Goal: Transaction & Acquisition: Purchase product/service

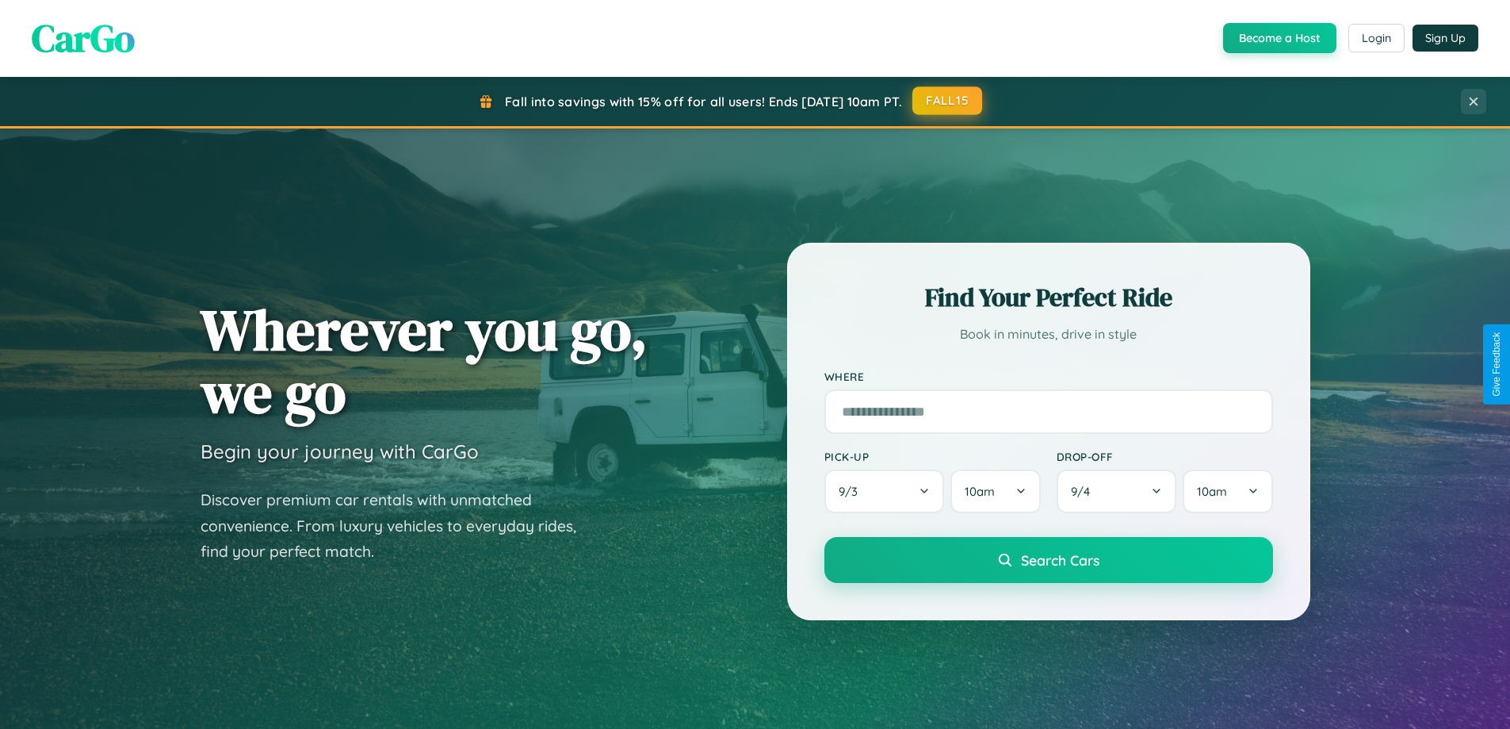
click at [948, 101] on button "FALL15" at bounding box center [947, 100] width 70 height 29
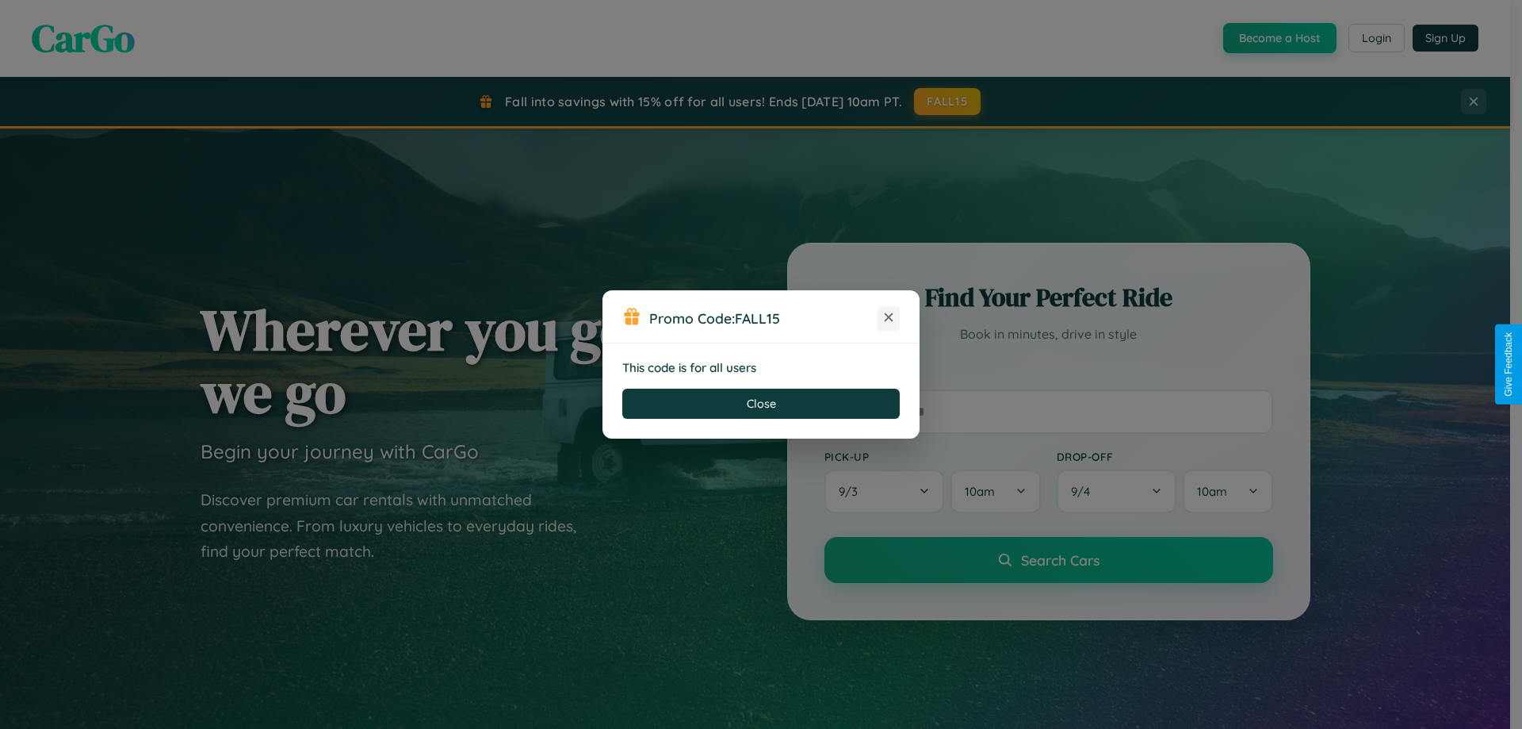
click at [889, 318] on icon at bounding box center [889, 317] width 16 height 16
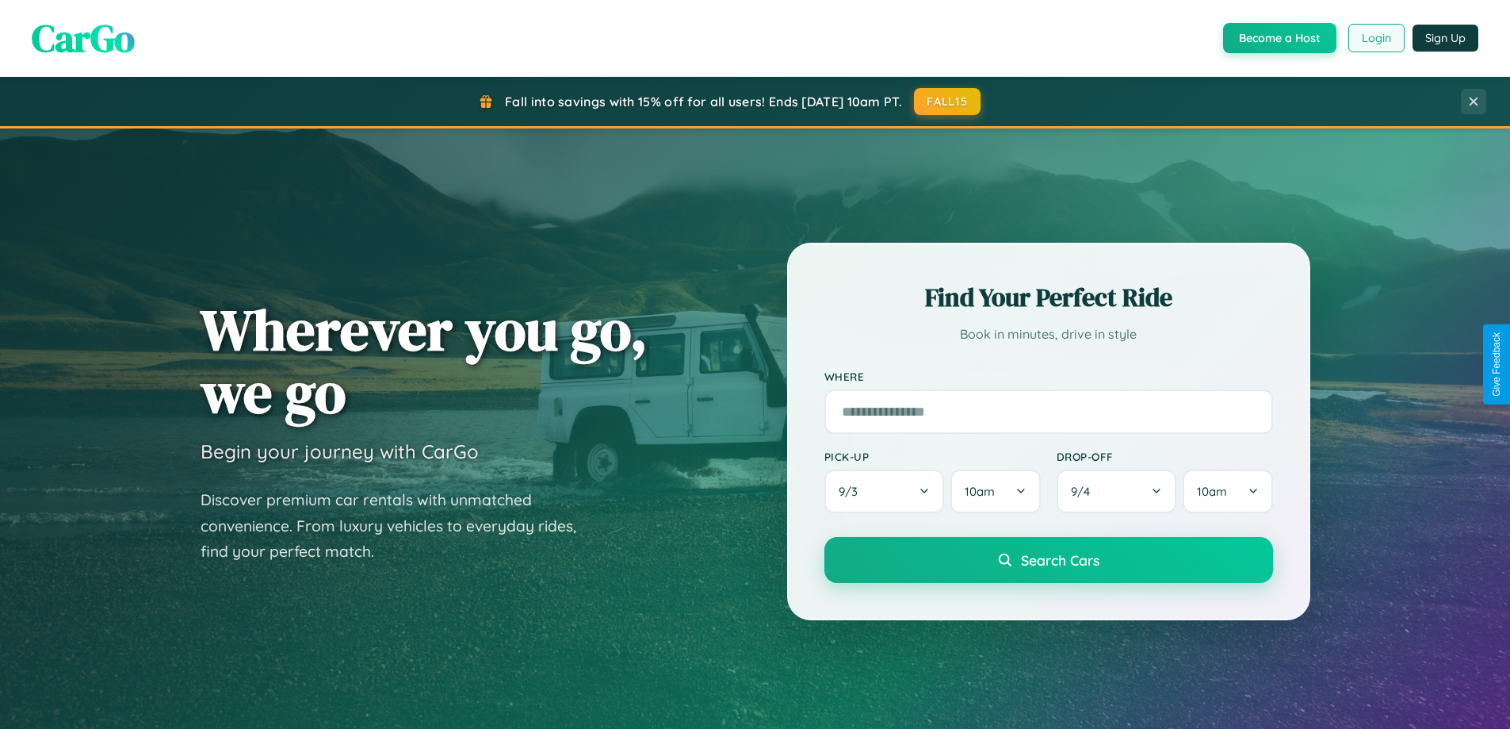
click at [1375, 38] on button "Login" at bounding box center [1376, 38] width 56 height 29
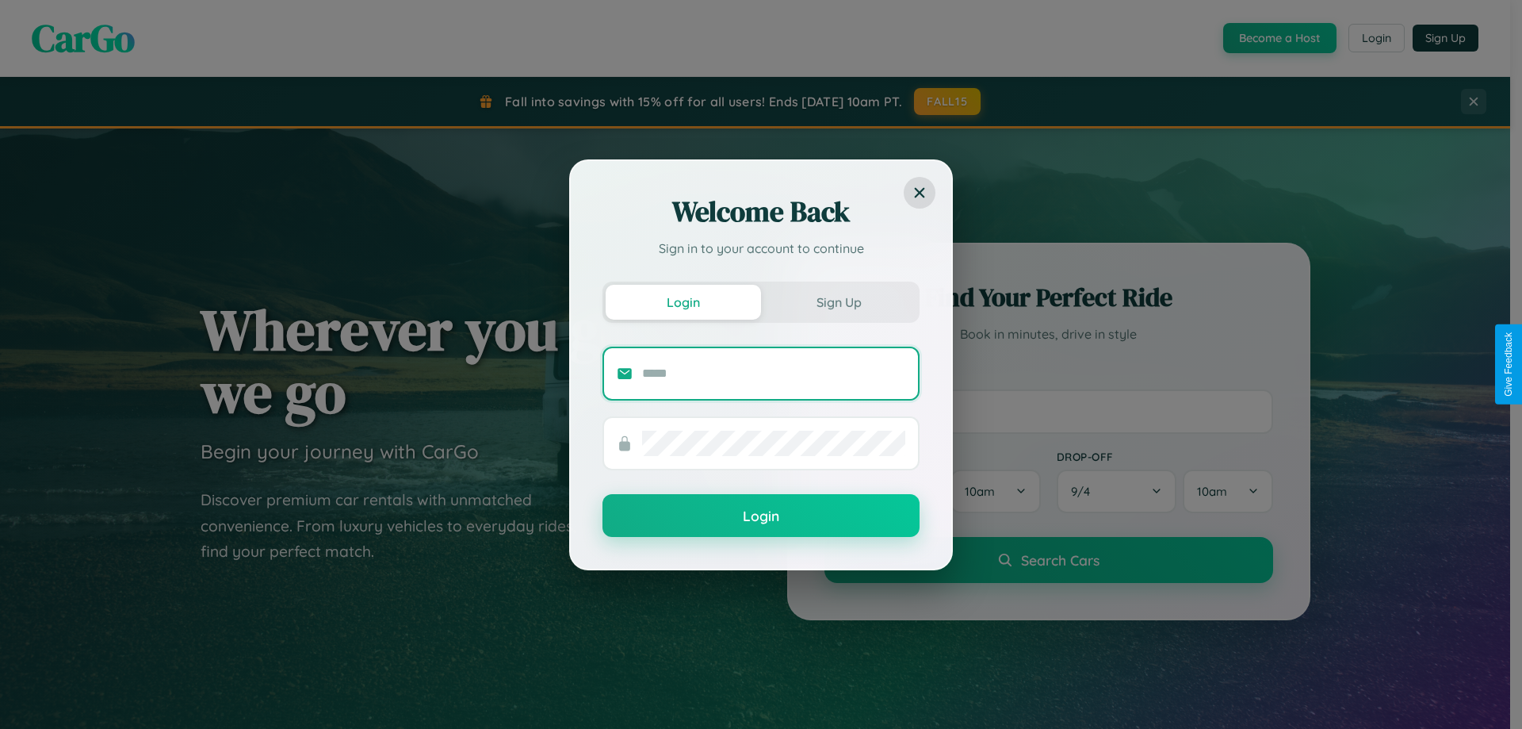
click at [774, 373] on input "text" at bounding box center [773, 373] width 263 height 25
type input "**********"
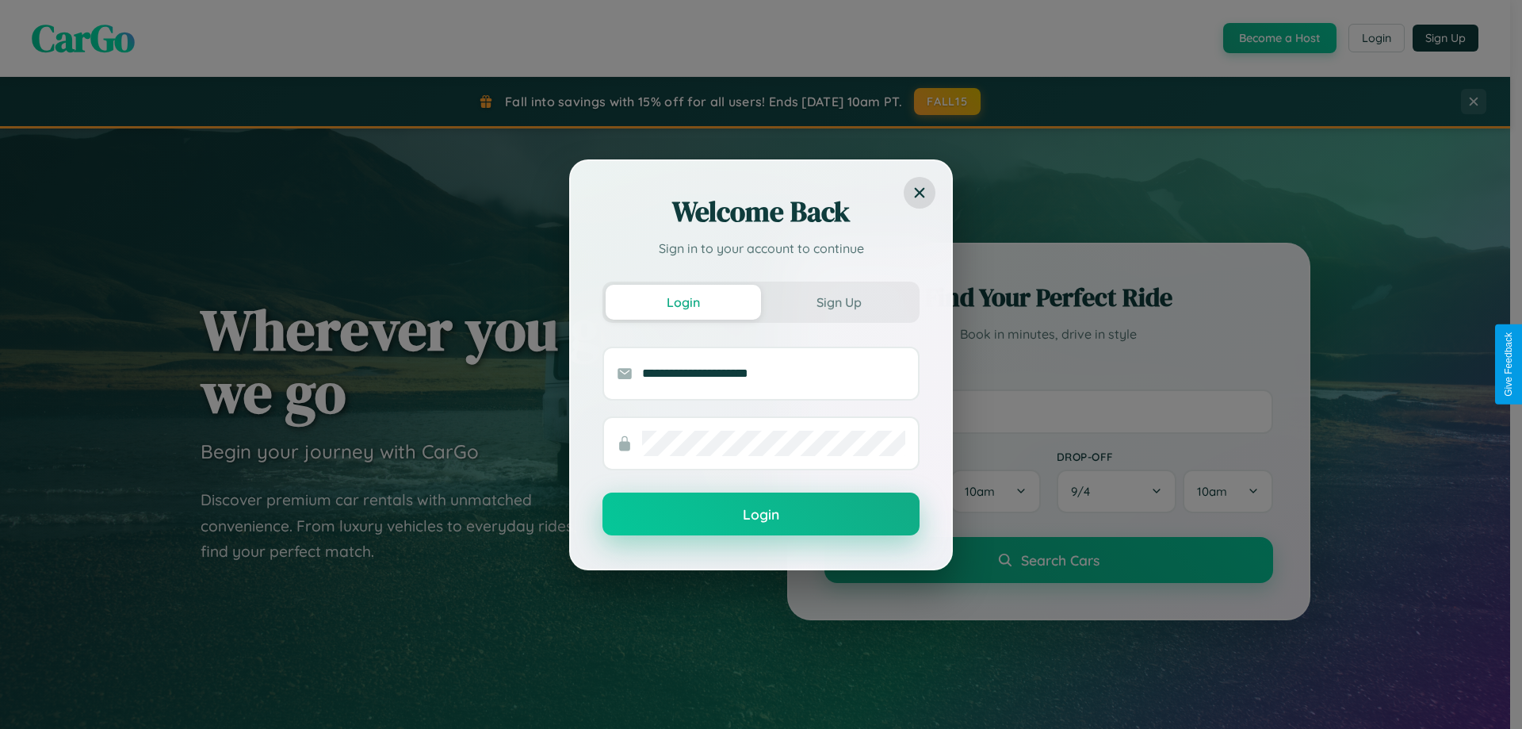
click at [761, 514] on button "Login" at bounding box center [760, 513] width 317 height 43
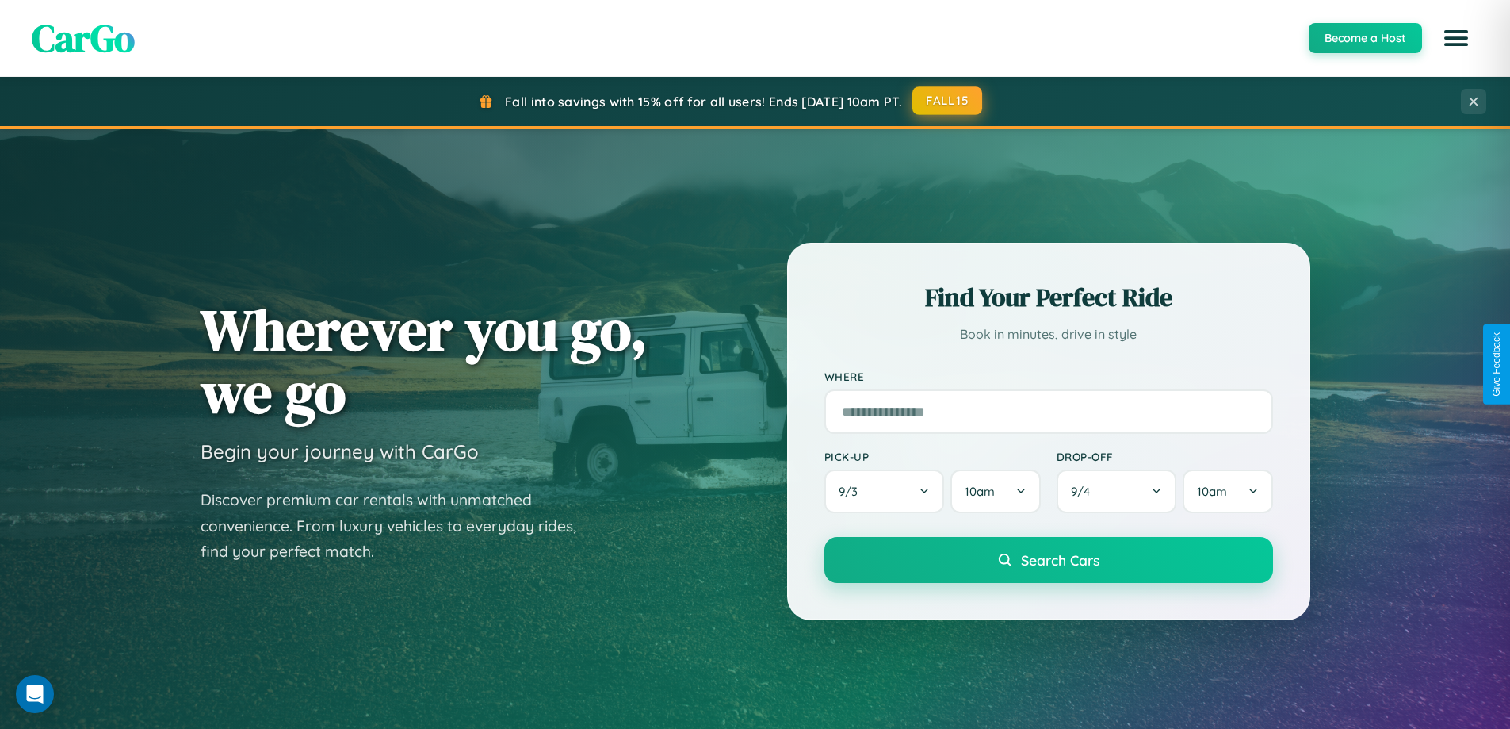
click at [948, 101] on button "FALL15" at bounding box center [947, 100] width 70 height 29
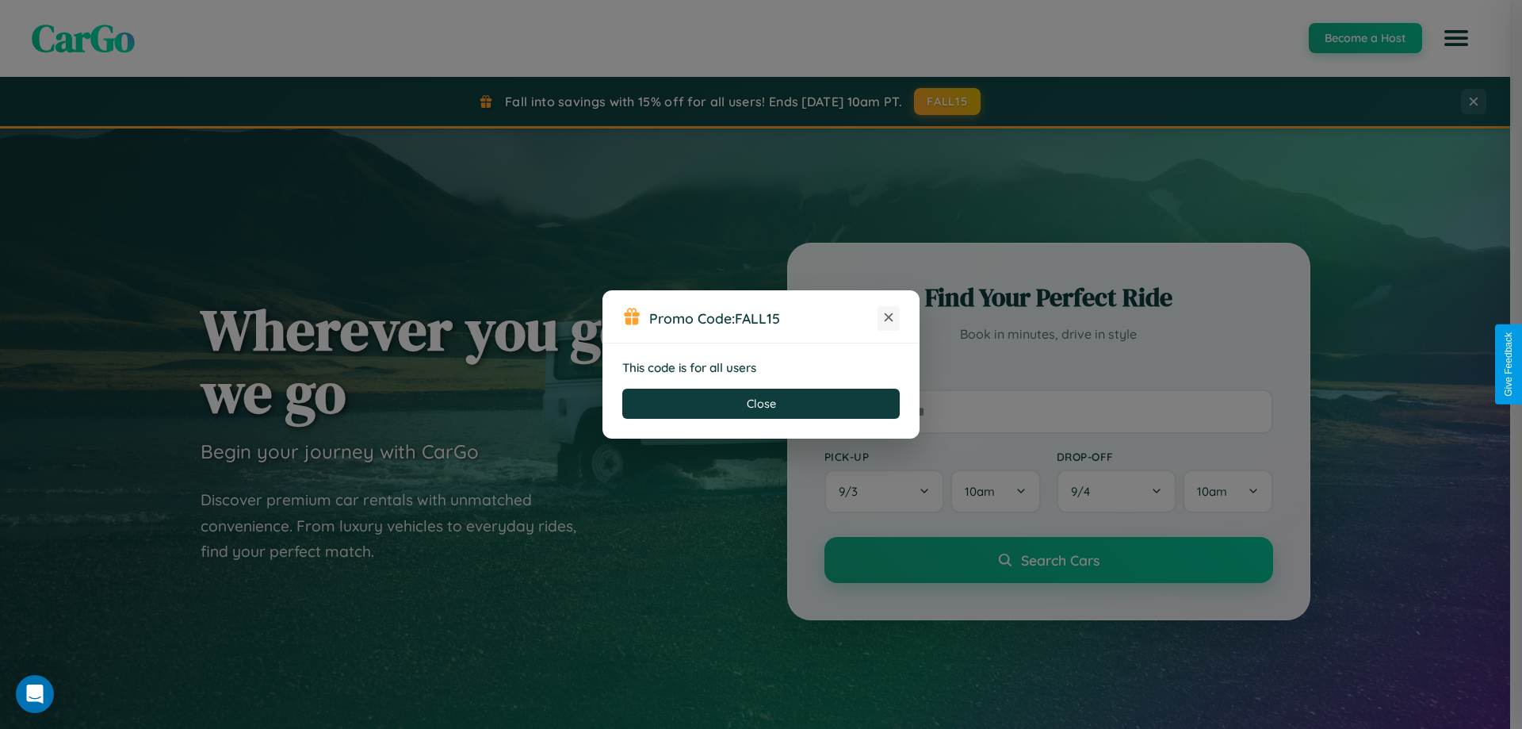
click at [889, 318] on icon at bounding box center [889, 317] width 16 height 16
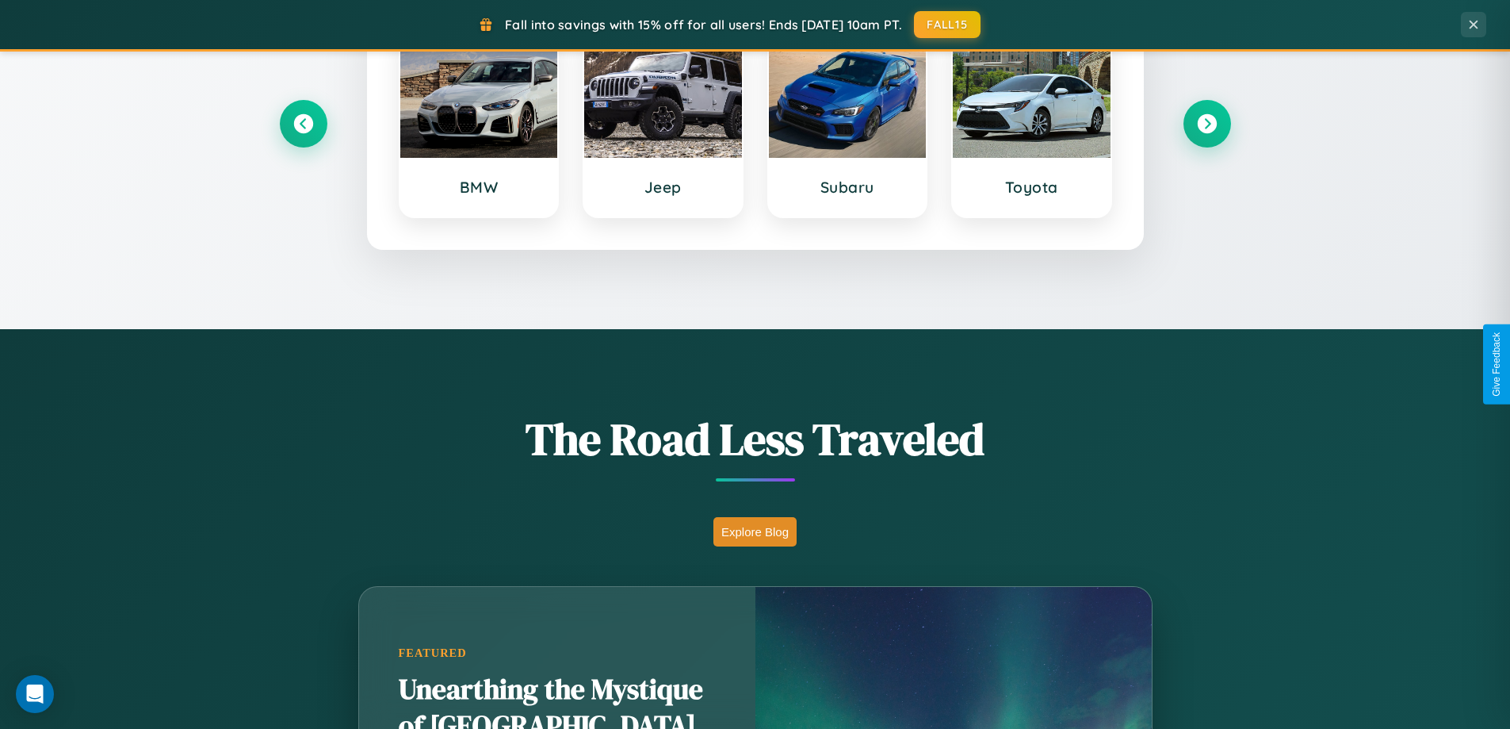
scroll to position [1091, 0]
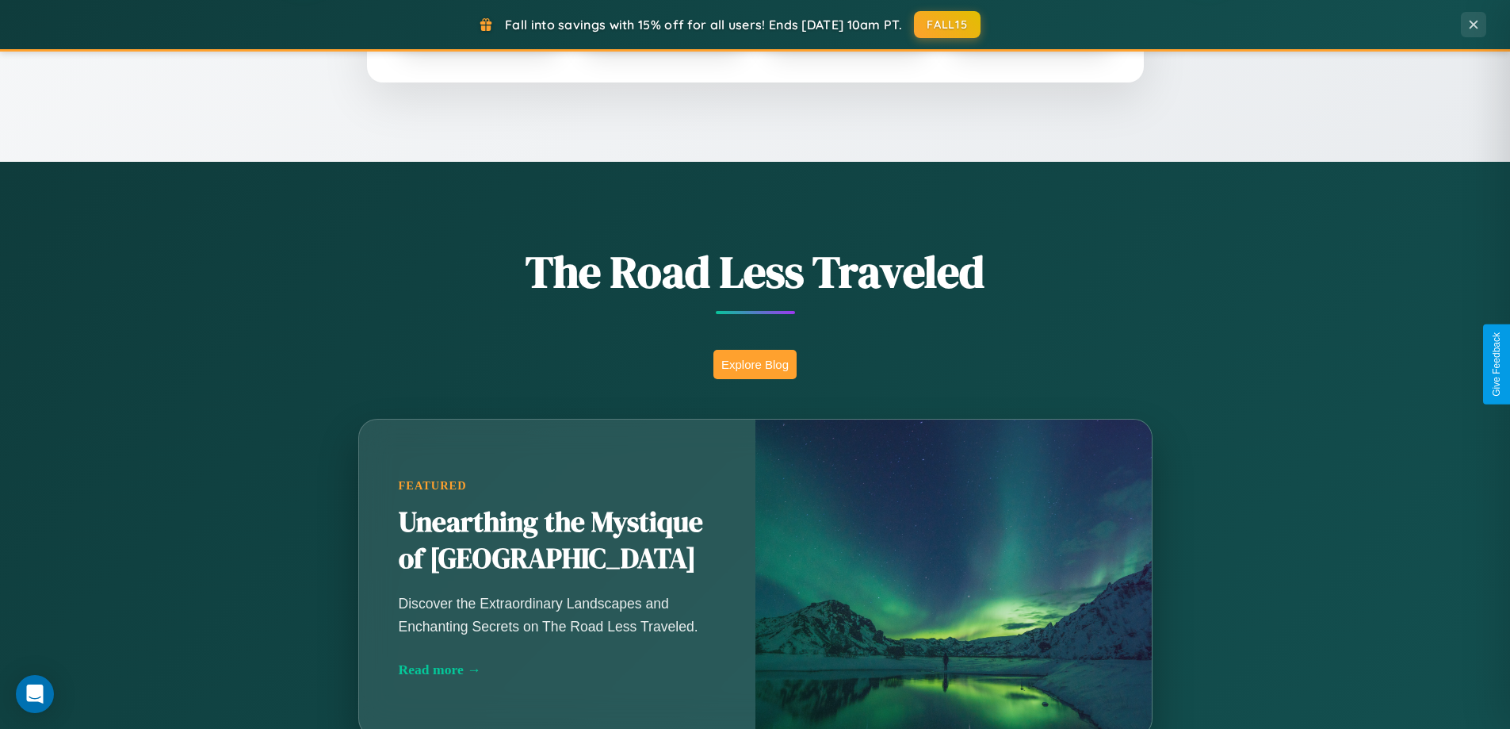
click at [755, 364] on button "Explore Blog" at bounding box center [754, 364] width 83 height 29
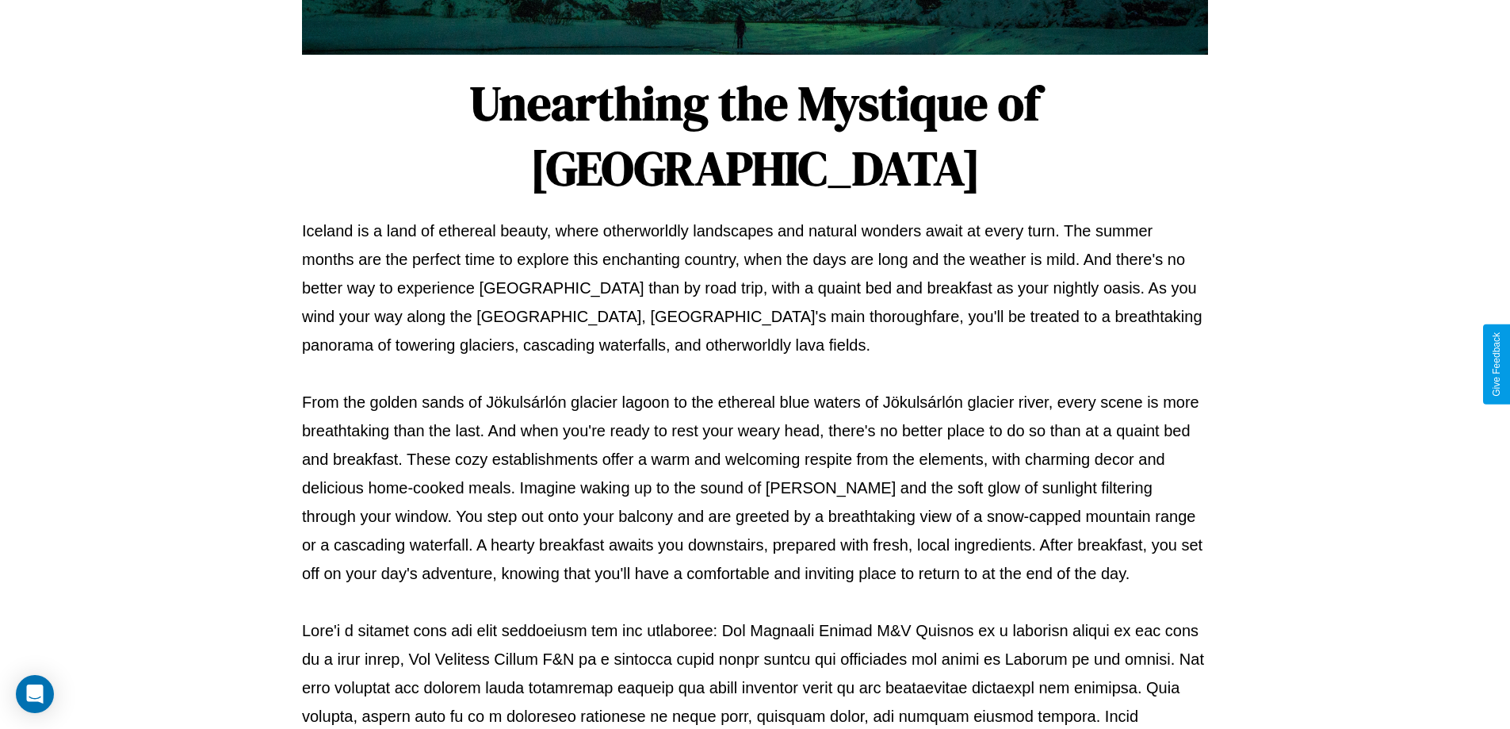
scroll to position [513, 0]
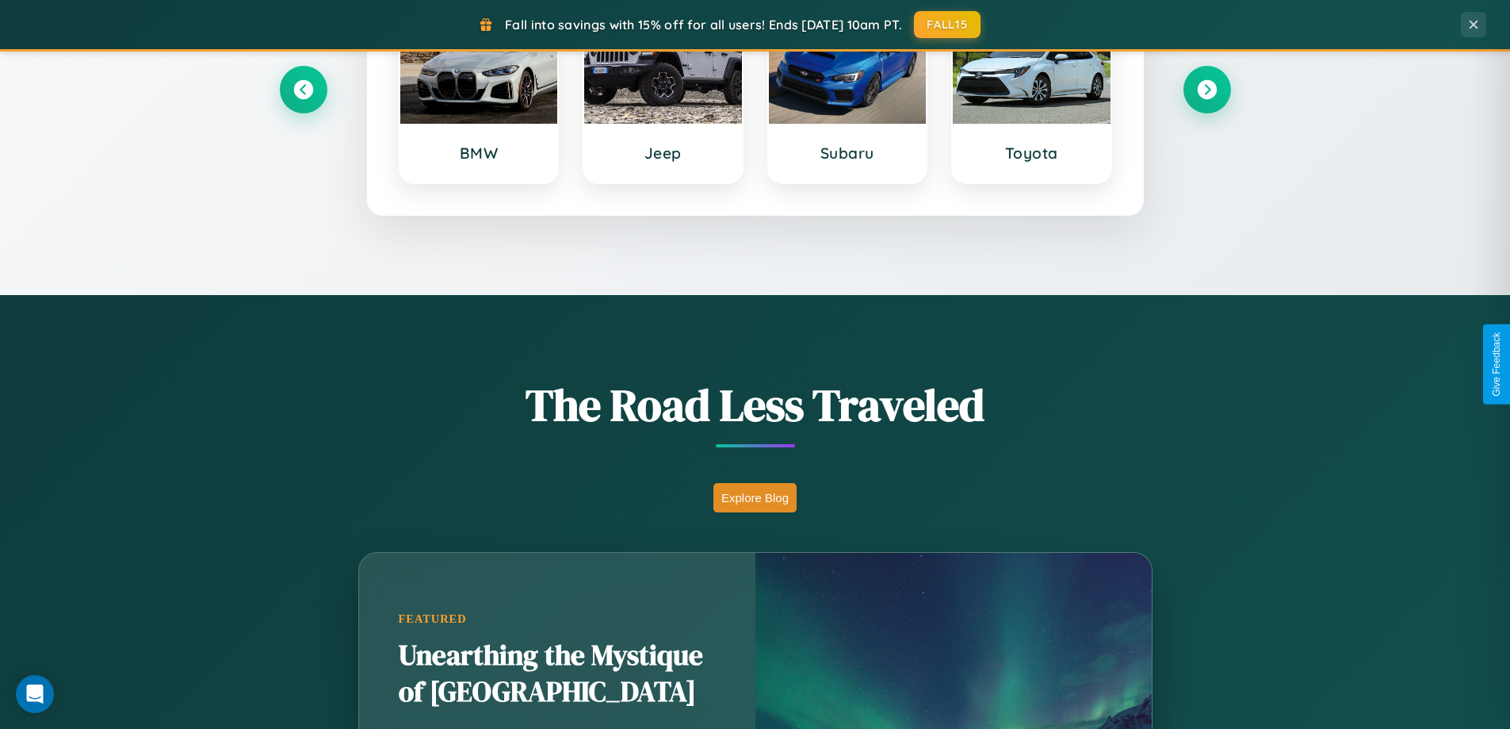
scroll to position [683, 0]
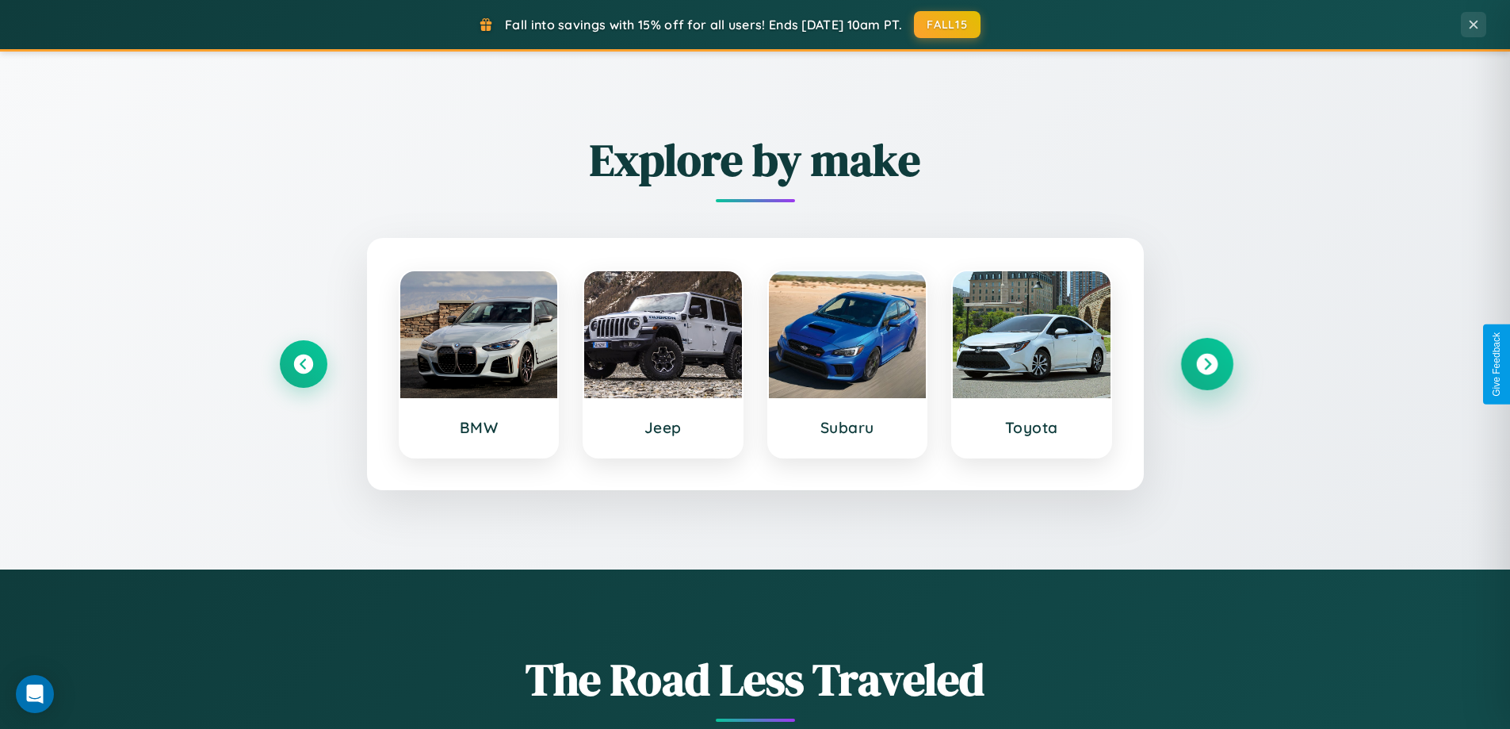
click at [1207, 364] on icon at bounding box center [1206, 364] width 21 height 21
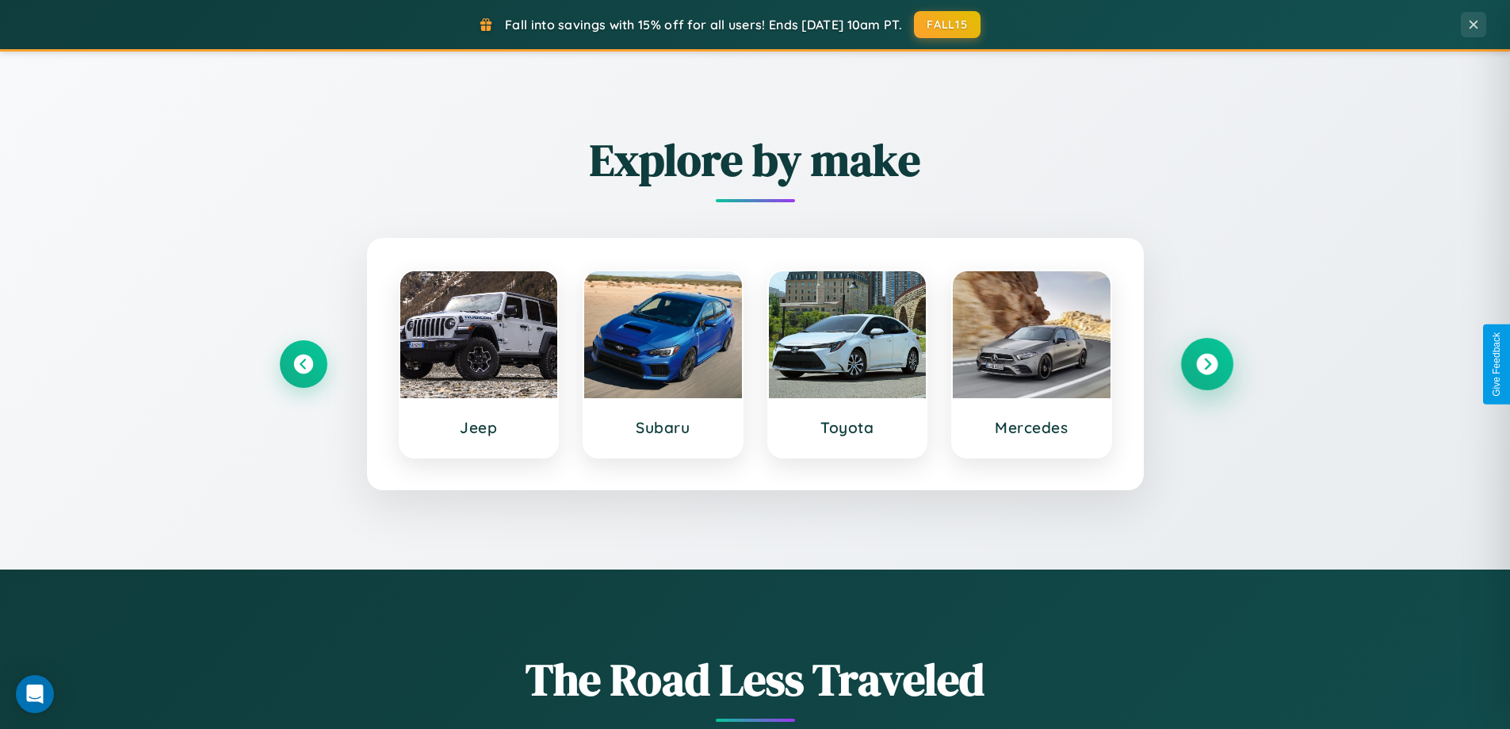
click at [1207, 364] on icon at bounding box center [1206, 364] width 21 height 21
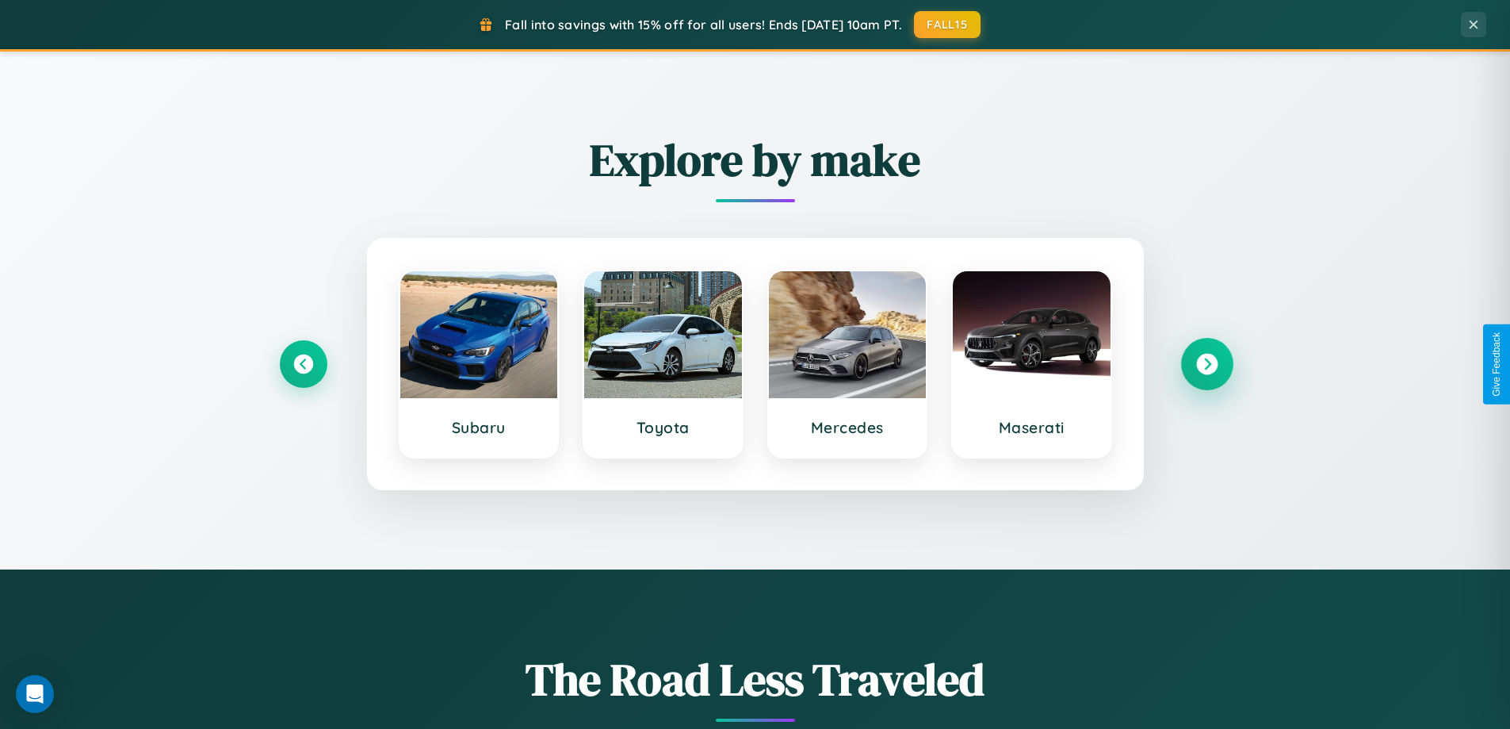
click at [1207, 364] on icon at bounding box center [1206, 364] width 21 height 21
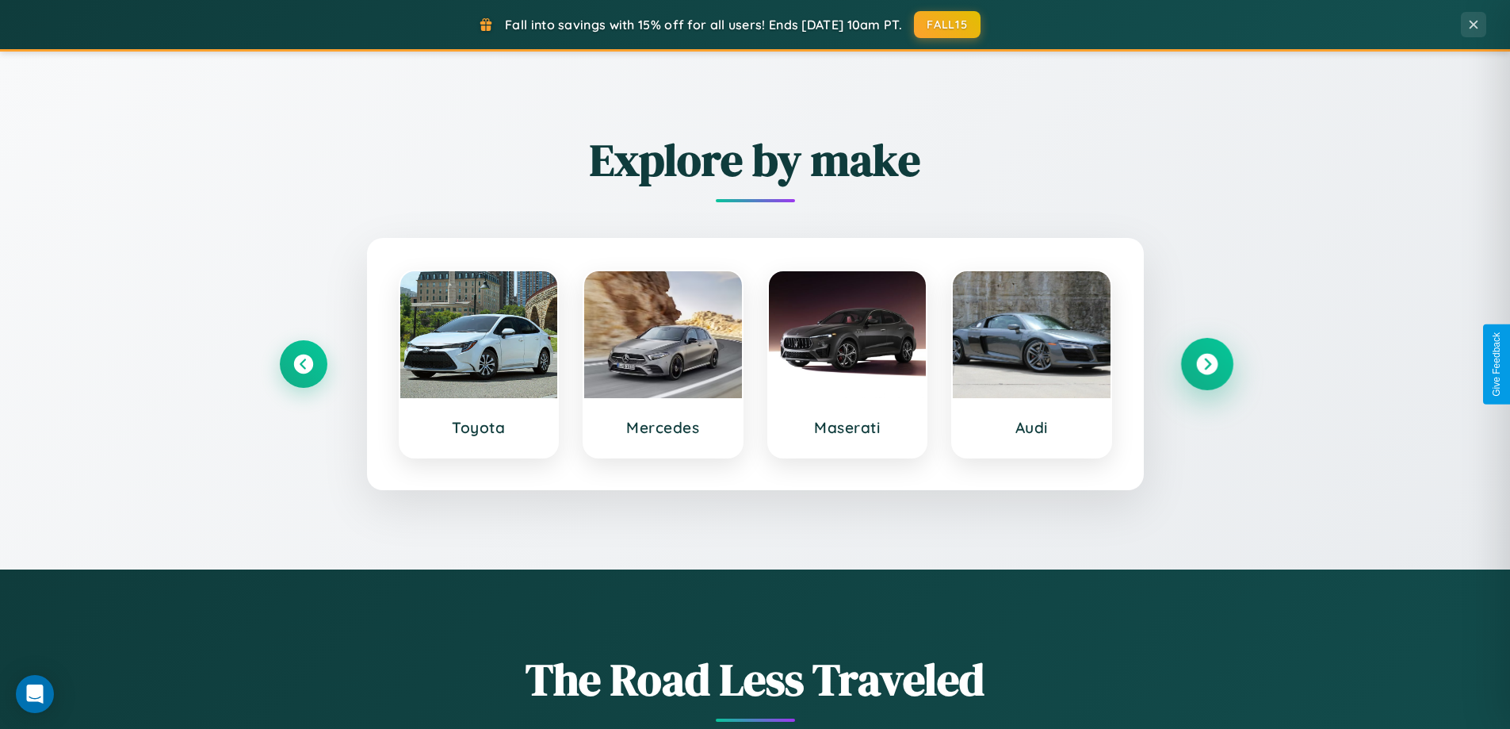
click at [1207, 364] on icon at bounding box center [1206, 364] width 21 height 21
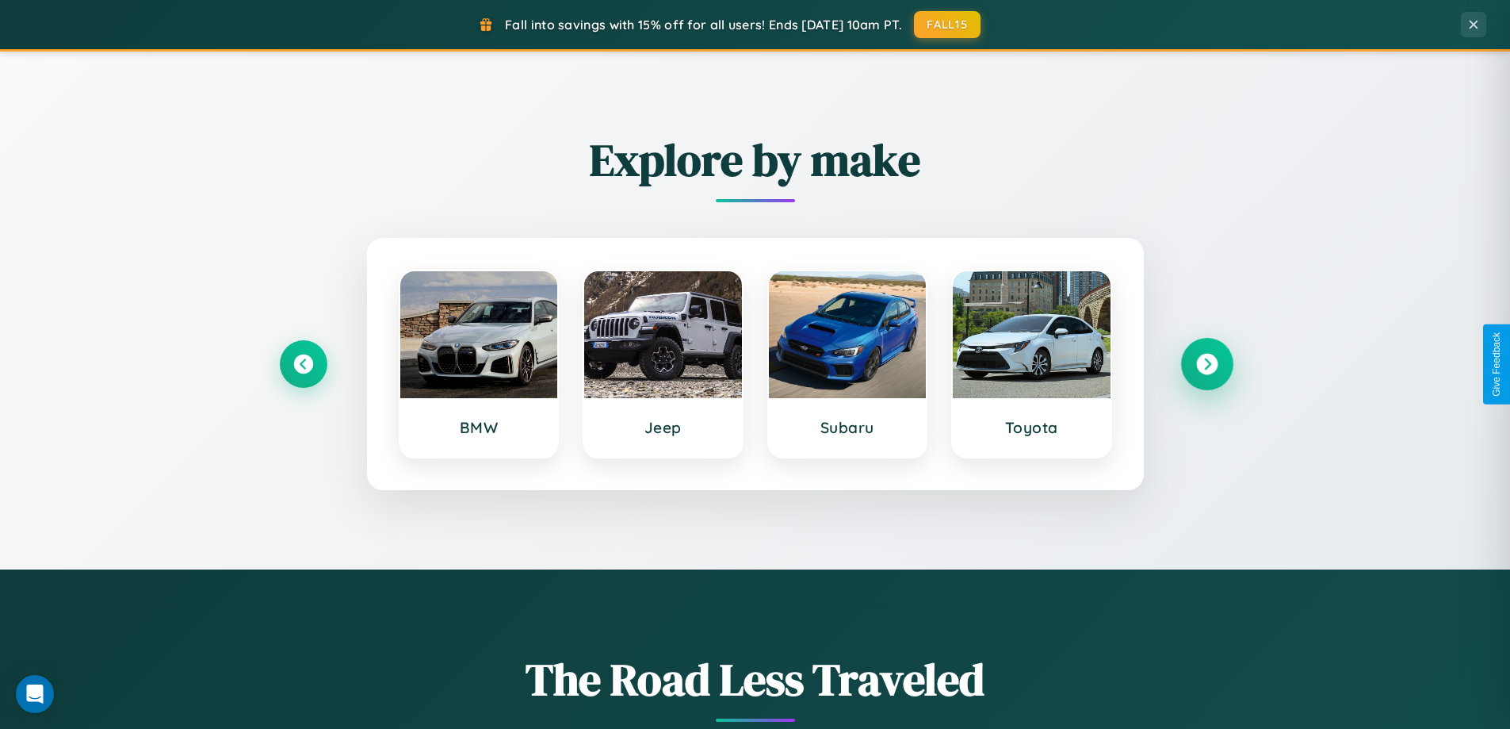
click at [1207, 364] on icon at bounding box center [1206, 364] width 21 height 21
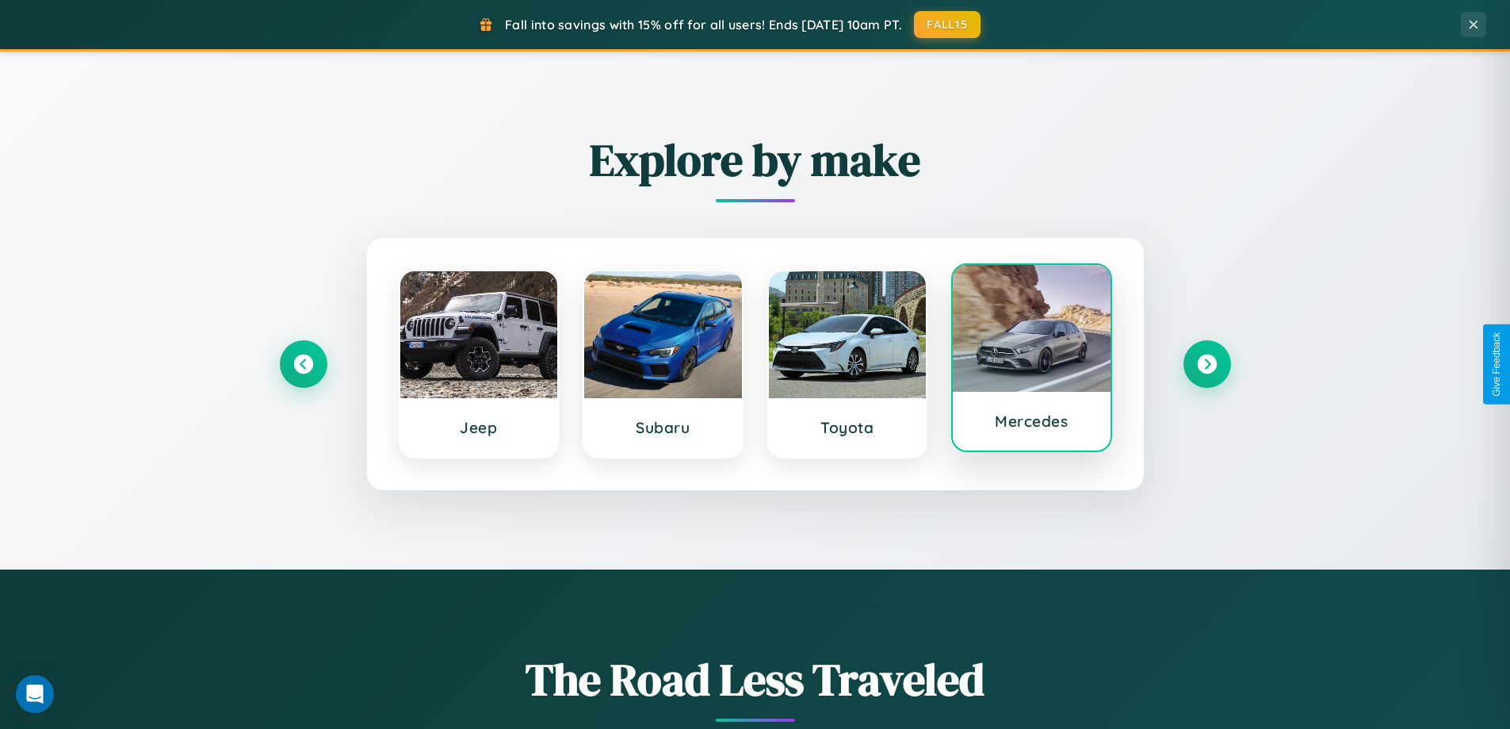
click at [1031, 361] on div at bounding box center [1032, 328] width 158 height 127
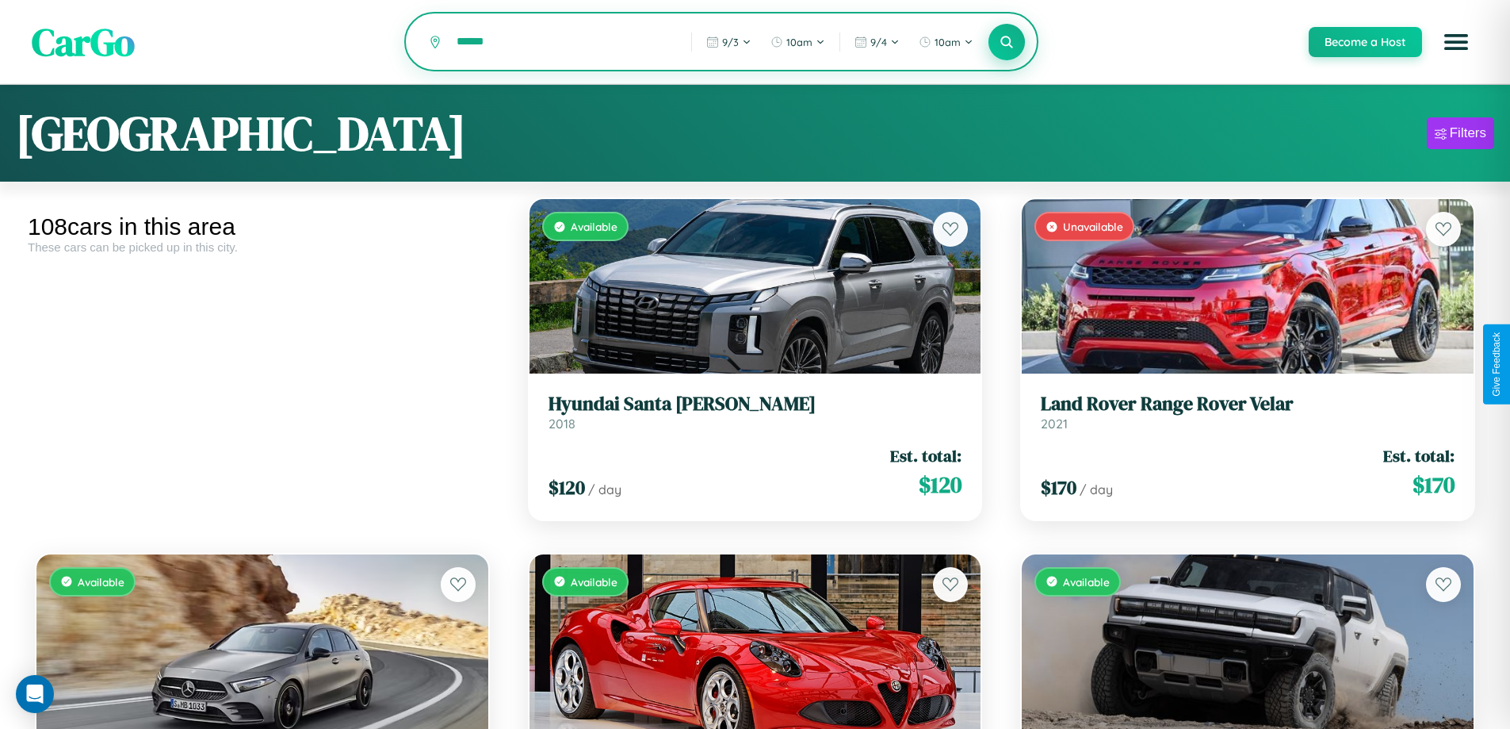
type input "******"
click at [1006, 43] on icon at bounding box center [1007, 41] width 15 height 15
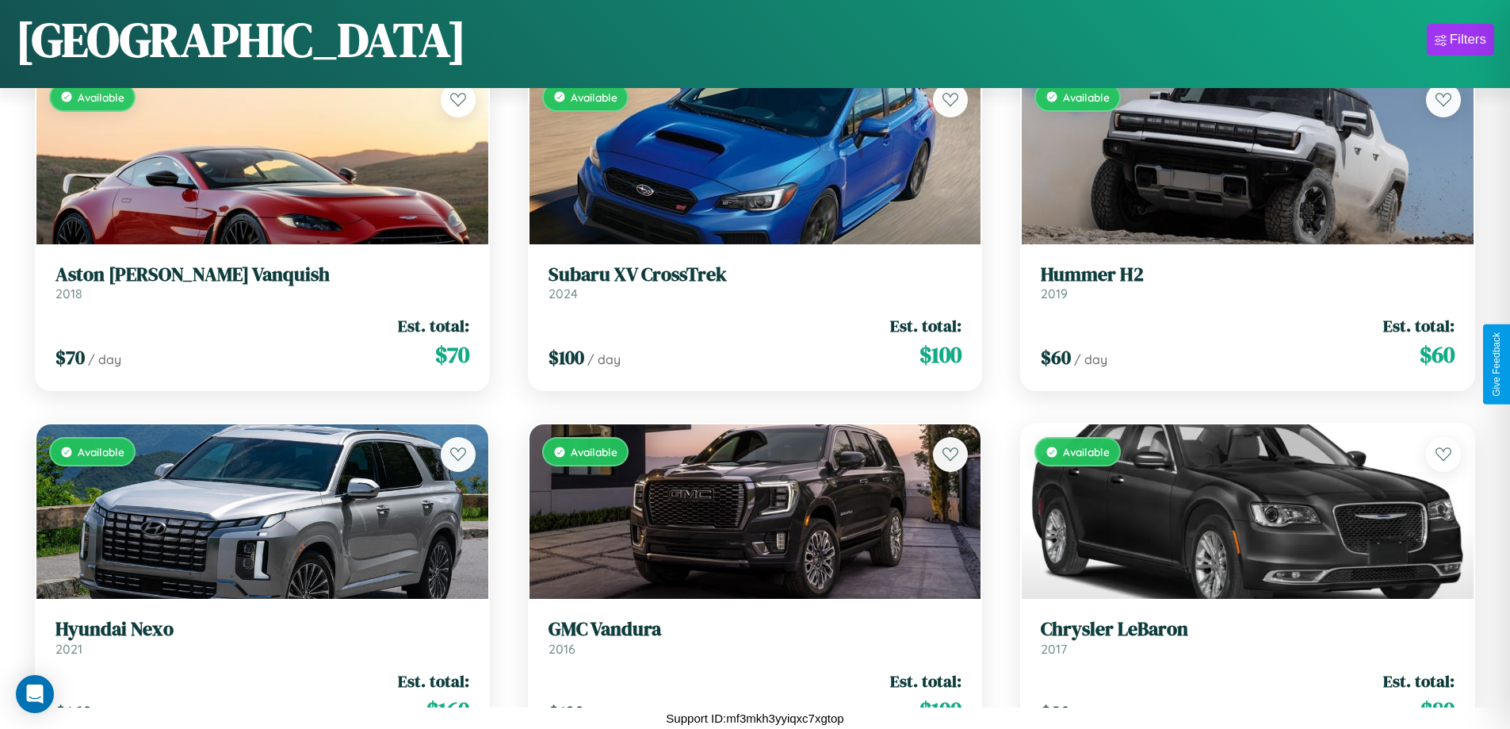
scroll to position [2353, 0]
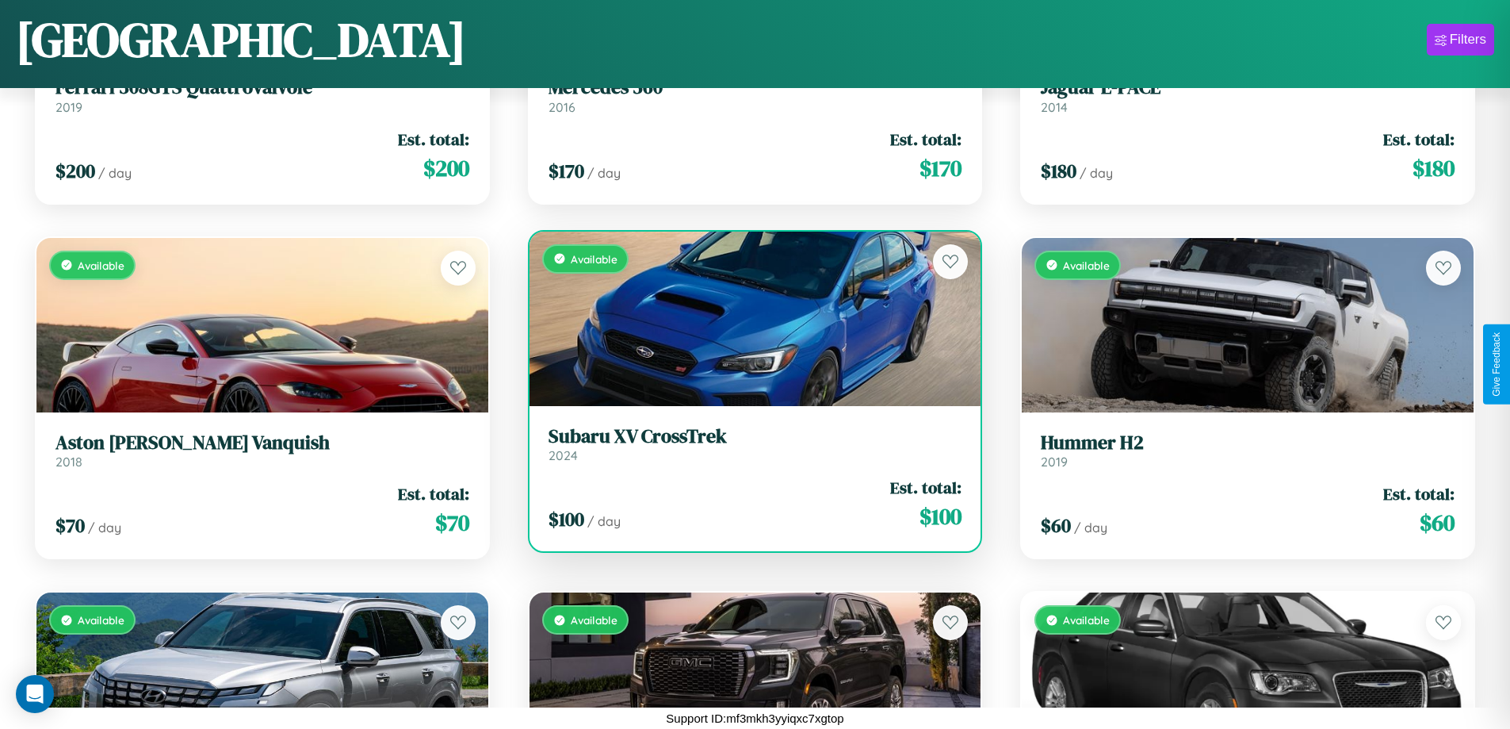
click at [748, 447] on link "Subaru XV CrossTrek 2024" at bounding box center [756, 444] width 414 height 39
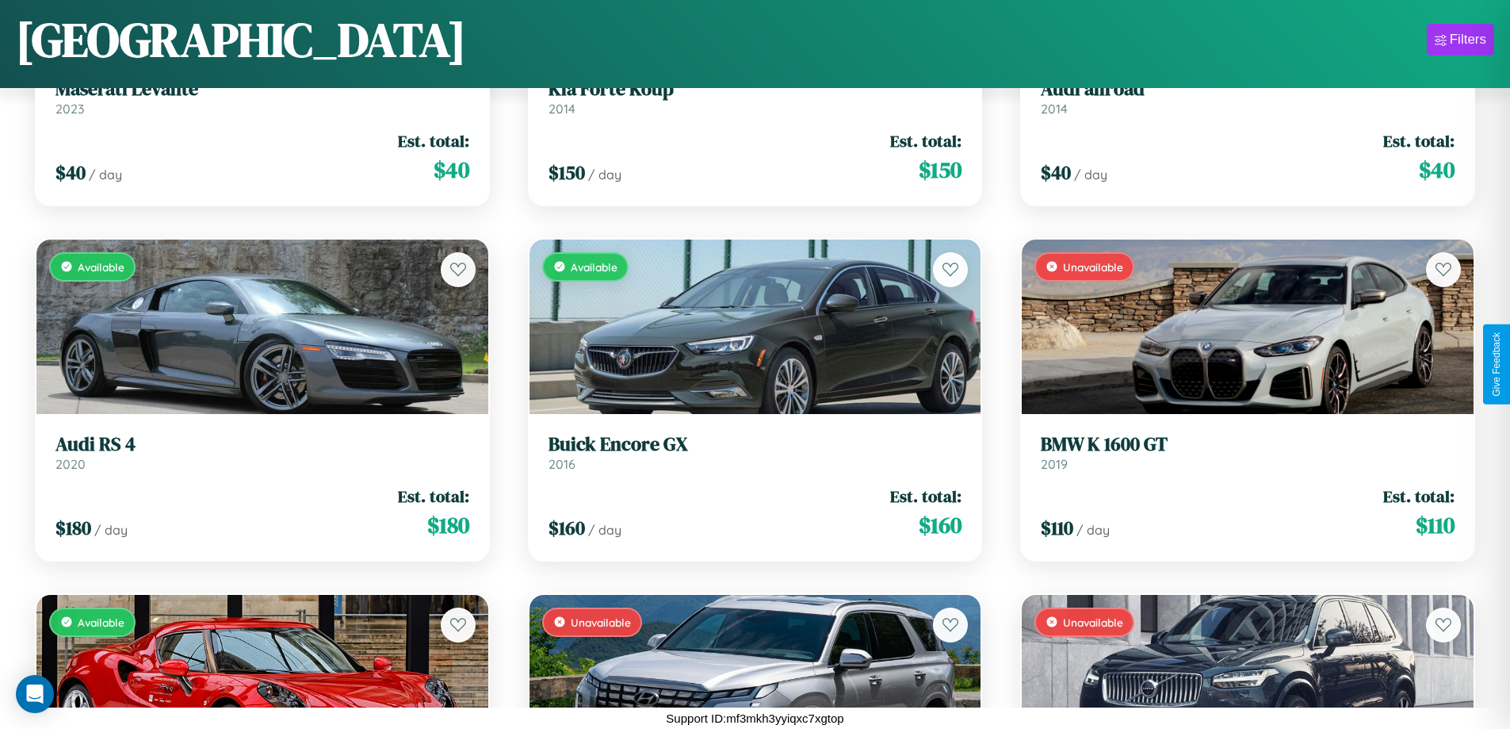
scroll to position [3773, 0]
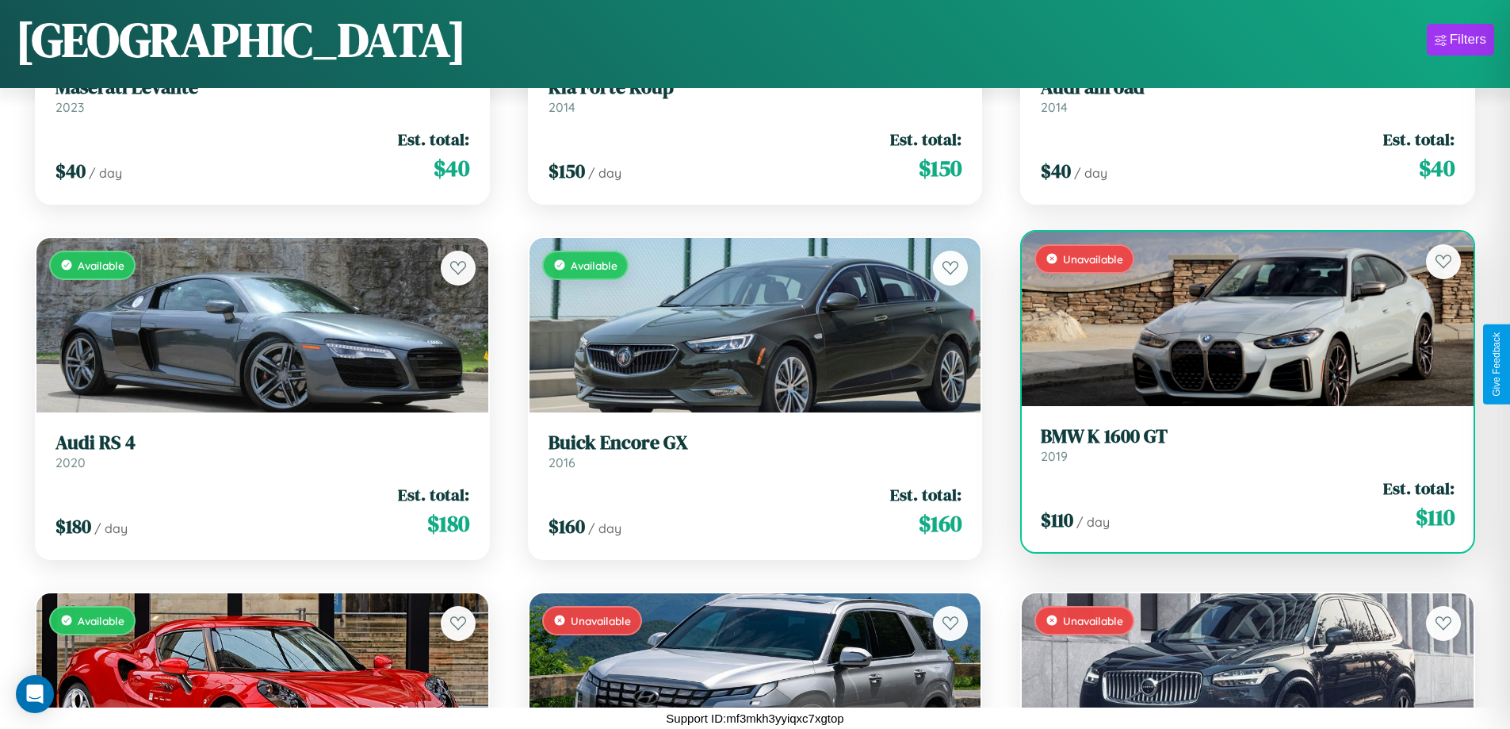
click at [1237, 450] on link "BMW K 1600 GT 2019" at bounding box center [1248, 444] width 414 height 39
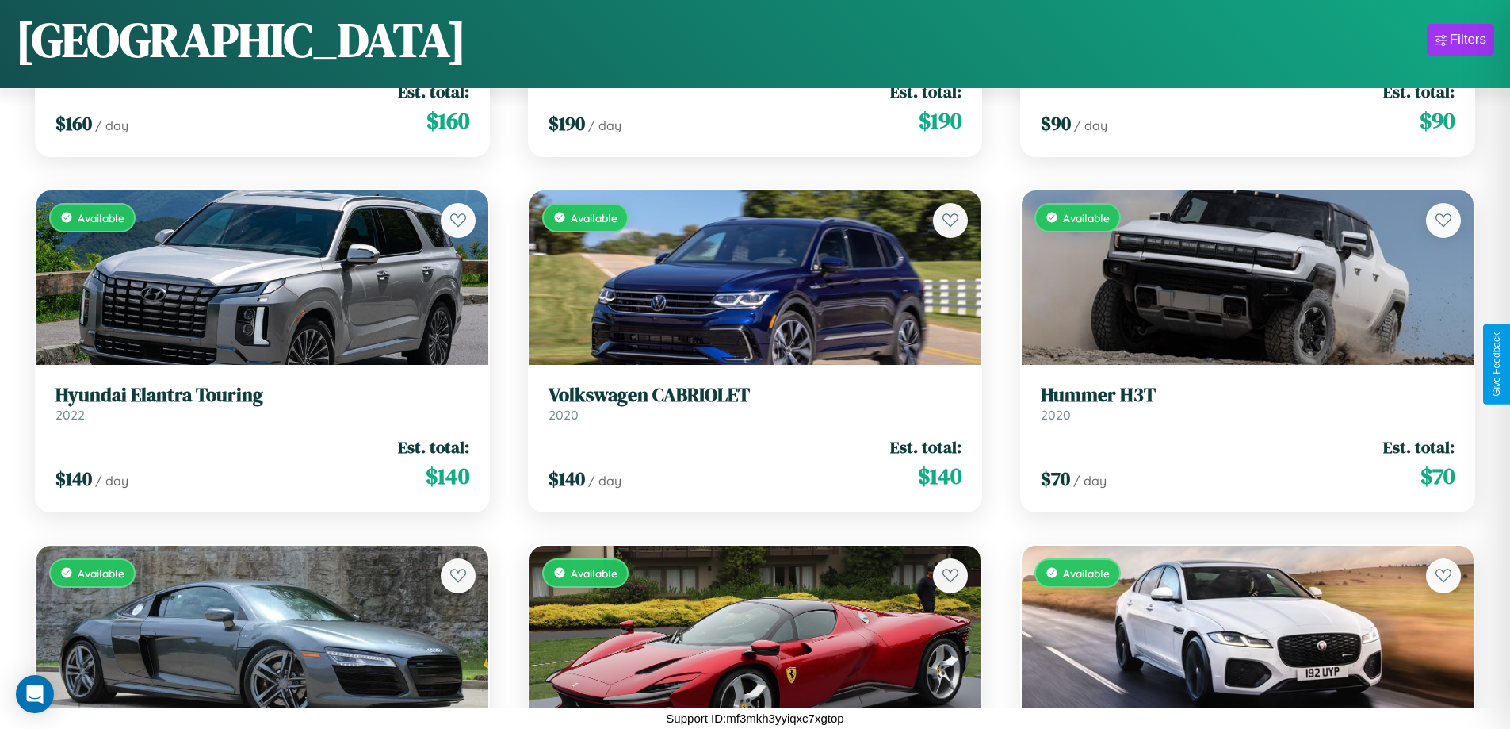
scroll to position [7678, 0]
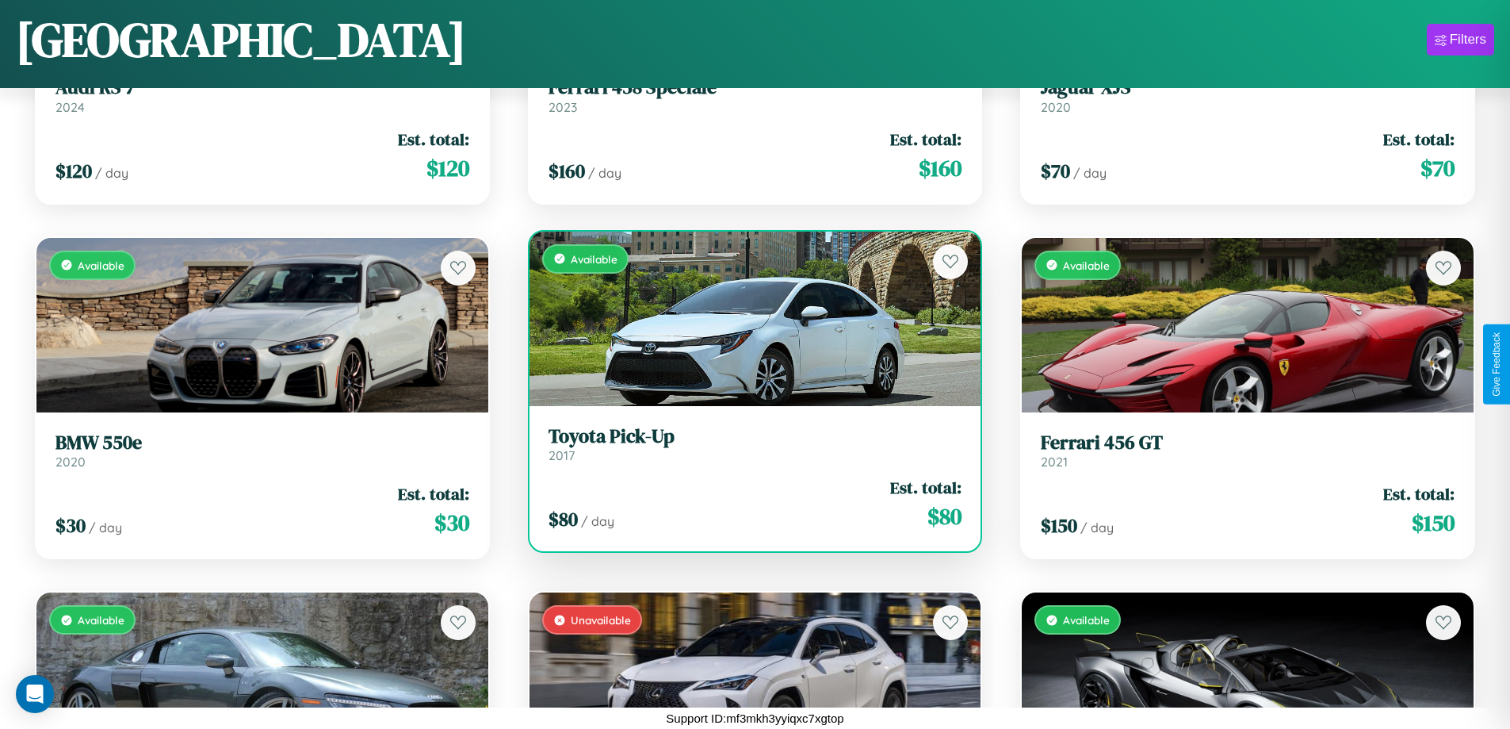
click at [748, 318] on div "Available" at bounding box center [756, 318] width 452 height 174
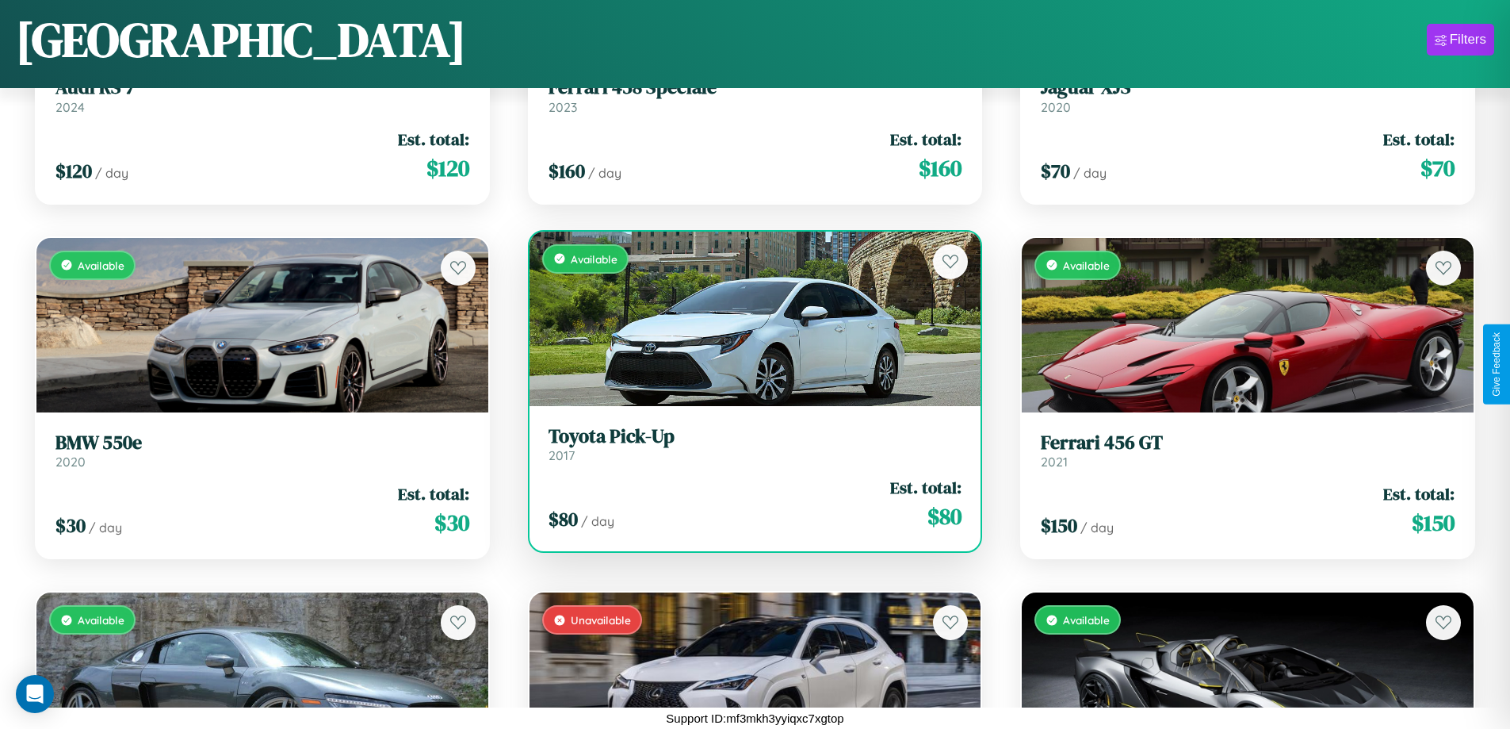
click at [748, 318] on div "Available" at bounding box center [756, 318] width 452 height 174
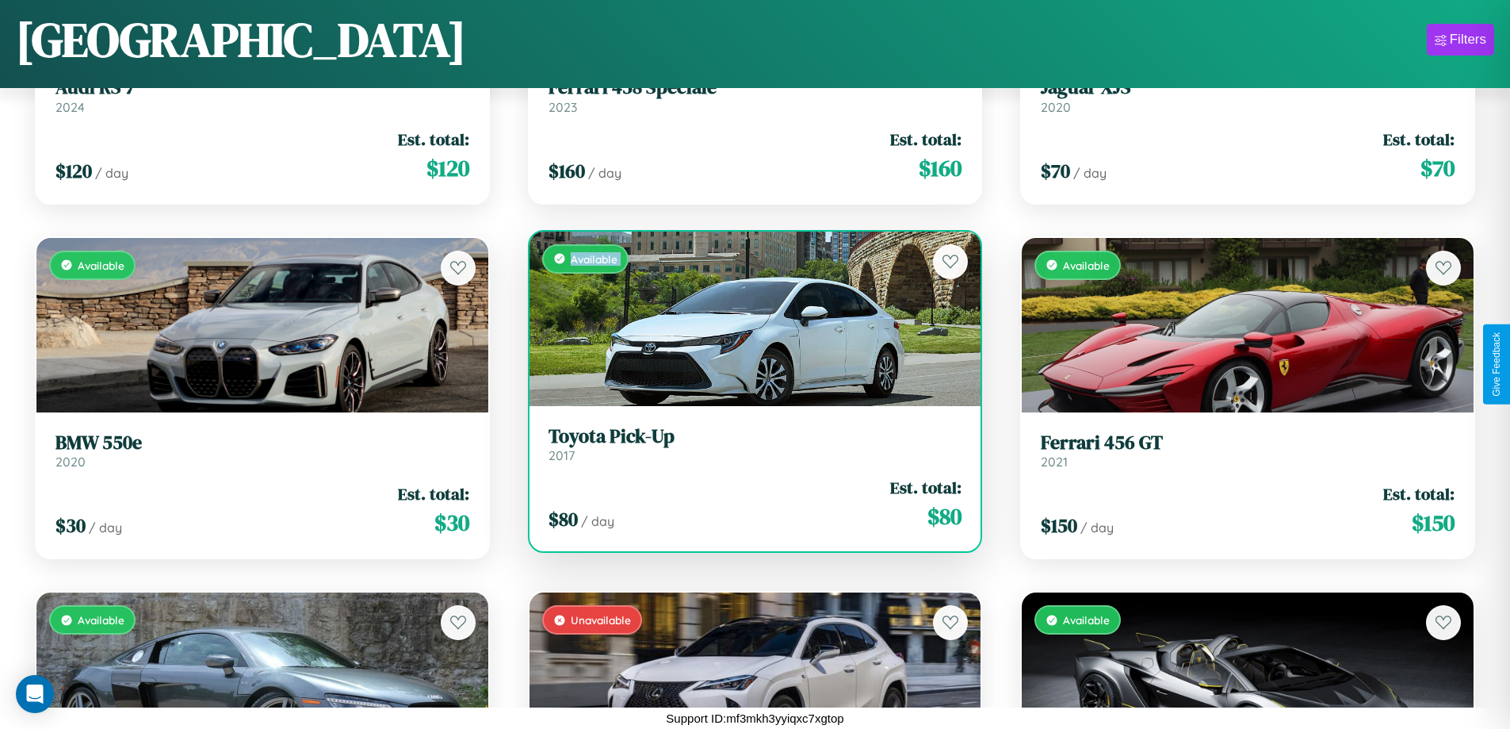
click at [748, 318] on div "Available" at bounding box center [756, 318] width 452 height 174
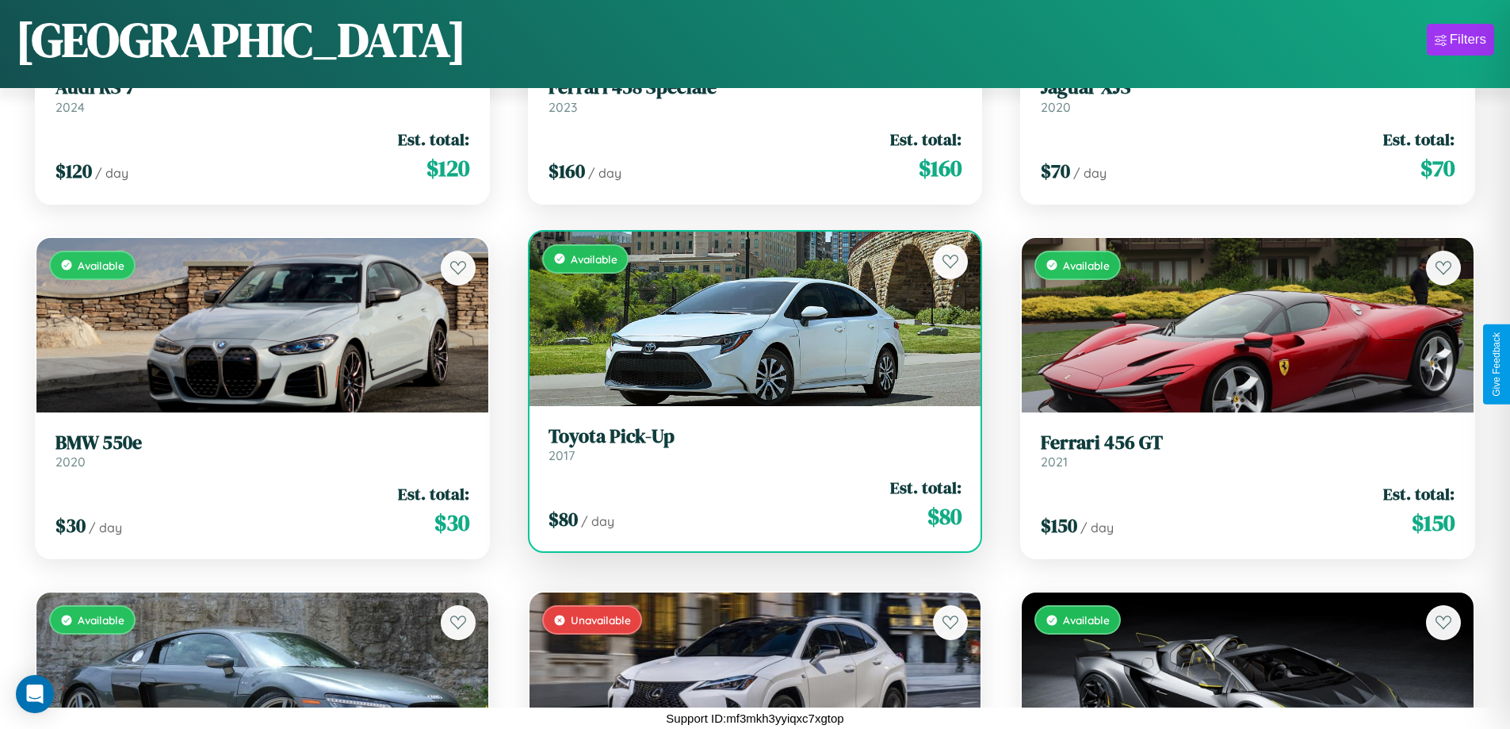
click at [748, 318] on div "Available" at bounding box center [756, 318] width 452 height 174
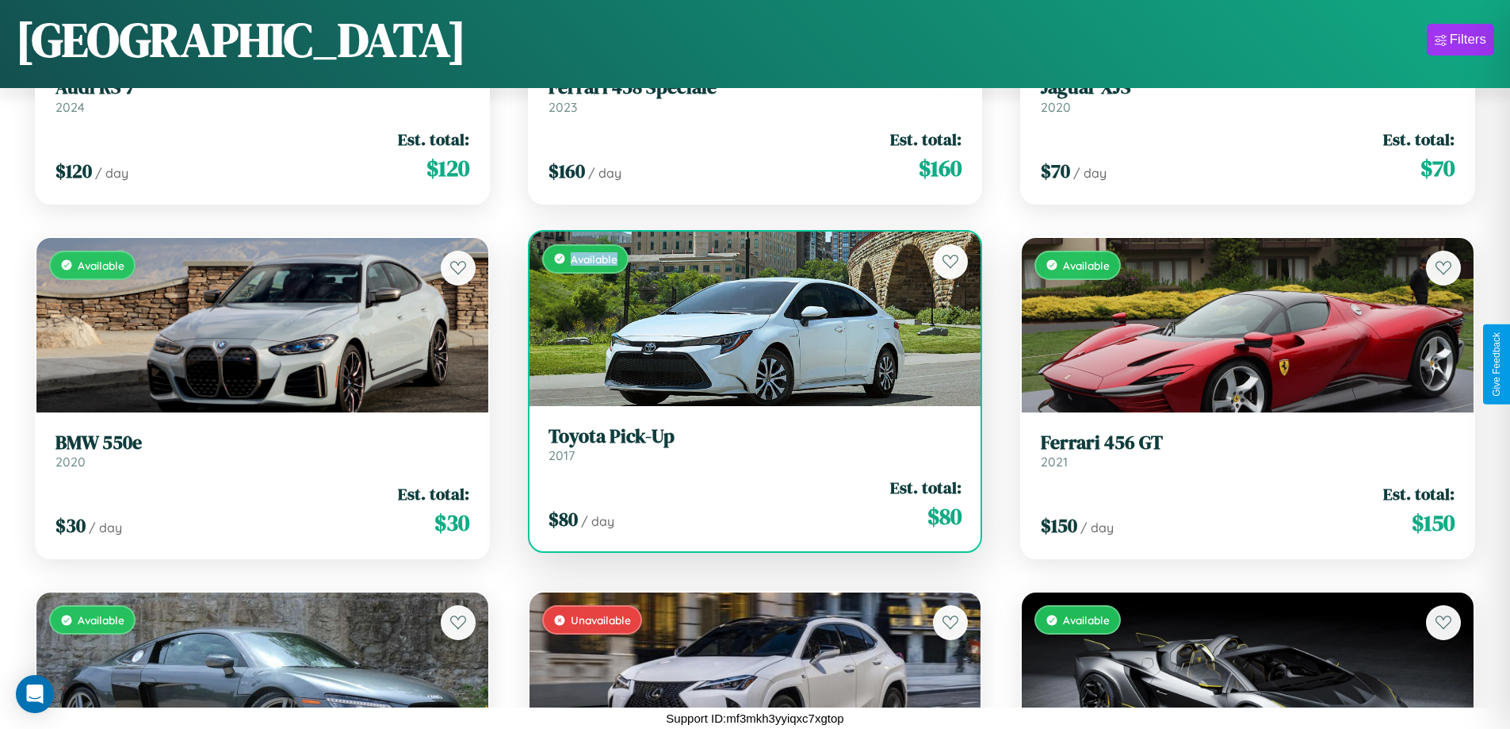
click at [748, 318] on div "Available" at bounding box center [756, 318] width 452 height 174
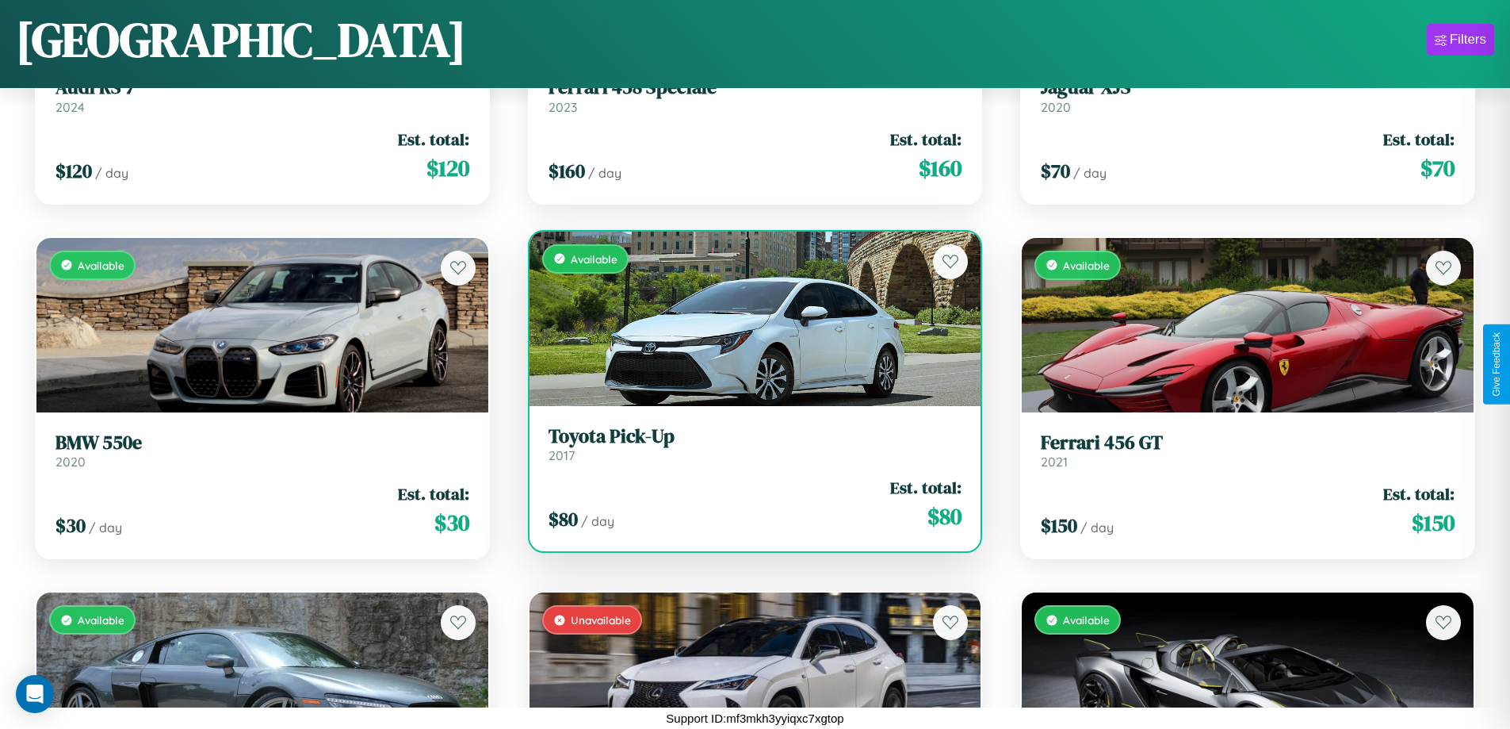
click at [748, 443] on h3 "Toyota Pick-Up" at bounding box center [756, 436] width 414 height 23
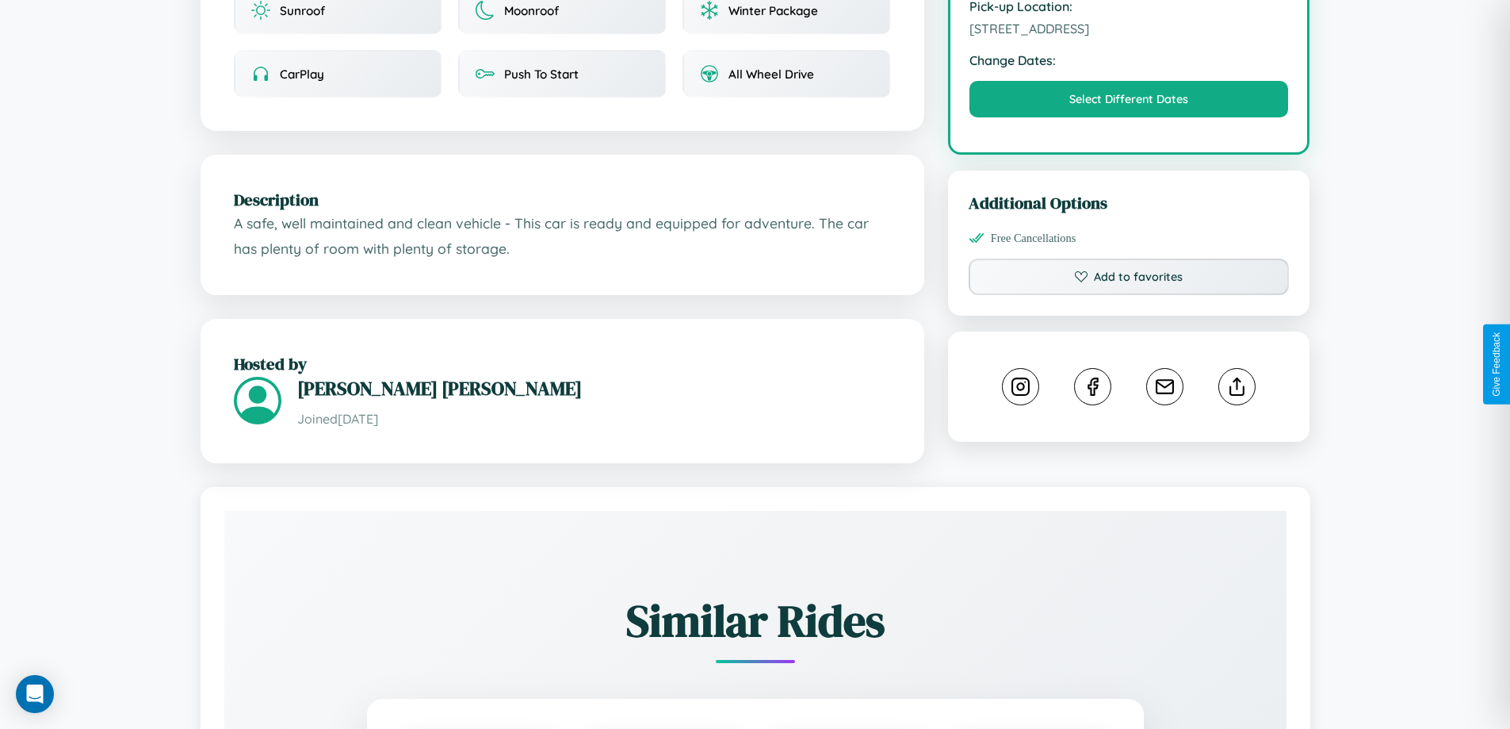
scroll to position [534, 0]
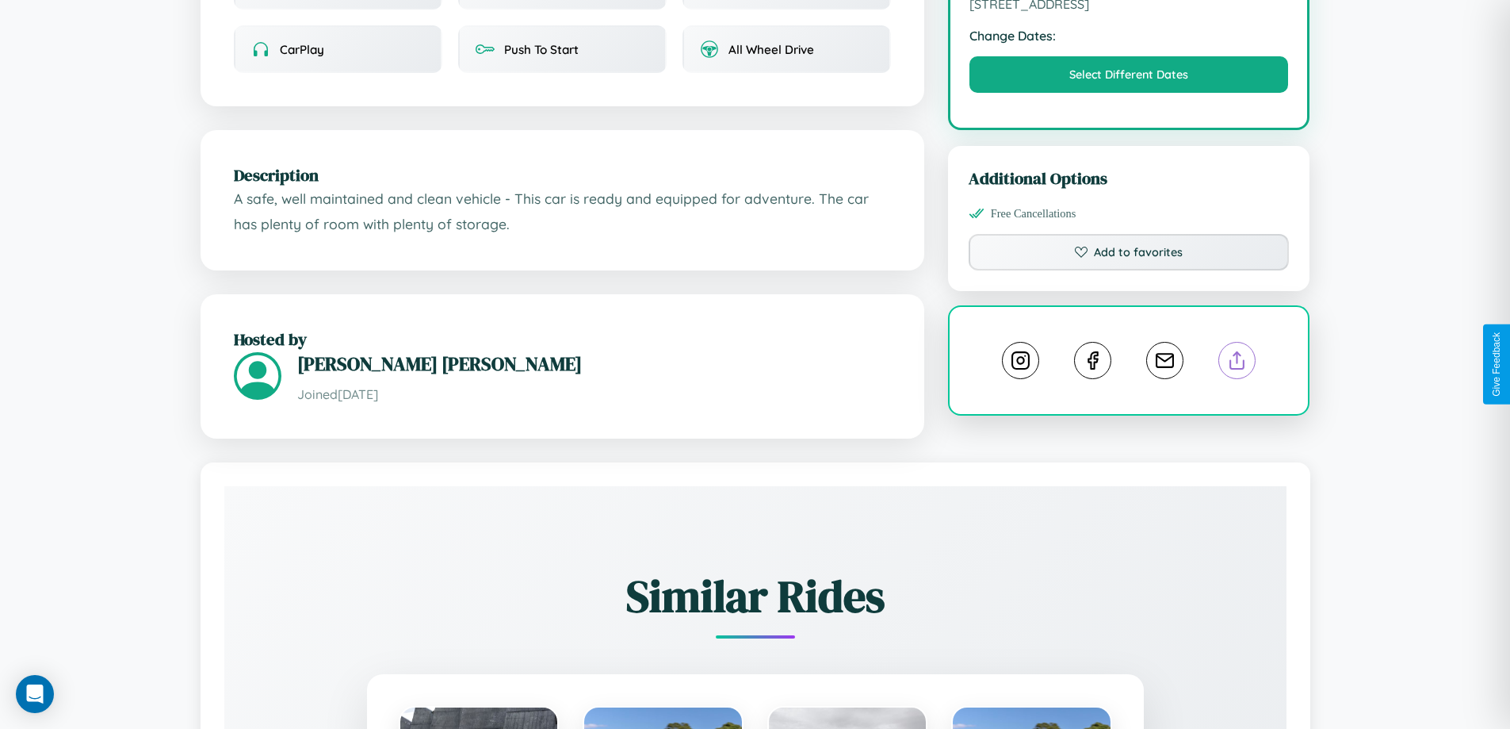
click at [1237, 362] on line at bounding box center [1237, 357] width 0 height 11
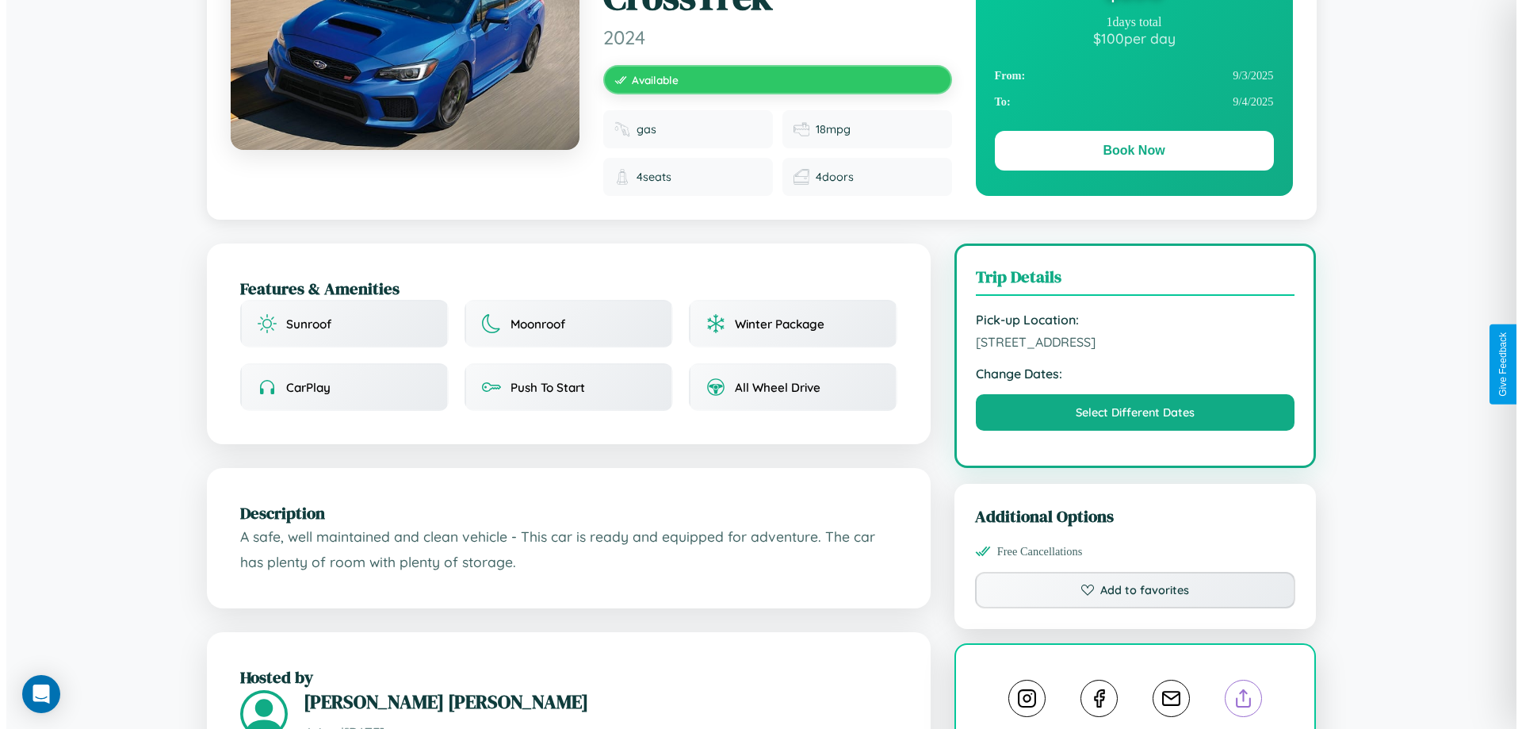
scroll to position [0, 0]
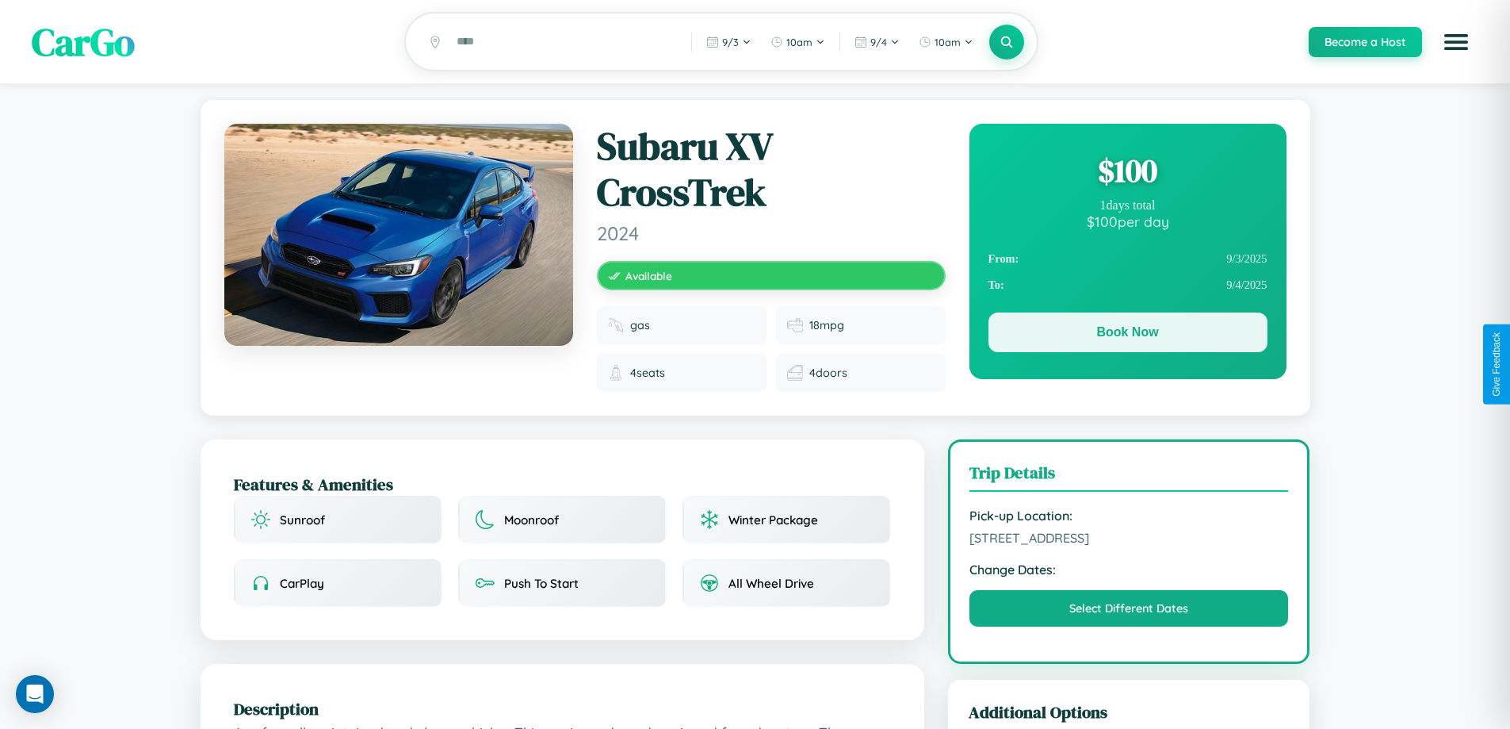
click at [1127, 335] on button "Book Now" at bounding box center [1128, 332] width 279 height 40
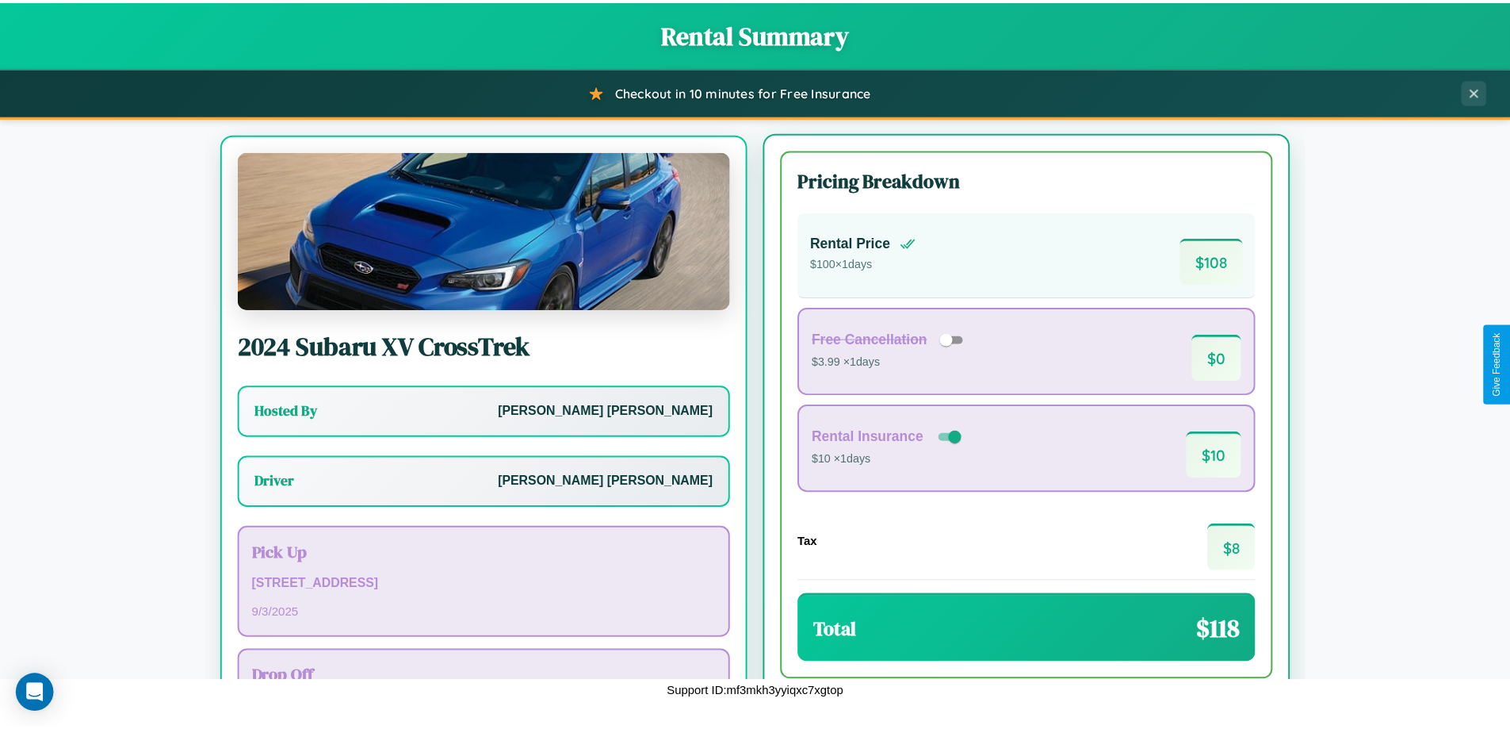
scroll to position [74, 0]
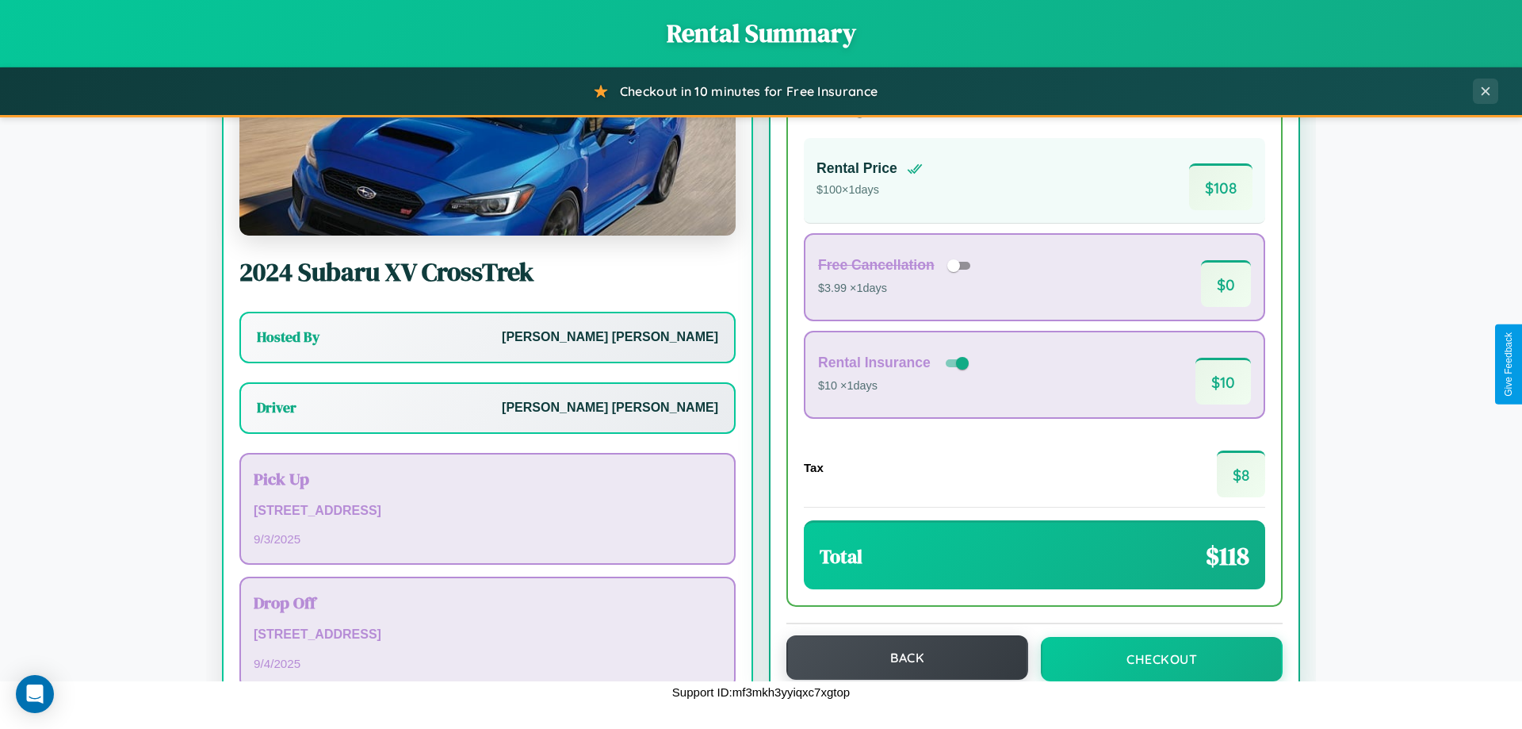
click at [900, 657] on button "Back" at bounding box center [907, 657] width 242 height 44
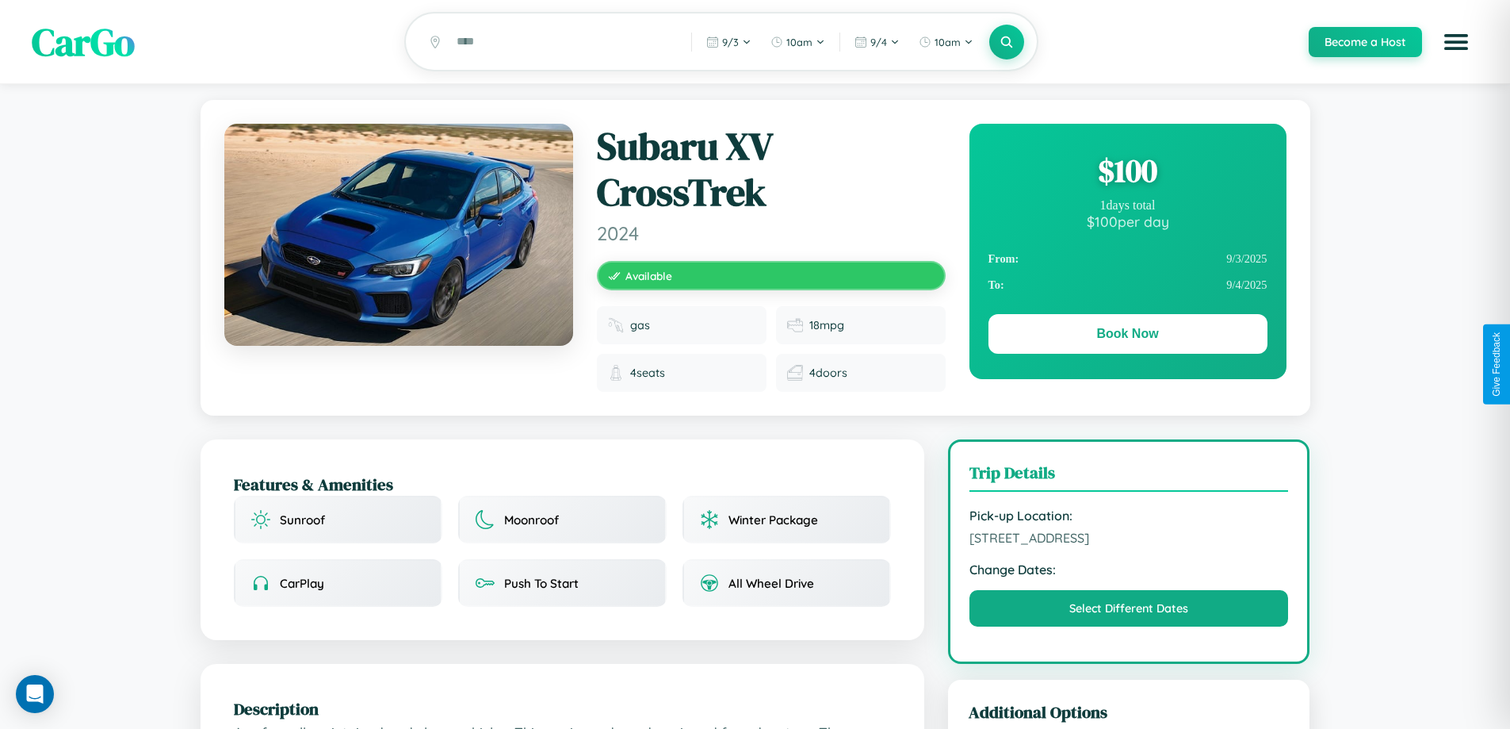
click at [1127, 173] on div "$ 100" at bounding box center [1128, 170] width 279 height 43
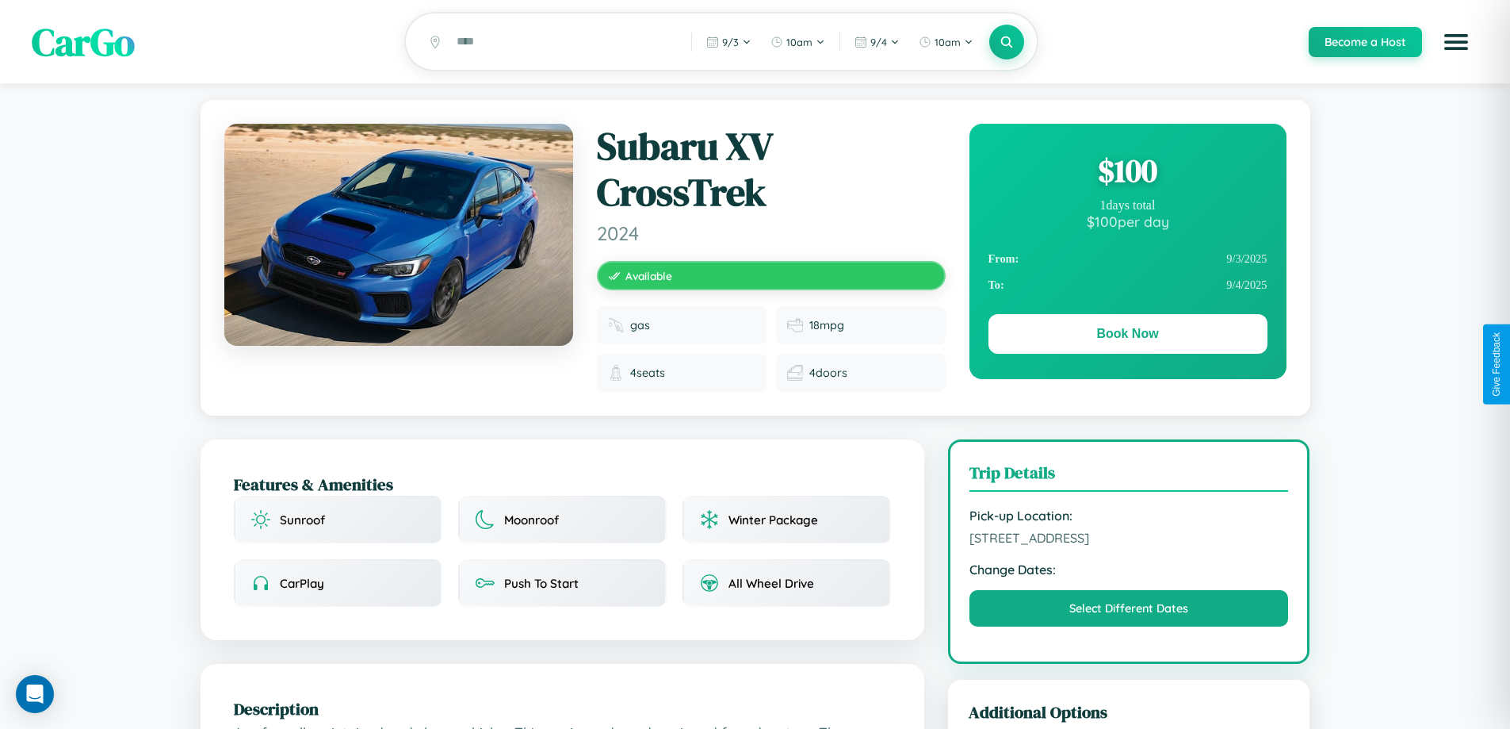
click at [1127, 173] on div "$ 100" at bounding box center [1128, 170] width 279 height 43
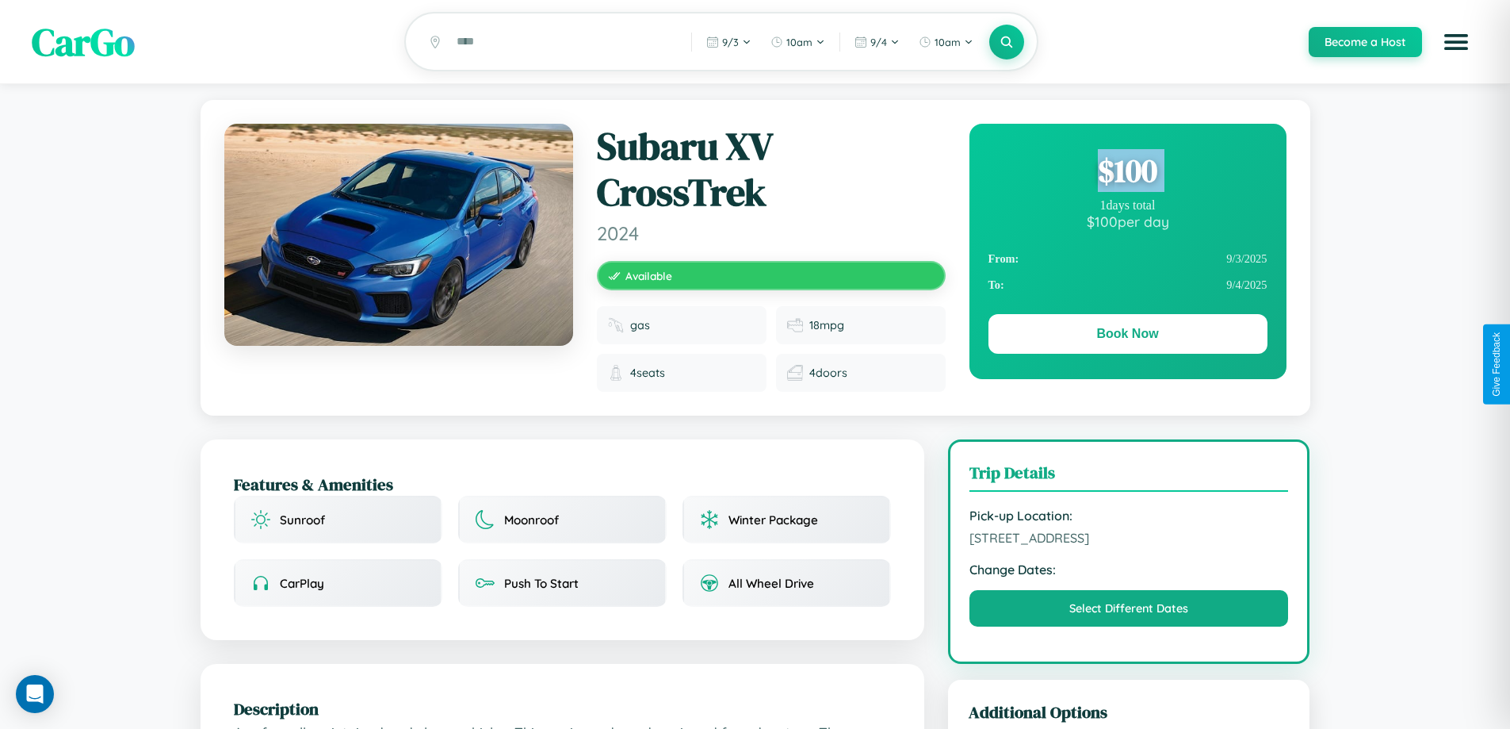
click at [1127, 173] on div "$ 100" at bounding box center [1128, 170] width 279 height 43
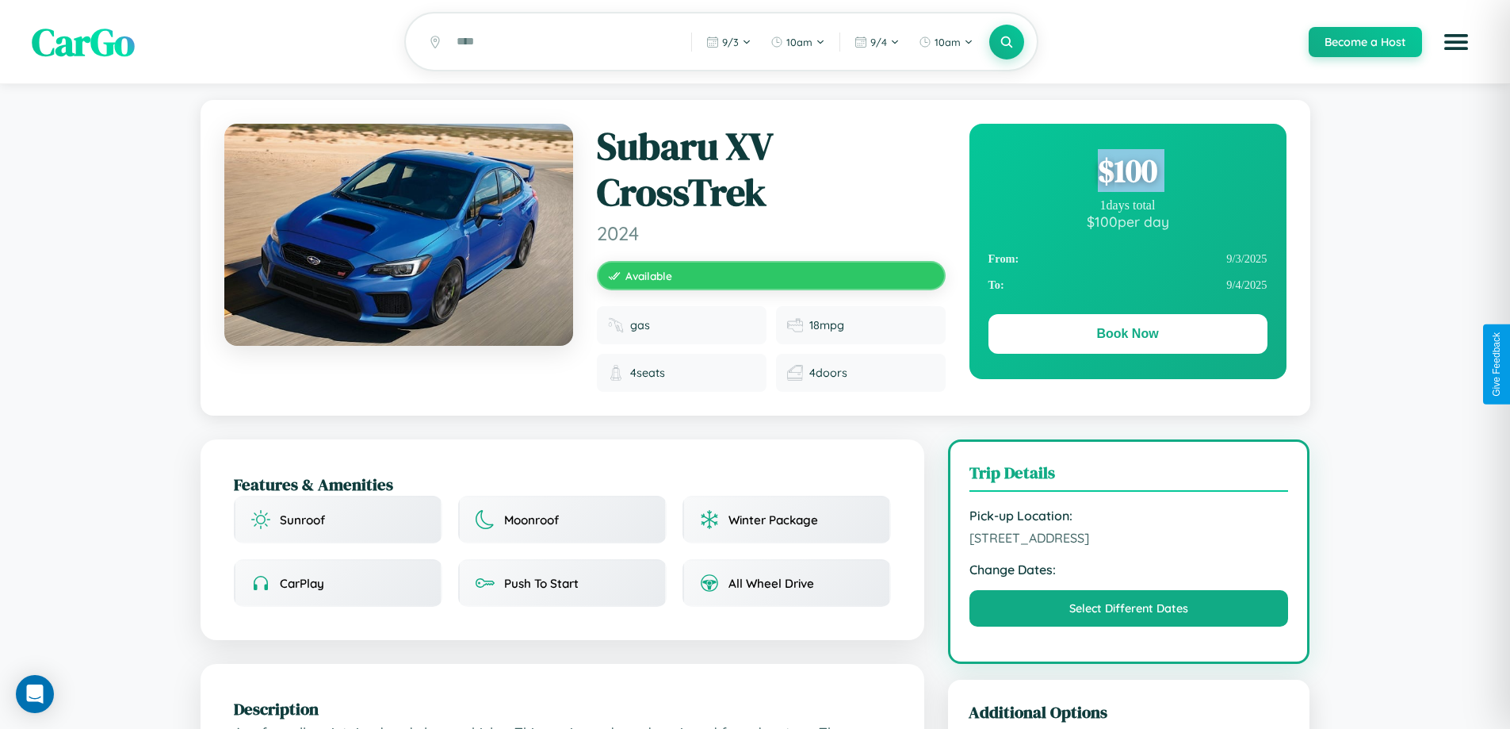
click at [1127, 173] on div "$ 100" at bounding box center [1128, 170] width 279 height 43
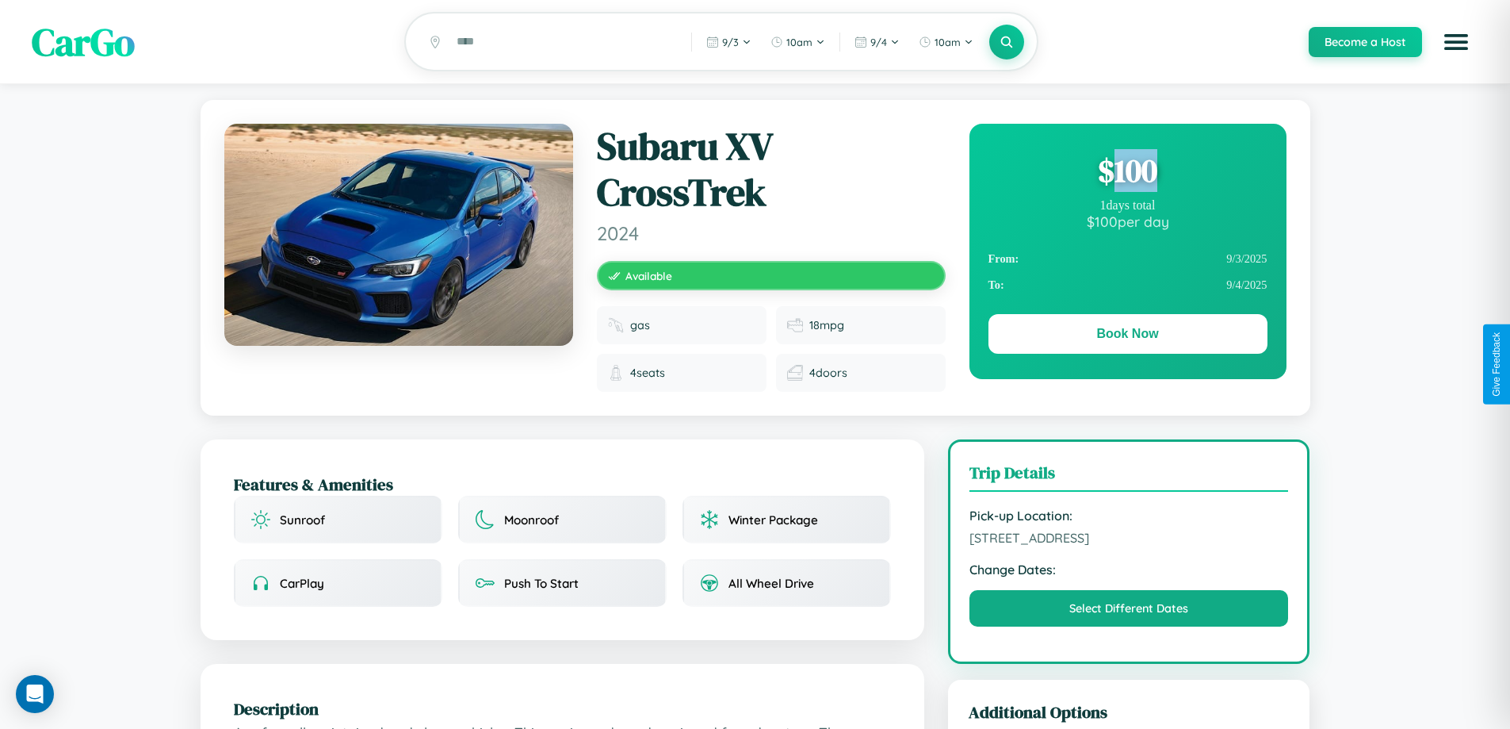
click at [1127, 173] on div "$ 100" at bounding box center [1128, 170] width 279 height 43
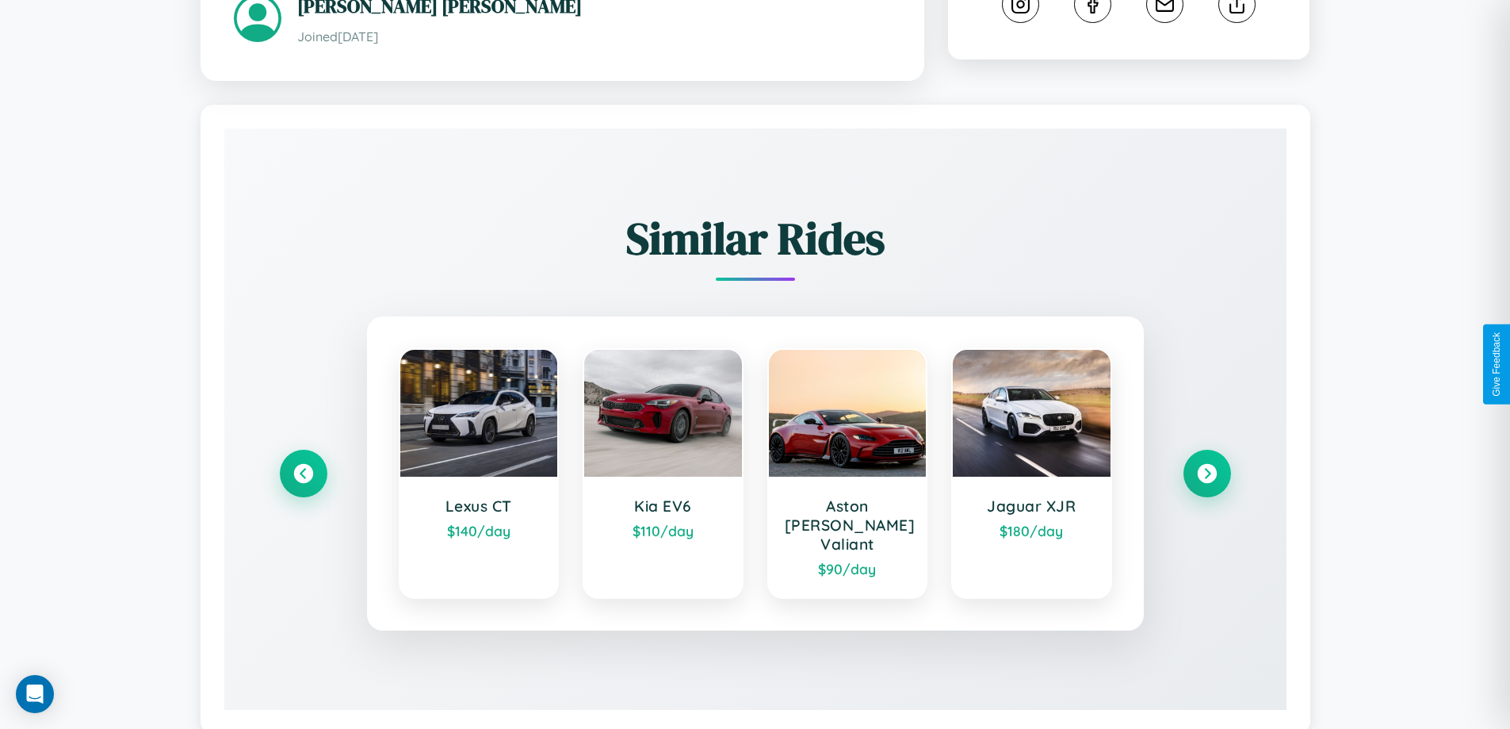
scroll to position [916, 0]
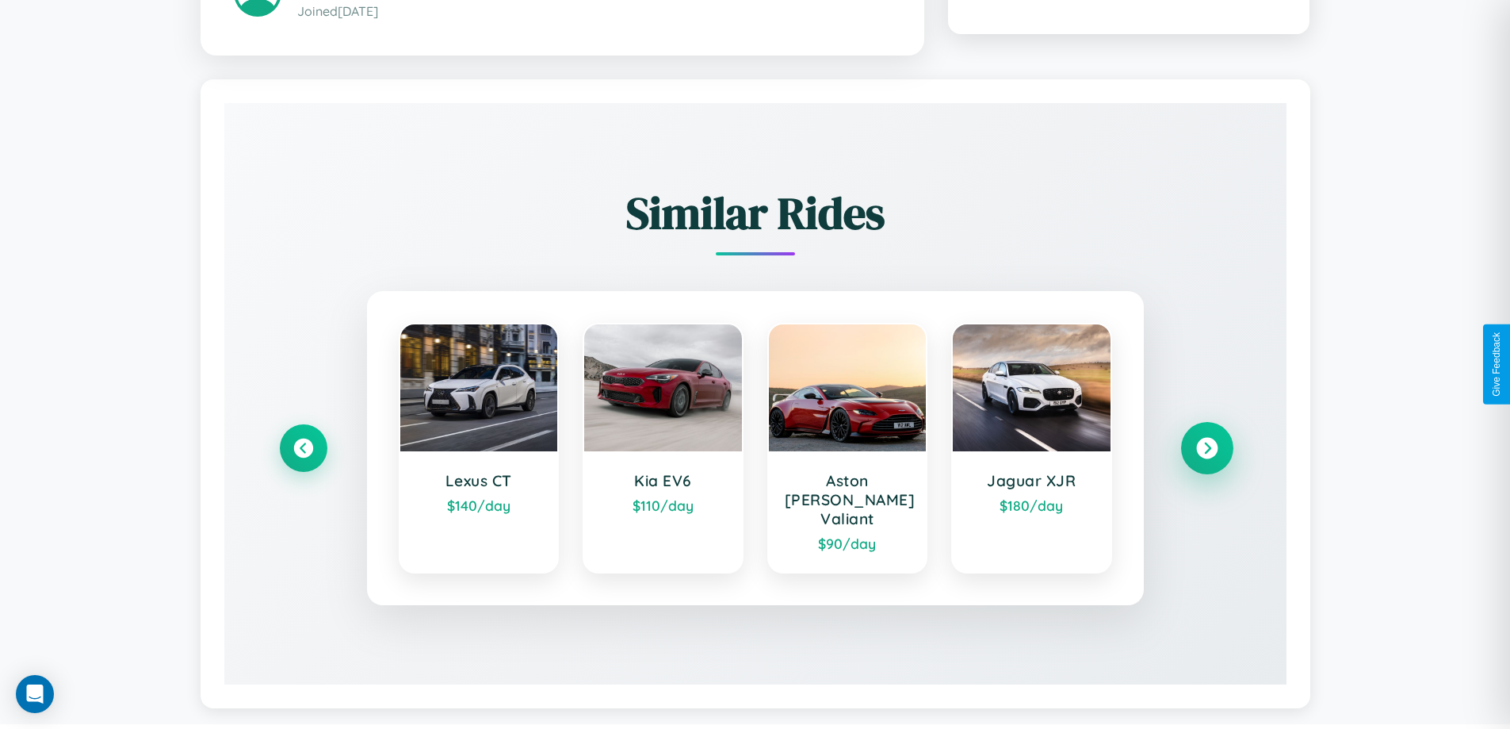
click at [1207, 441] on icon at bounding box center [1206, 448] width 21 height 21
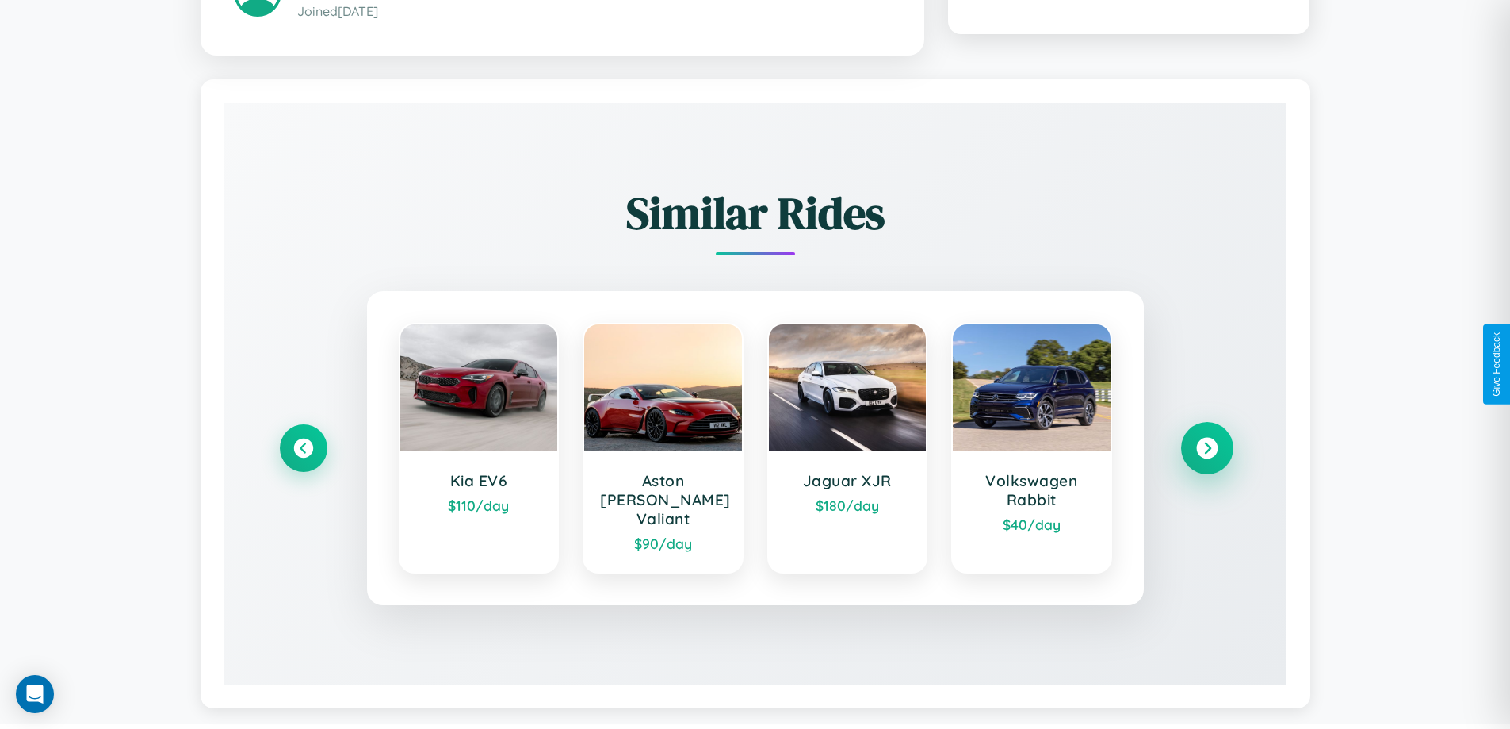
click at [1207, 441] on icon at bounding box center [1206, 448] width 21 height 21
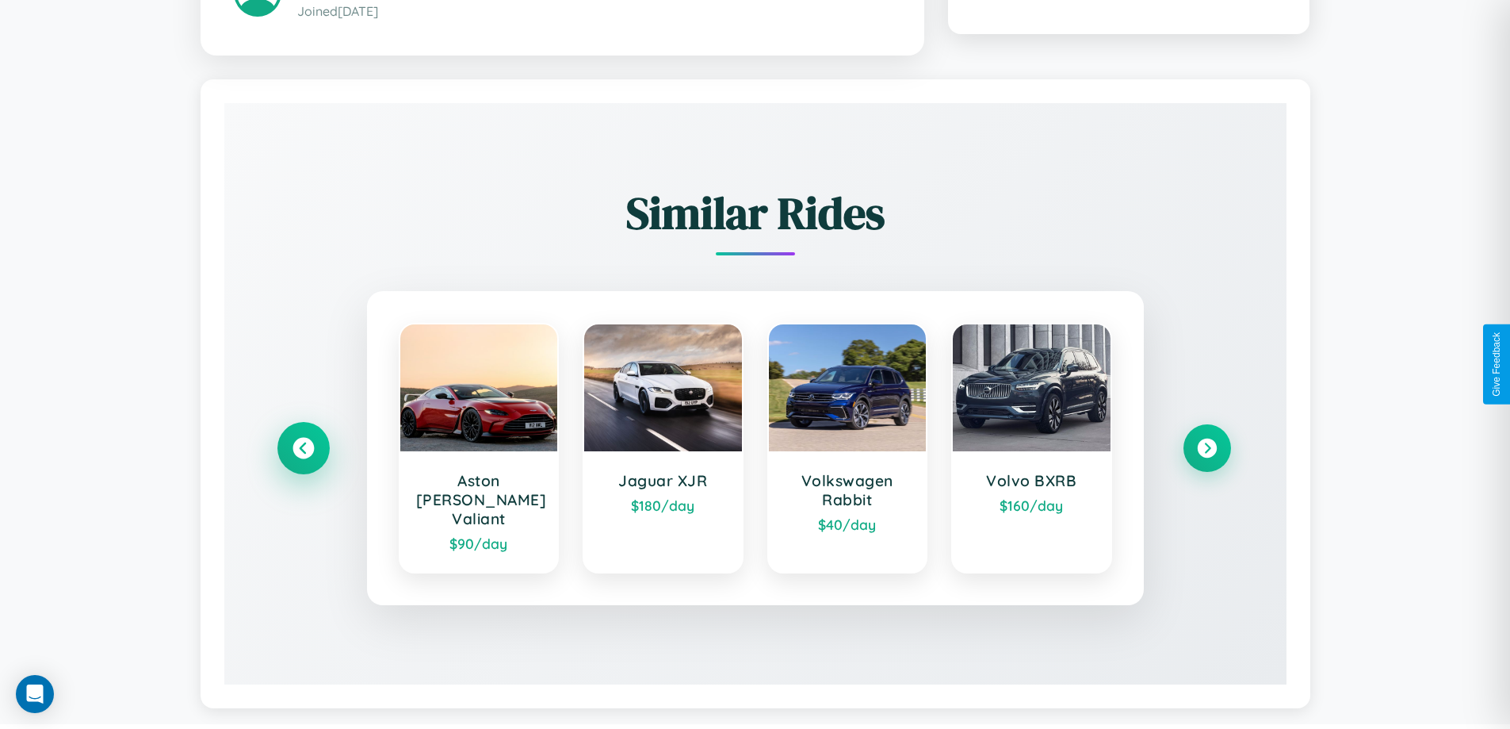
click at [303, 441] on icon at bounding box center [303, 448] width 21 height 21
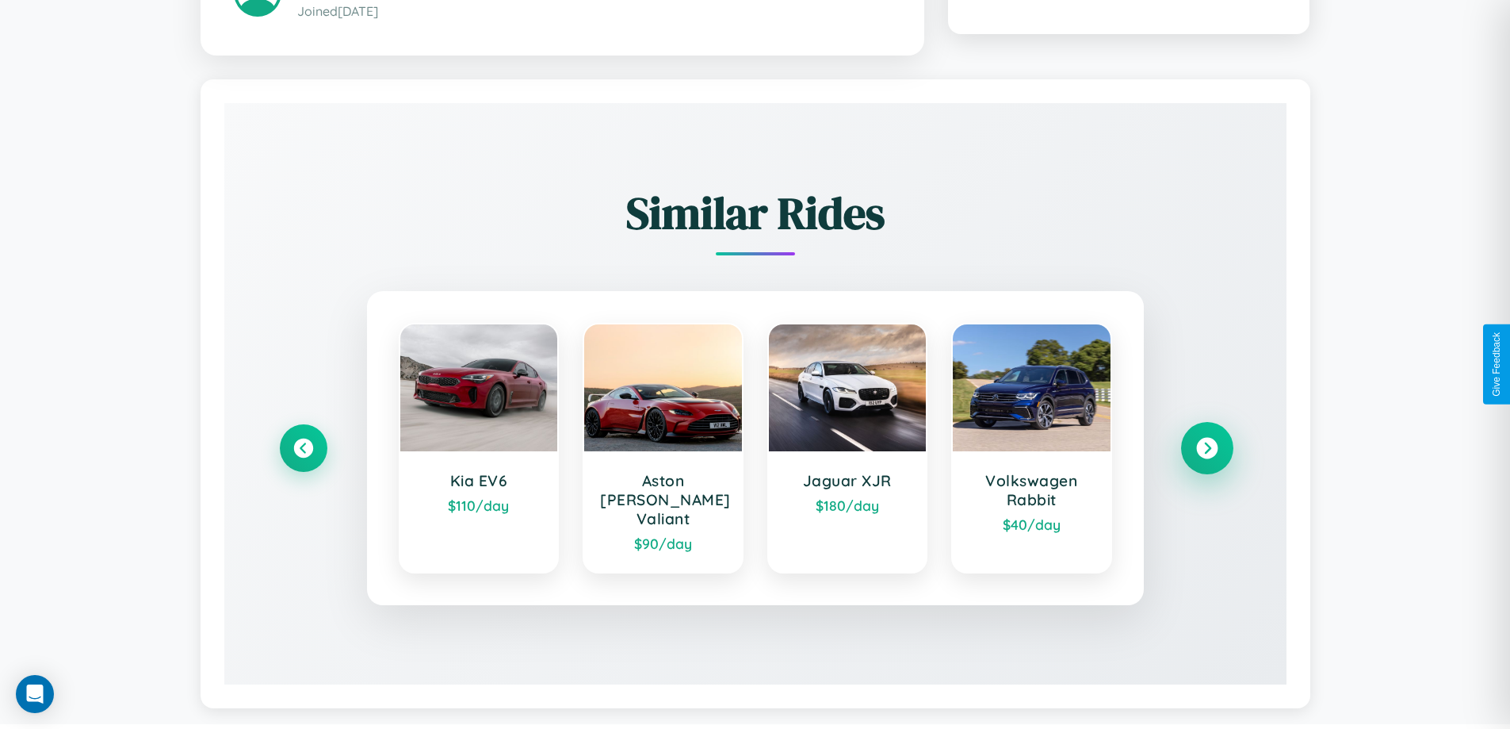
click at [1207, 441] on icon at bounding box center [1206, 448] width 21 height 21
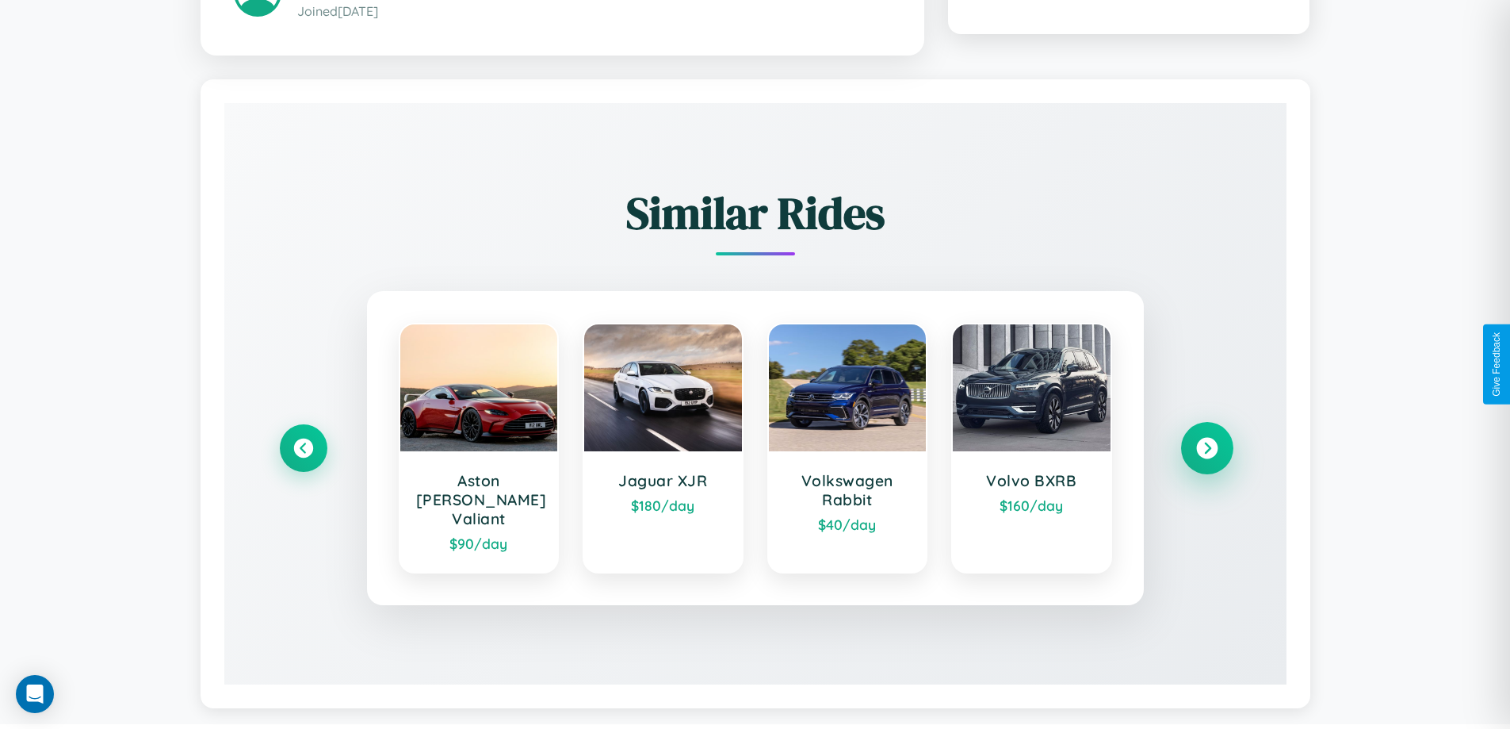
click at [1207, 441] on icon at bounding box center [1206, 448] width 21 height 21
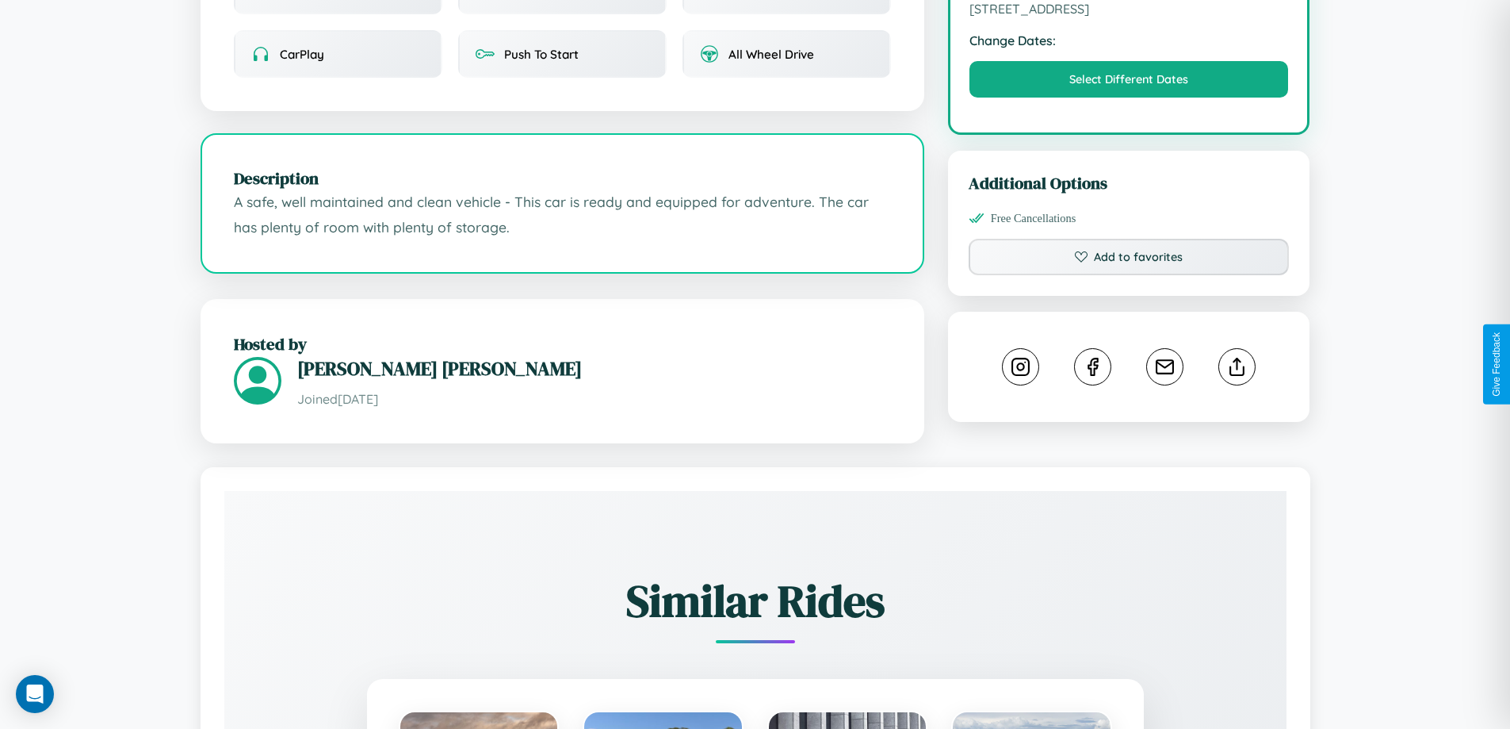
scroll to position [534, 0]
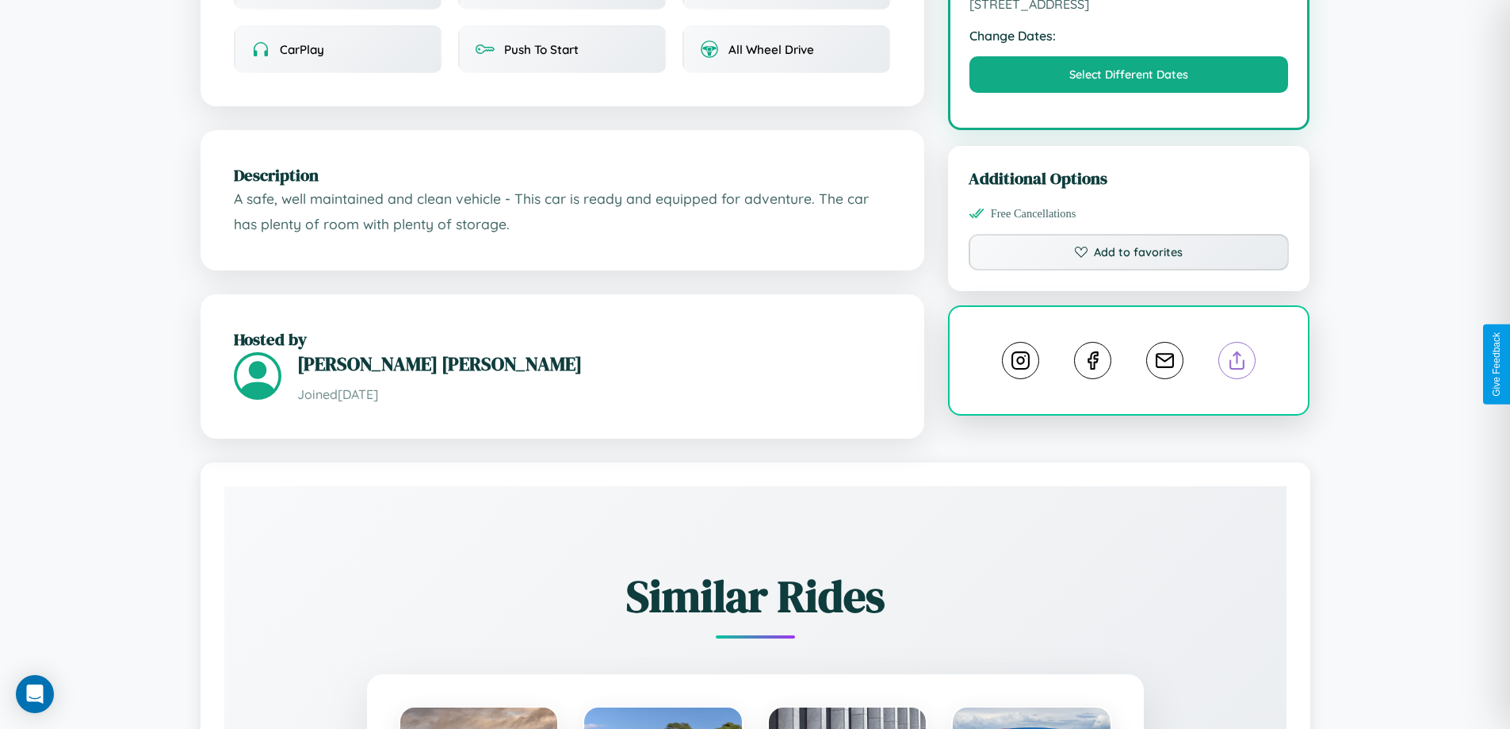
click at [1237, 362] on line at bounding box center [1237, 357] width 0 height 11
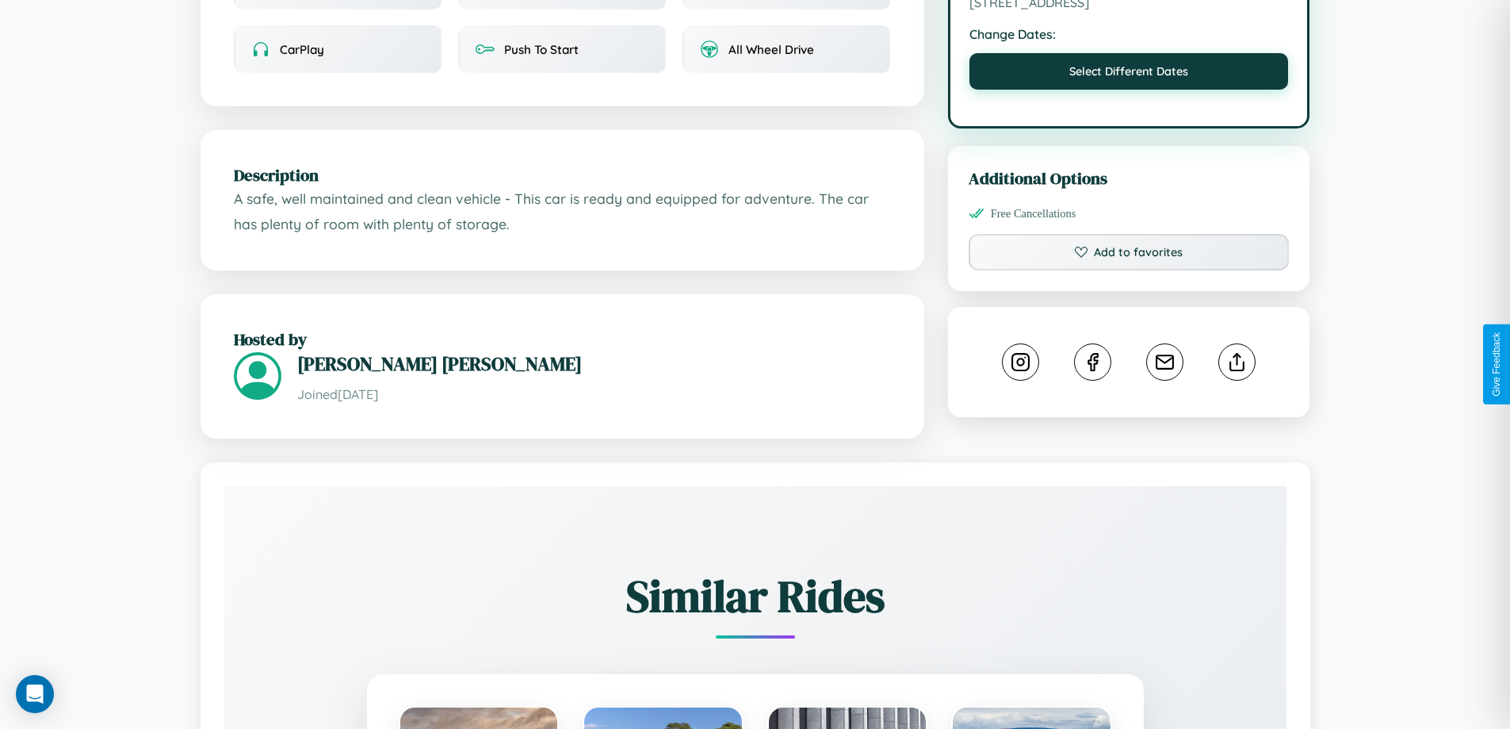
click at [1129, 74] on button "Select Different Dates" at bounding box center [1129, 71] width 319 height 36
select select "*"
select select "****"
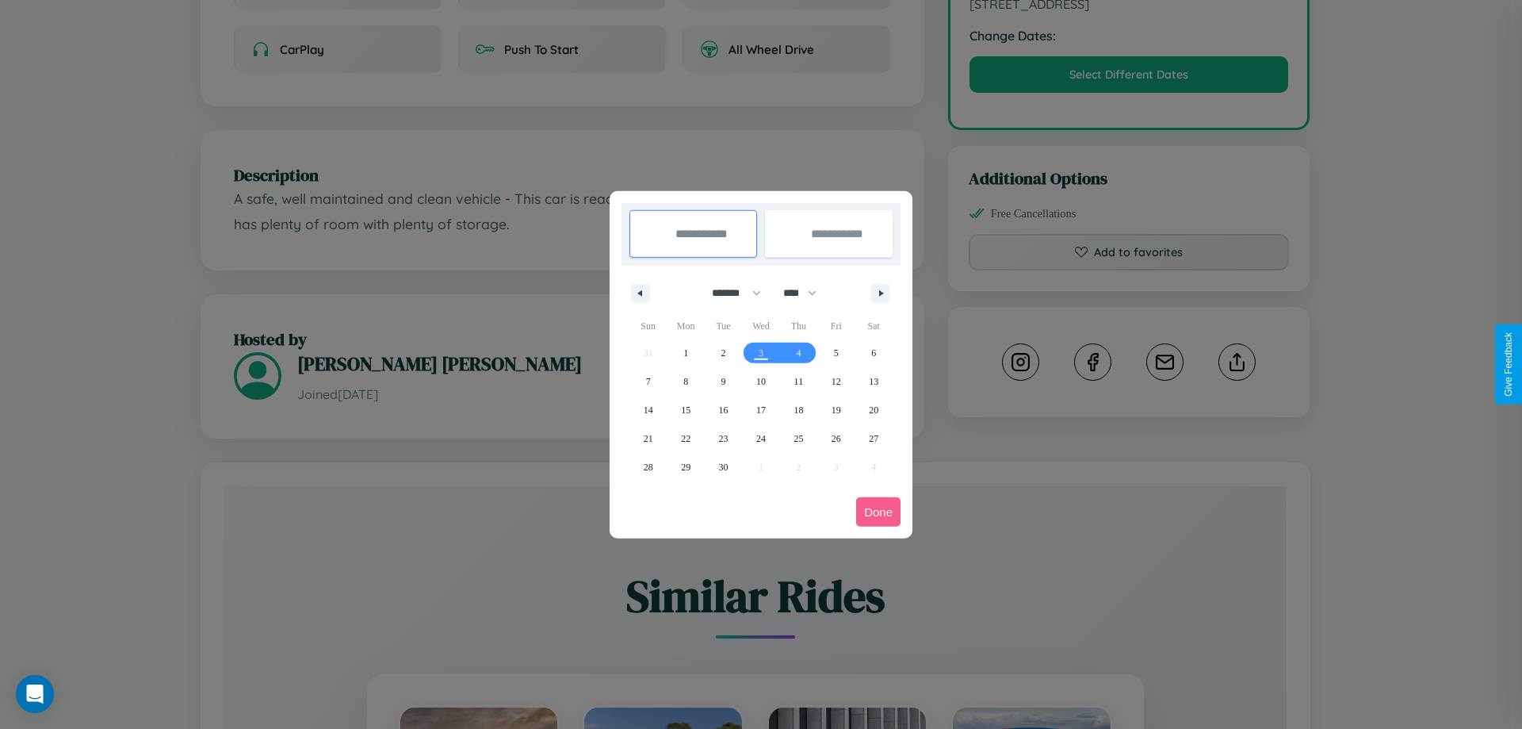
drag, startPoint x: 729, startPoint y: 293, endPoint x: 761, endPoint y: 318, distance: 40.6
click at [729, 293] on select "******* ******** ***** ***** *** **** **** ****** ********* ******* ******** **…" at bounding box center [733, 293] width 67 height 26
select select "*"
click at [807, 293] on select "**** **** **** **** **** **** **** **** **** **** **** **** **** **** **** ****…" at bounding box center [799, 293] width 48 height 26
select select "****"
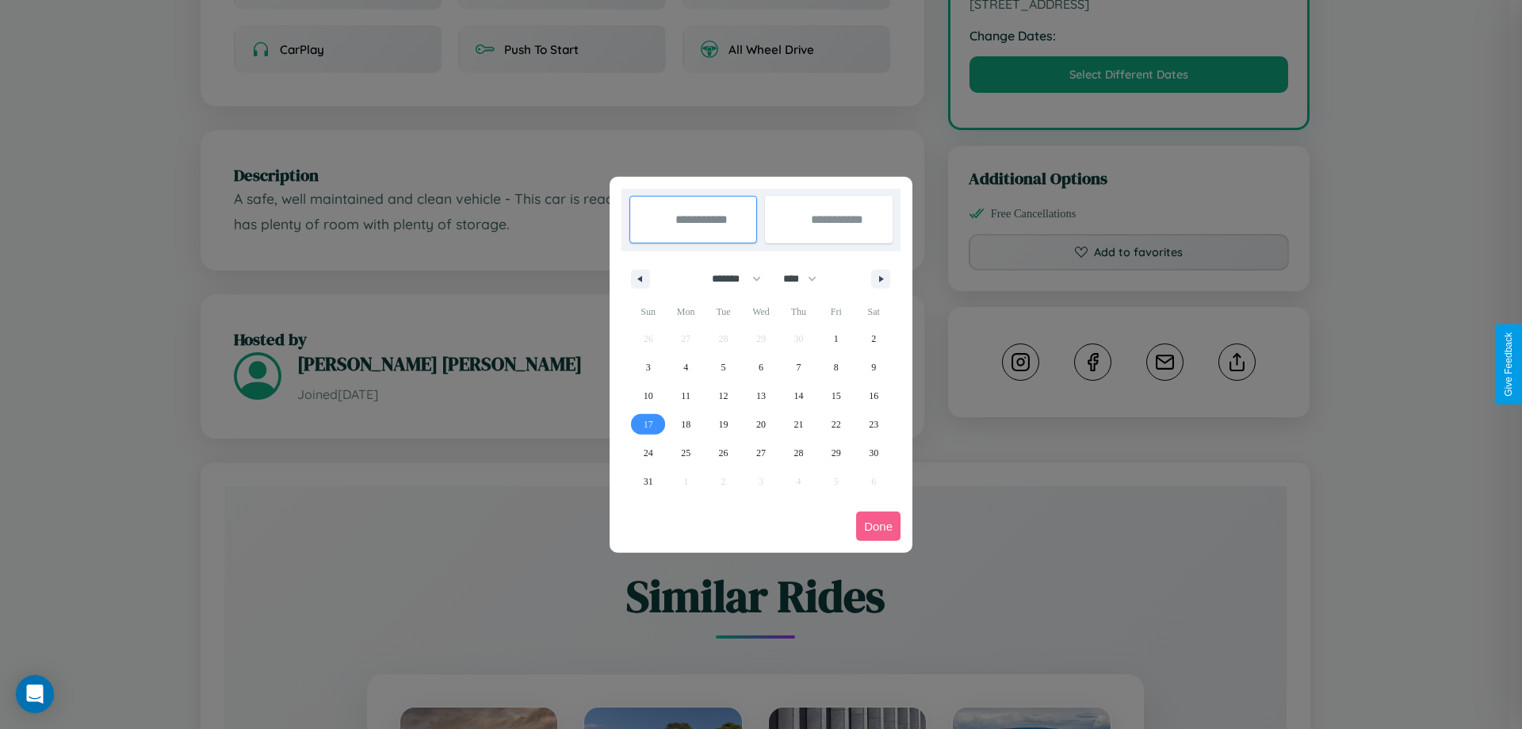
click at [648, 423] on span "17" at bounding box center [649, 424] width 10 height 29
type input "**********"
click at [760, 452] on span "27" at bounding box center [761, 452] width 10 height 29
type input "**********"
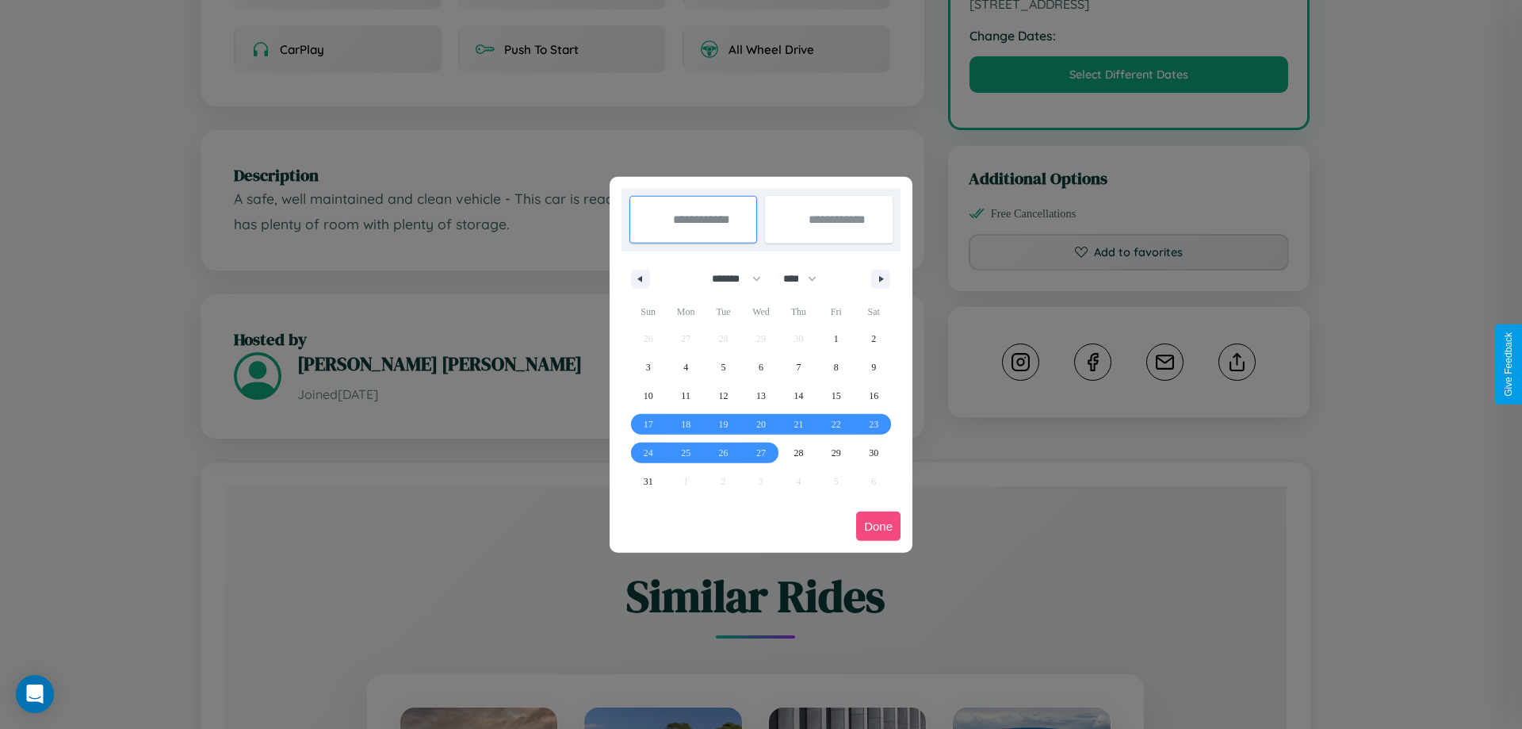
click at [878, 526] on button "Done" at bounding box center [878, 525] width 44 height 29
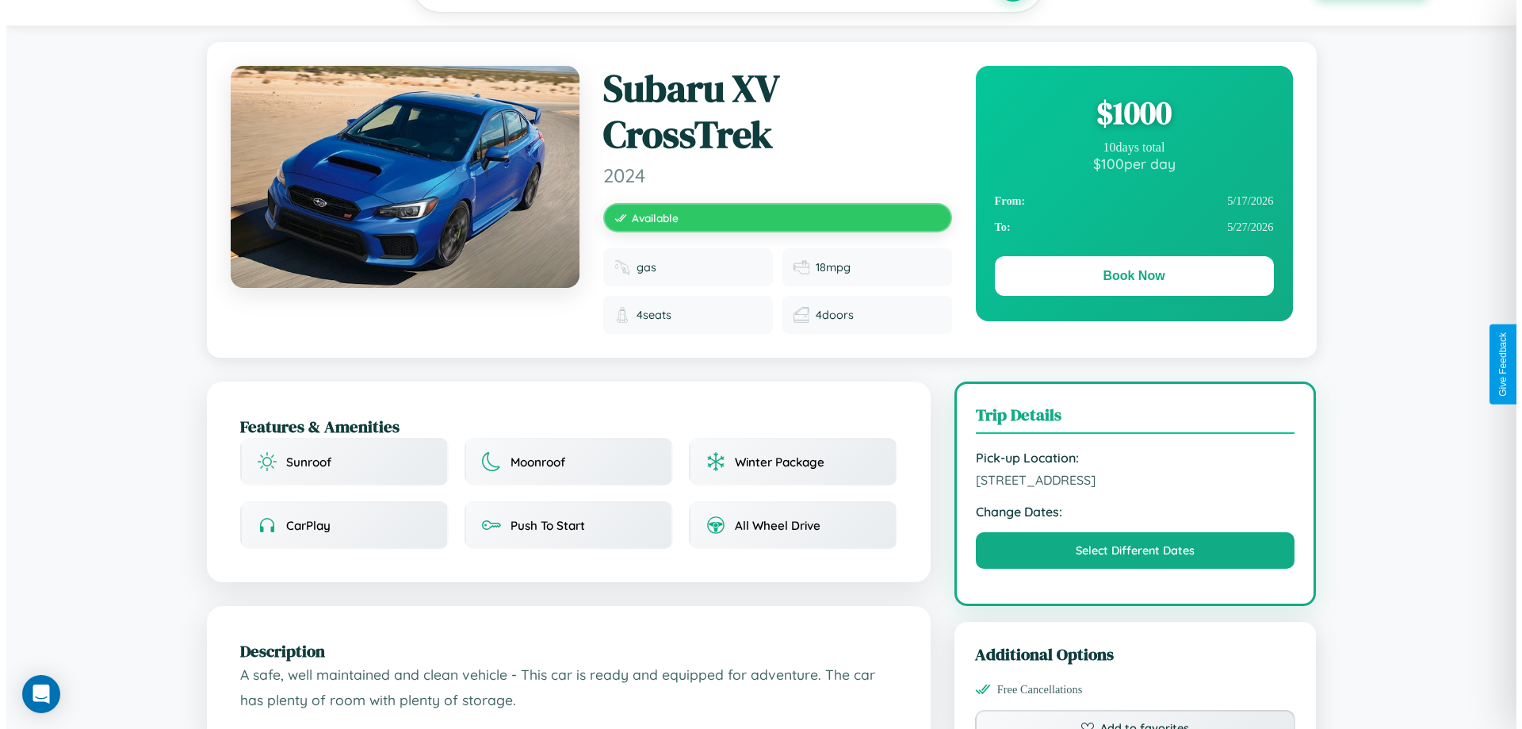
scroll to position [0, 0]
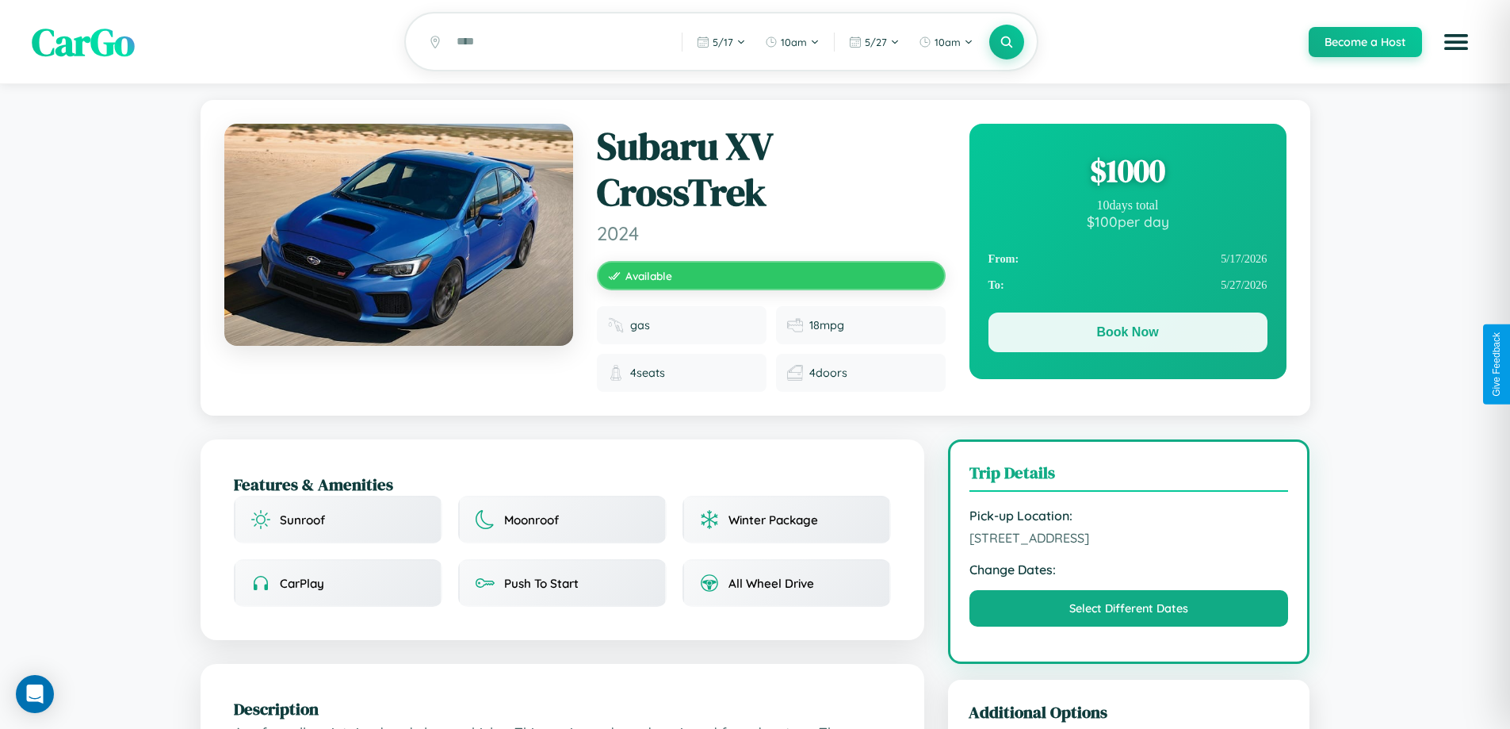
click at [1127, 335] on button "Book Now" at bounding box center [1128, 332] width 279 height 40
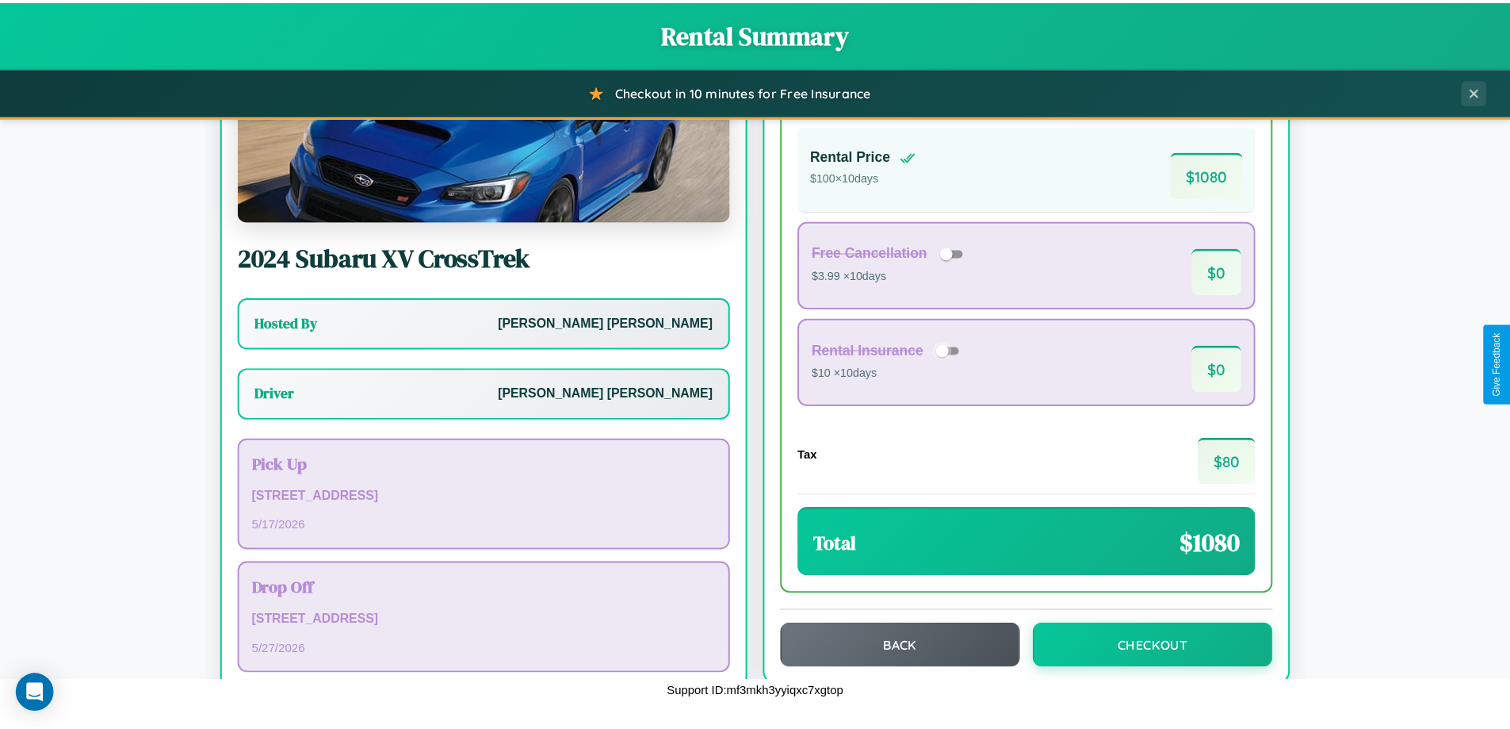
scroll to position [114, 0]
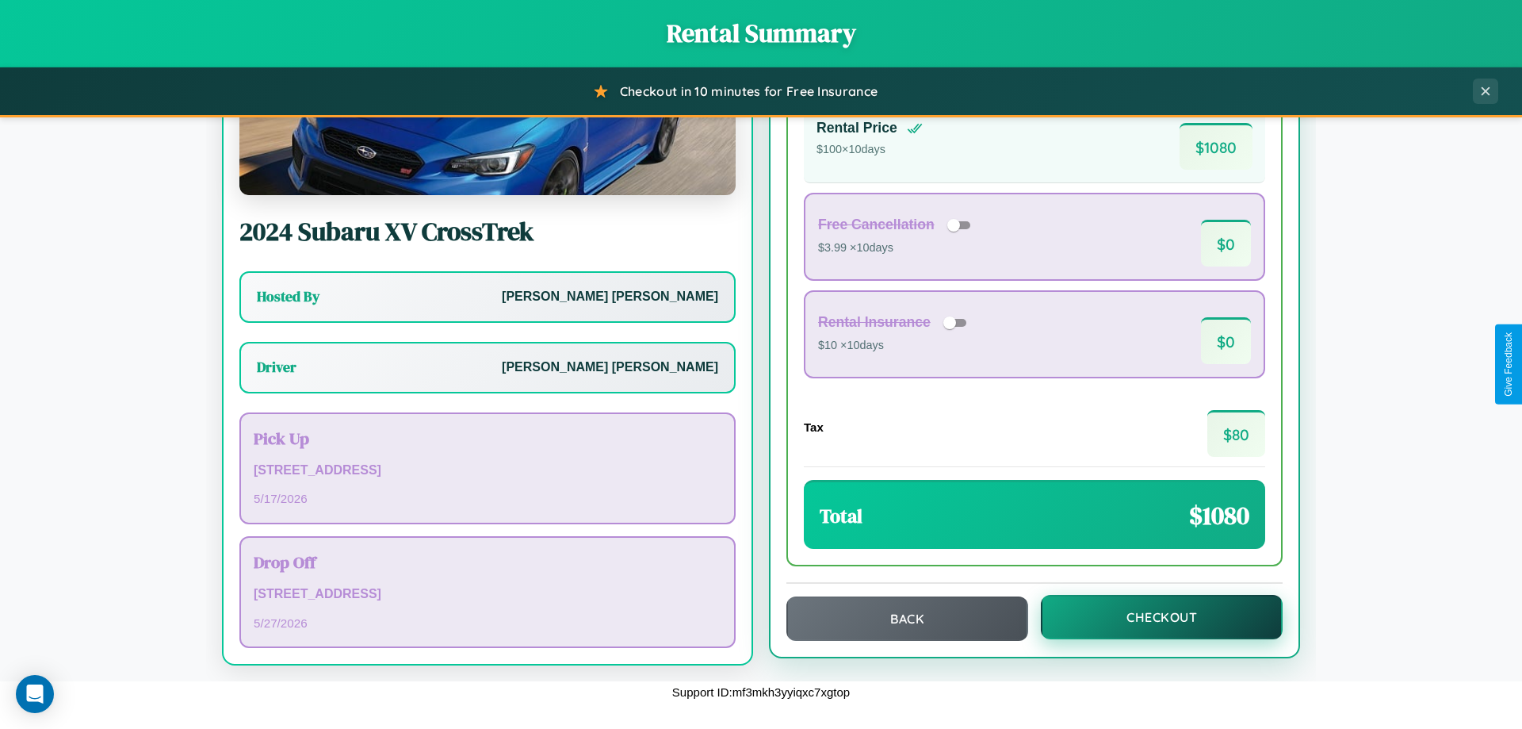
click at [1151, 617] on button "Checkout" at bounding box center [1162, 617] width 242 height 44
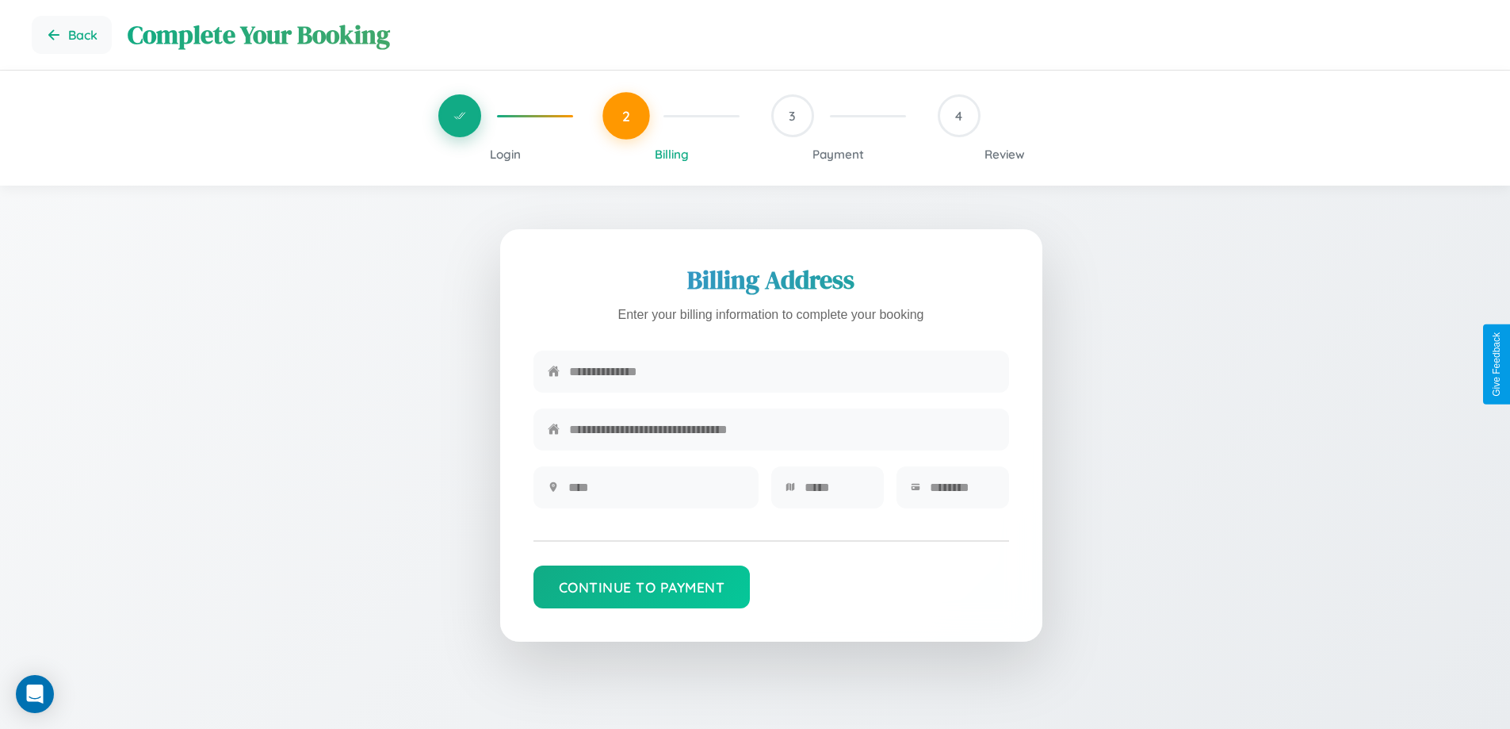
click at [782, 373] on input "text" at bounding box center [782, 371] width 426 height 39
type input "**********"
click at [656, 492] on input "text" at bounding box center [656, 487] width 176 height 39
type input "********"
click at [836, 492] on input "text" at bounding box center [837, 487] width 65 height 39
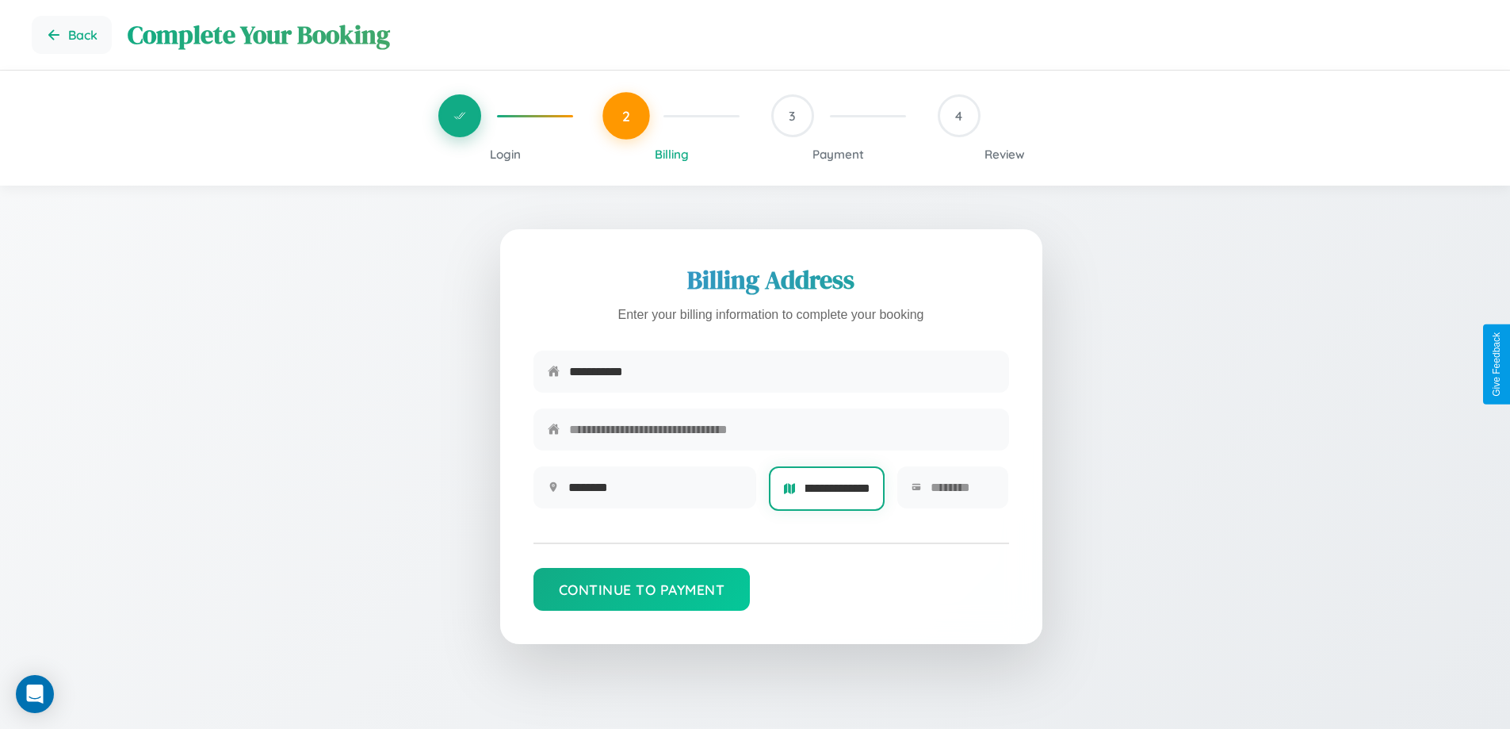
scroll to position [0, 22]
type input "**********"
click at [962, 492] on input "text" at bounding box center [963, 487] width 64 height 39
type input "*****"
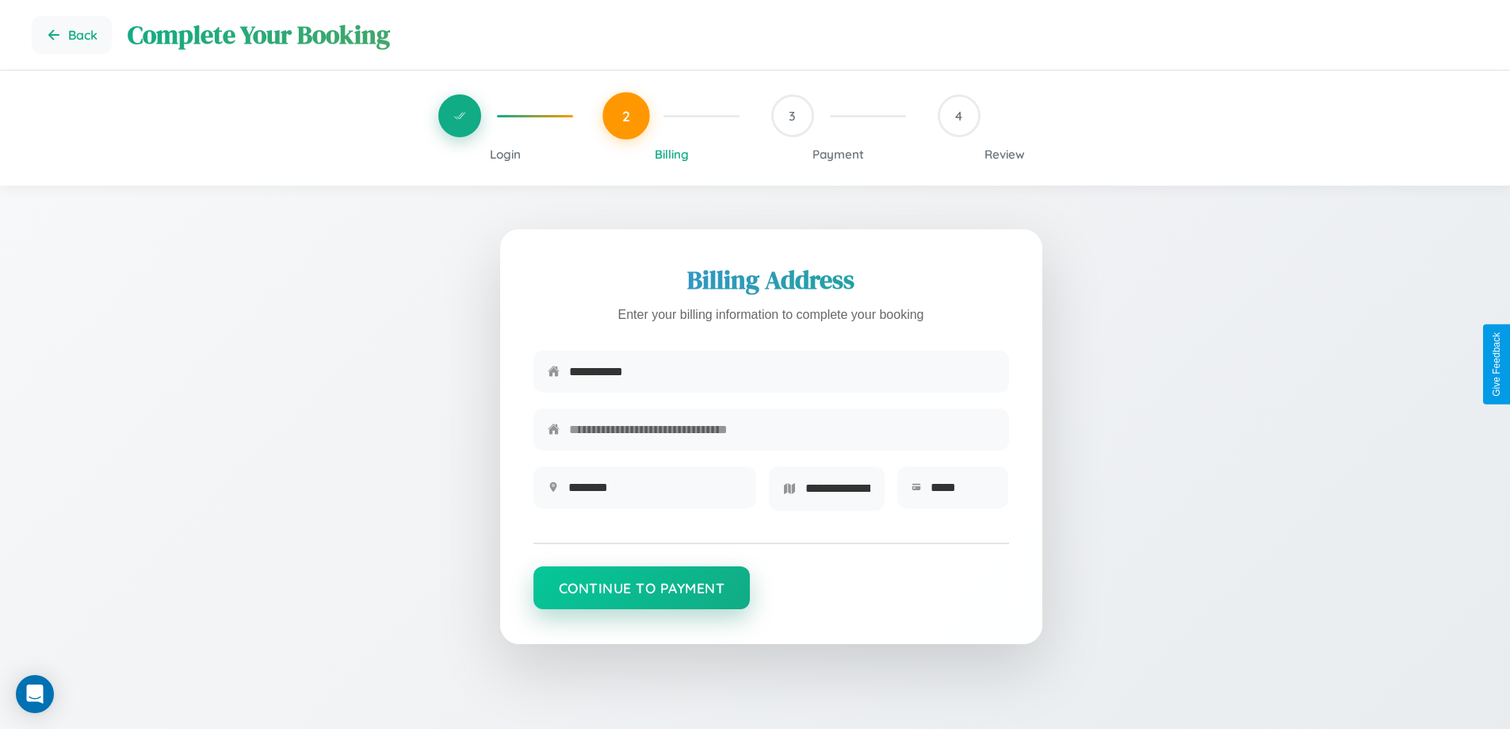
click at [641, 593] on button "Continue to Payment" at bounding box center [642, 587] width 217 height 43
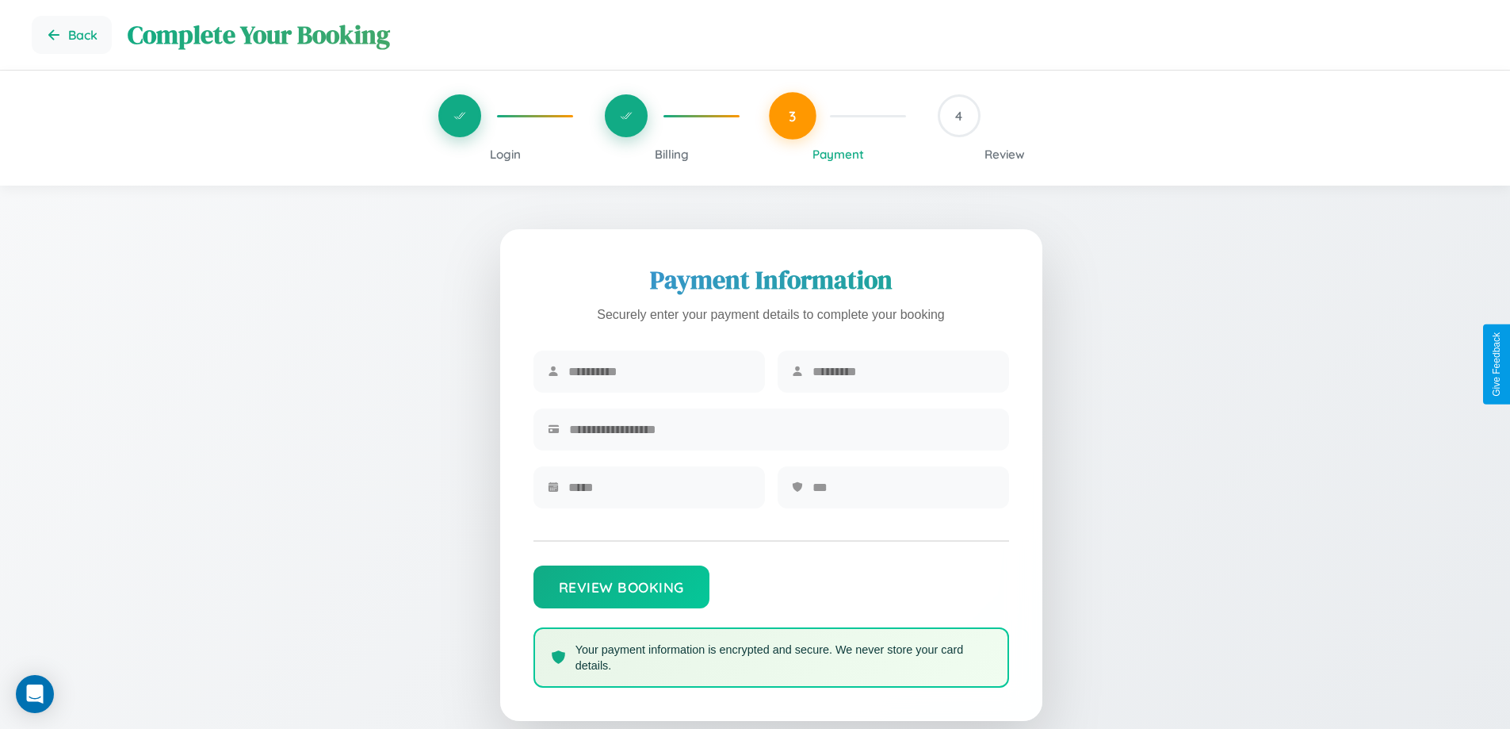
click at [659, 372] on input "text" at bounding box center [659, 371] width 182 height 39
type input "********"
click at [903, 372] on input "text" at bounding box center [904, 371] width 182 height 39
type input "******"
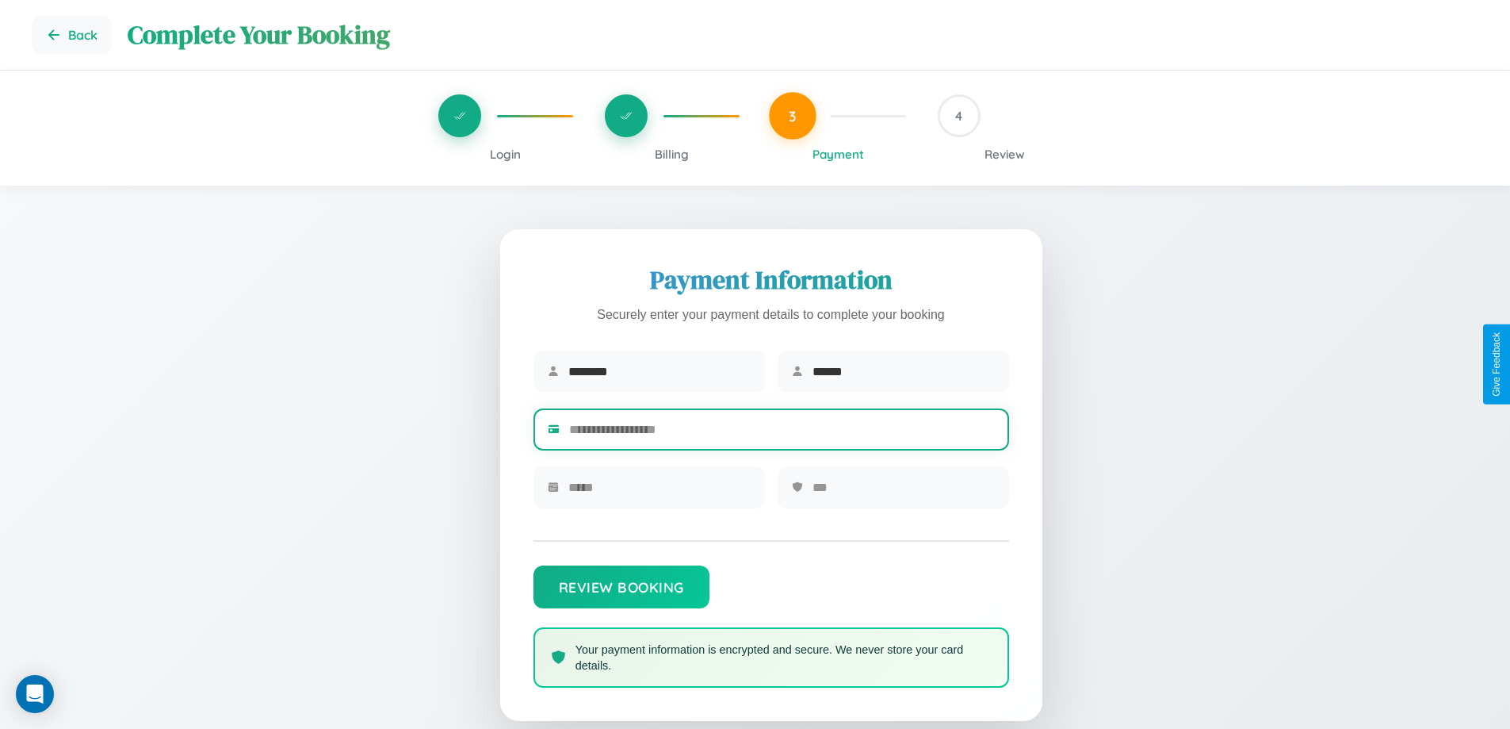
click at [782, 432] on input "text" at bounding box center [782, 429] width 426 height 39
type input "**********"
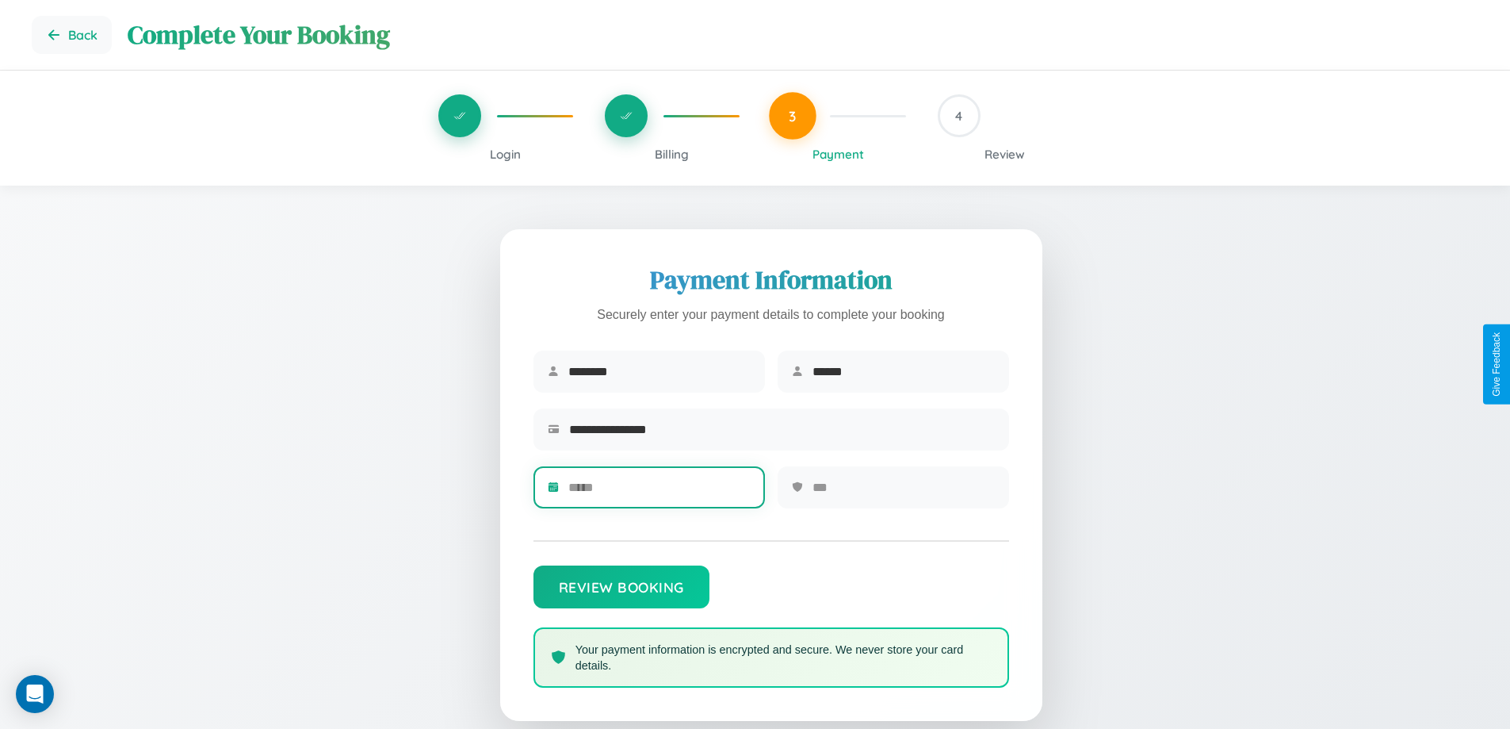
click at [659, 492] on input "text" at bounding box center [659, 487] width 182 height 39
type input "*****"
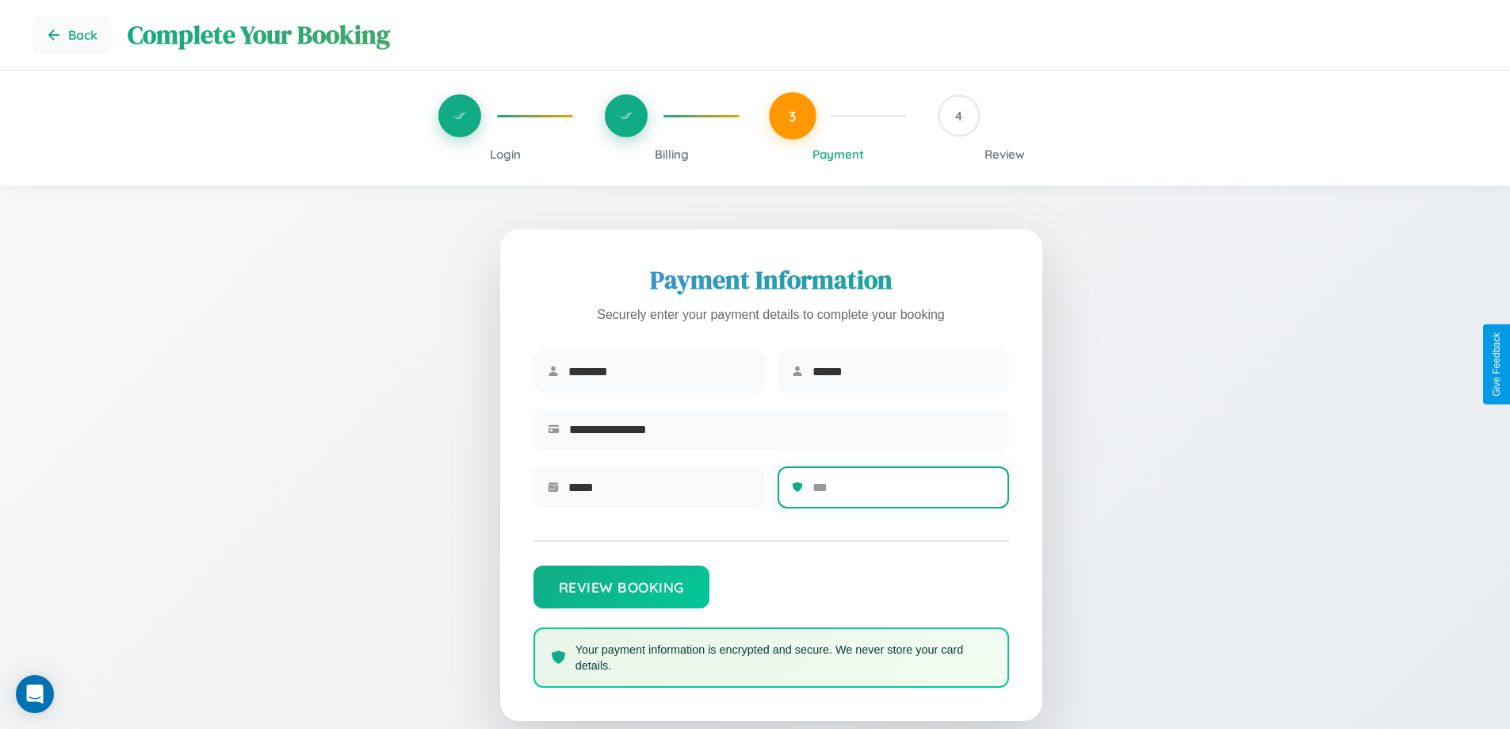
click at [903, 492] on input "text" at bounding box center [904, 487] width 182 height 39
type input "***"
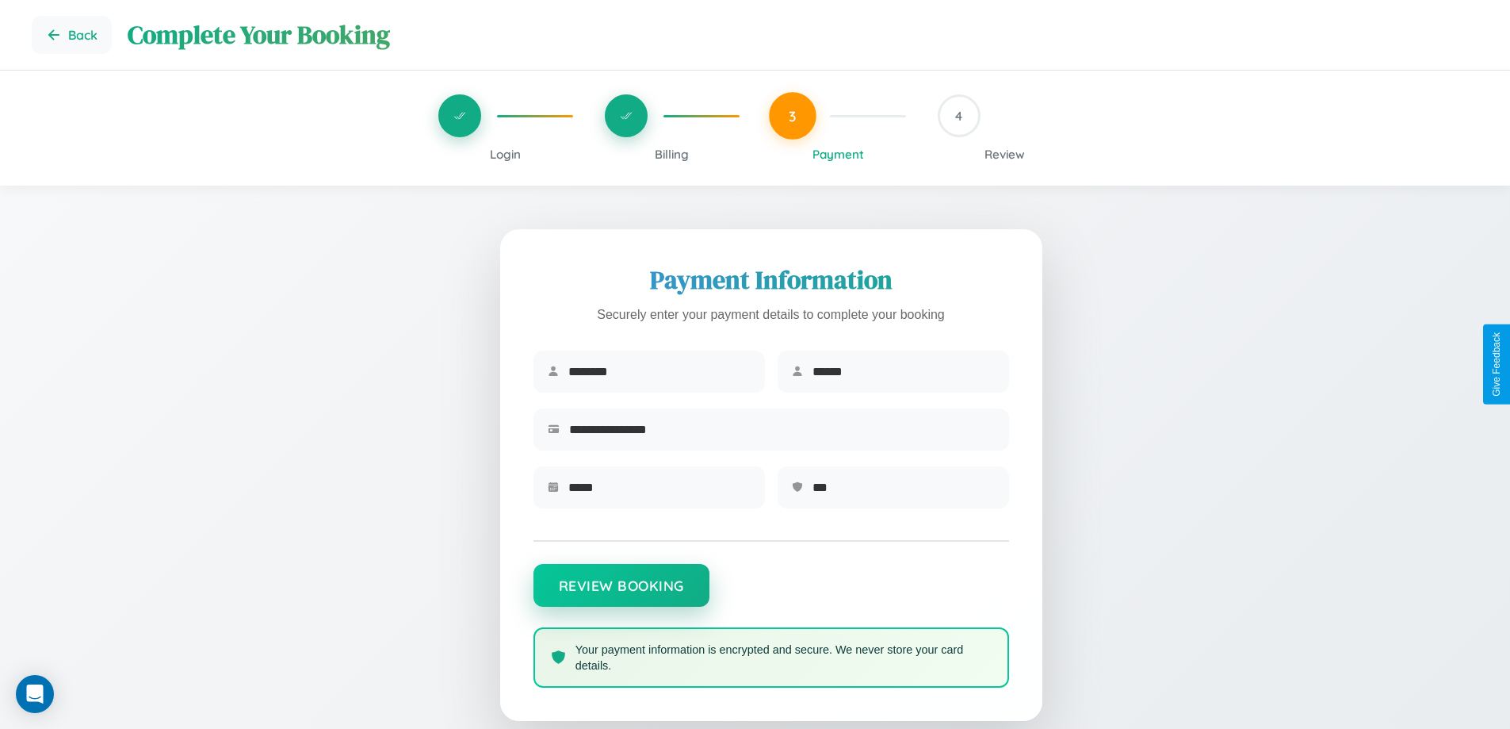
click at [621, 593] on button "Review Booking" at bounding box center [622, 585] width 176 height 43
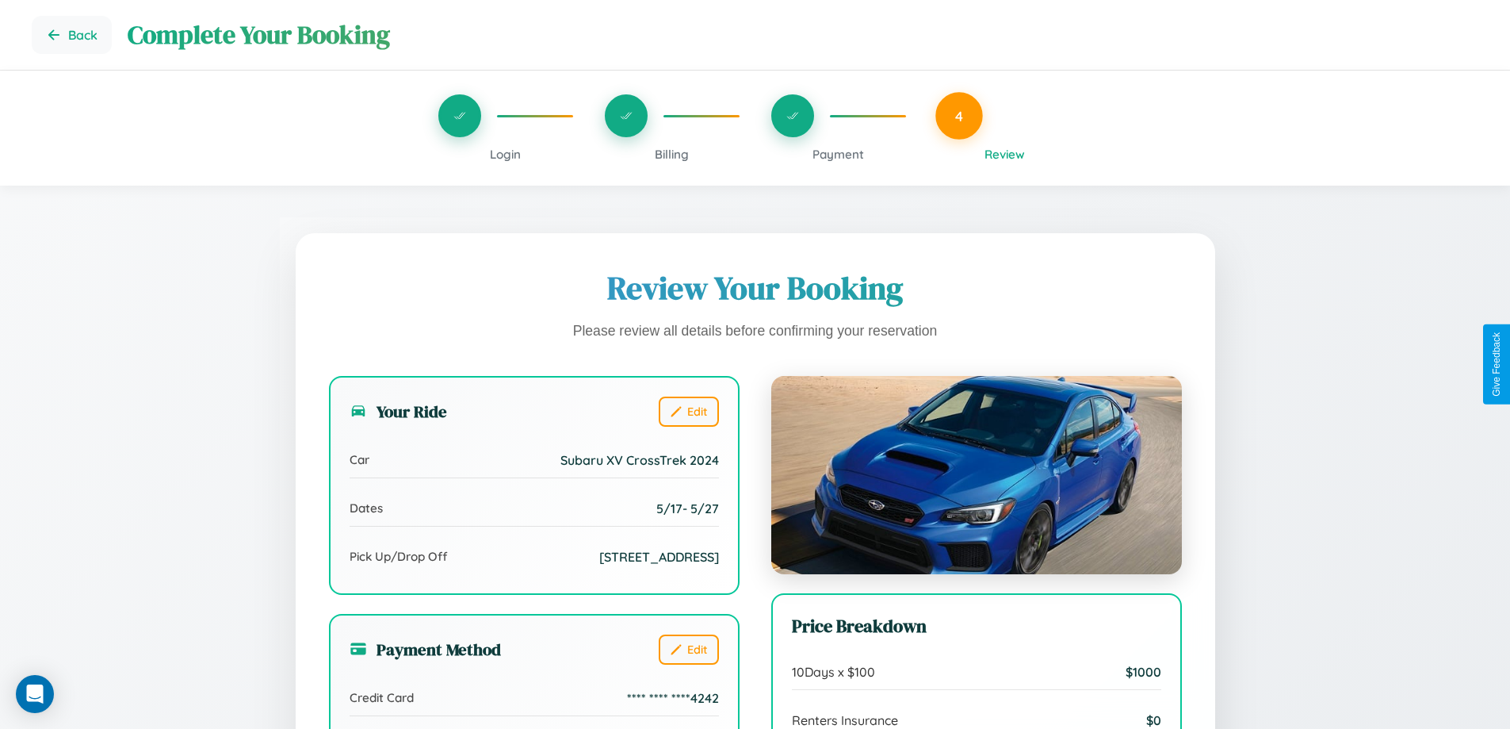
click at [671, 154] on span "Billing" at bounding box center [672, 154] width 34 height 15
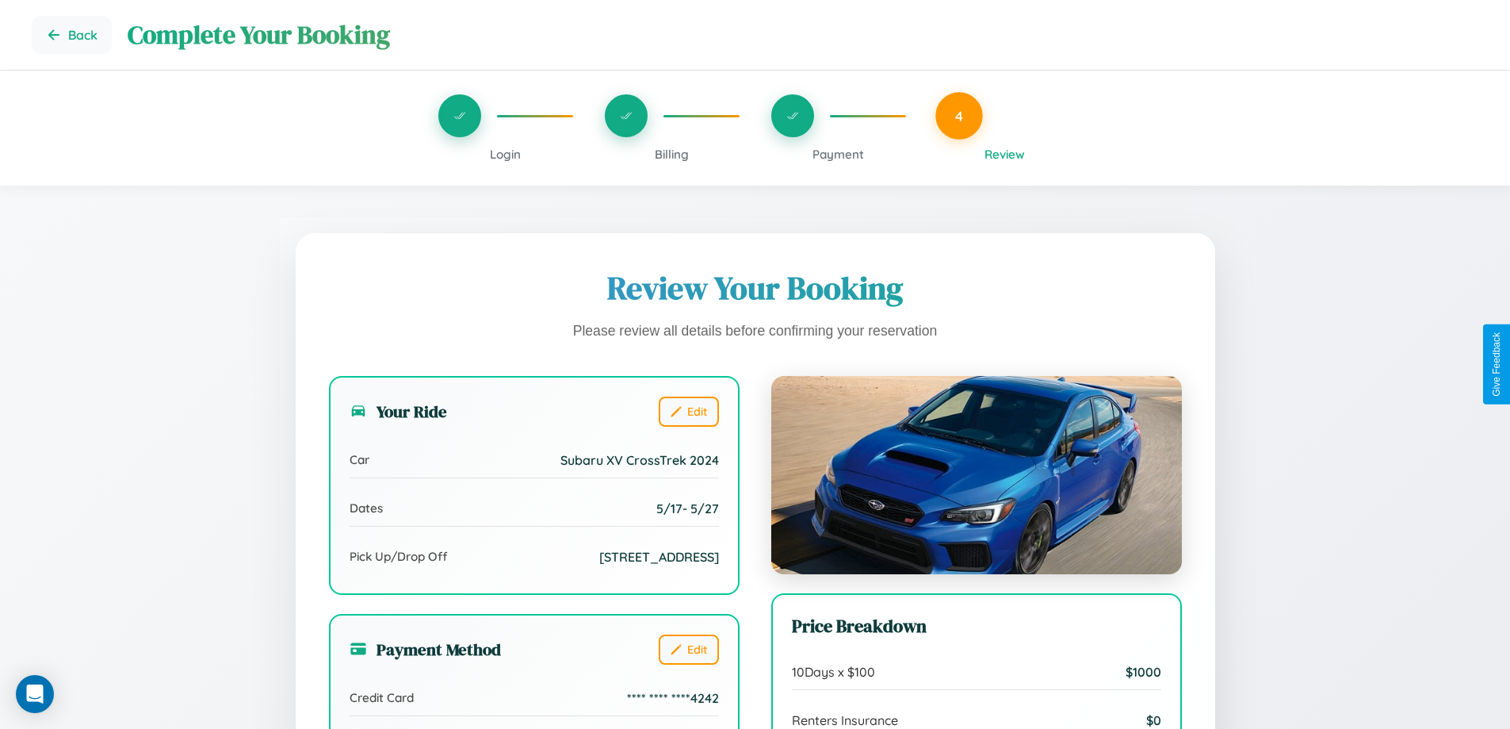
click at [671, 154] on span "Billing" at bounding box center [672, 154] width 34 height 15
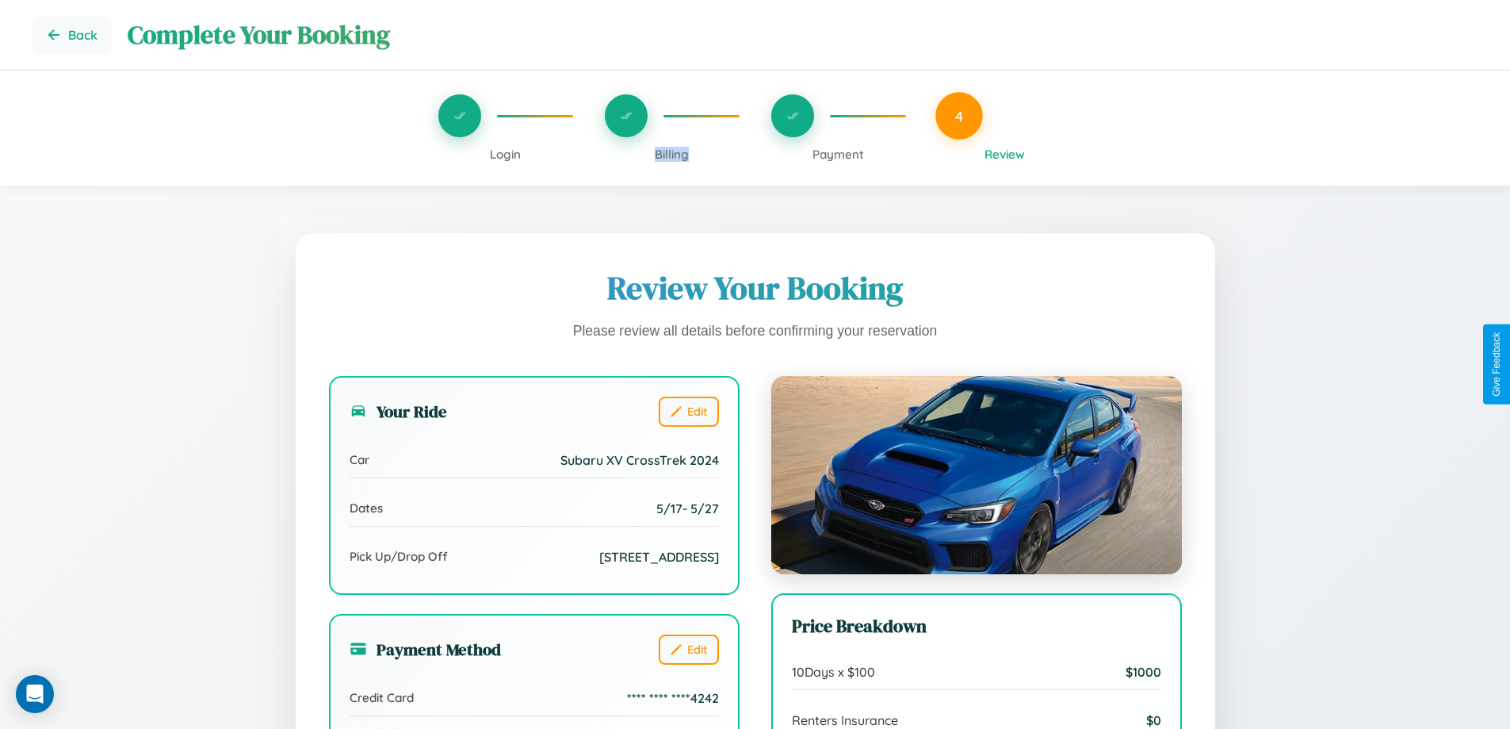
click at [671, 154] on span "Billing" at bounding box center [672, 154] width 34 height 15
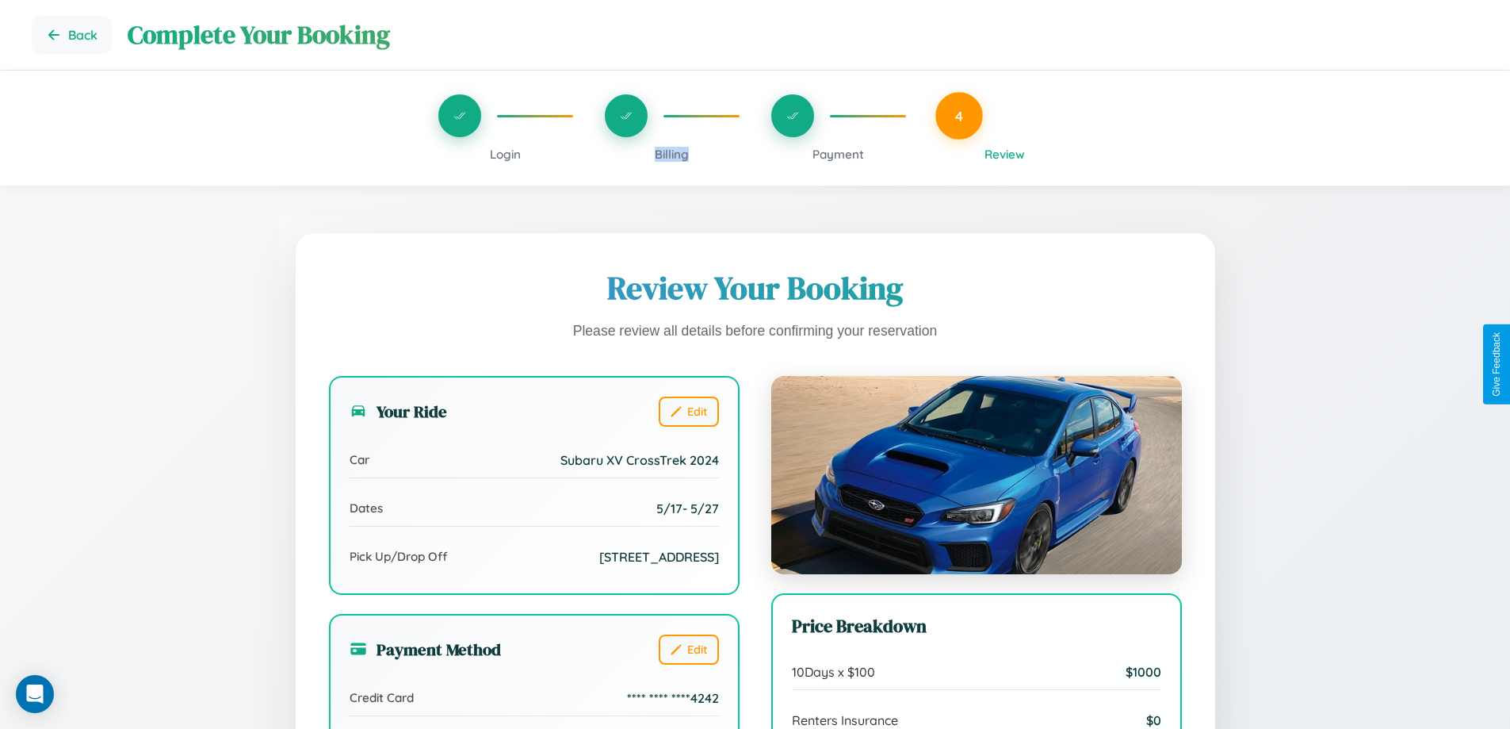
click at [671, 154] on span "Billing" at bounding box center [672, 154] width 34 height 15
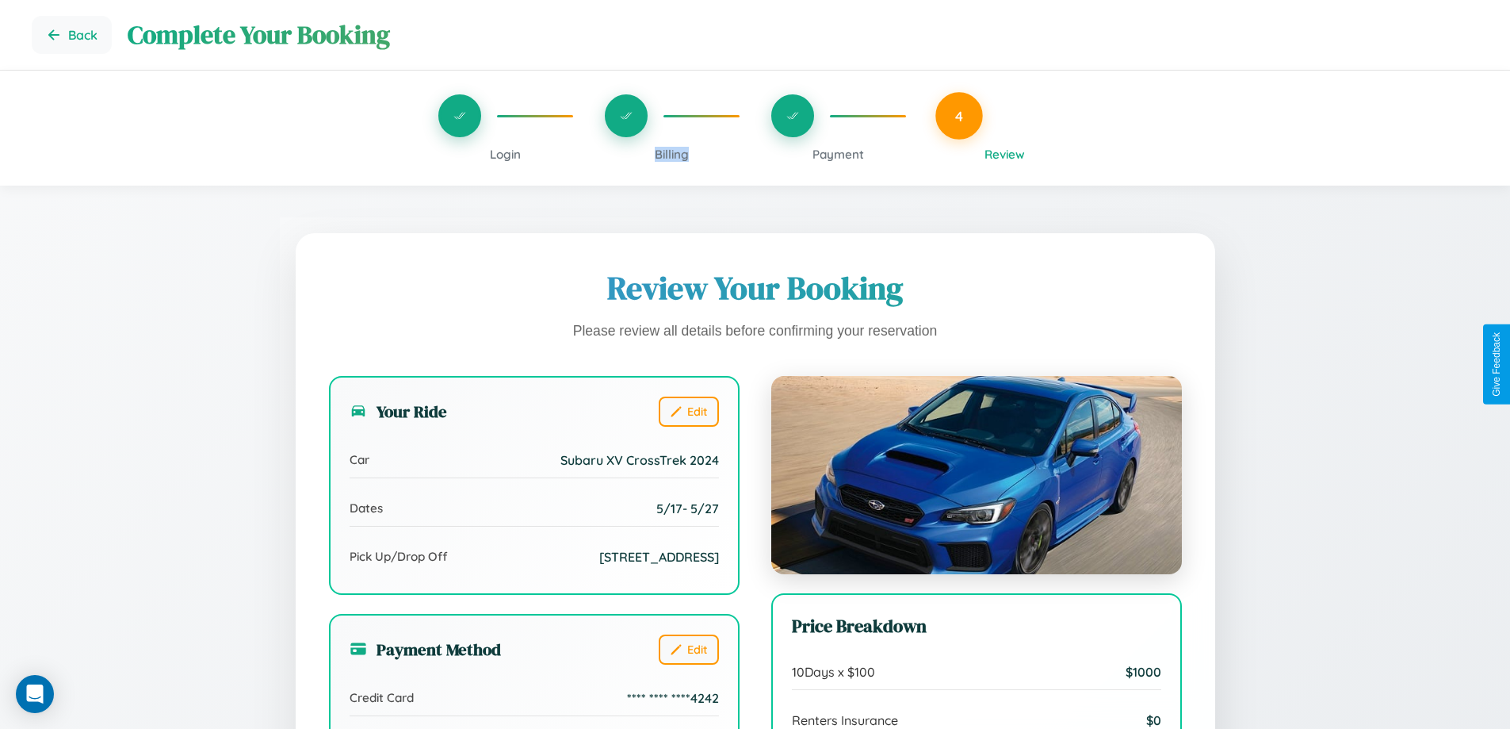
click at [671, 154] on span "Billing" at bounding box center [672, 154] width 34 height 15
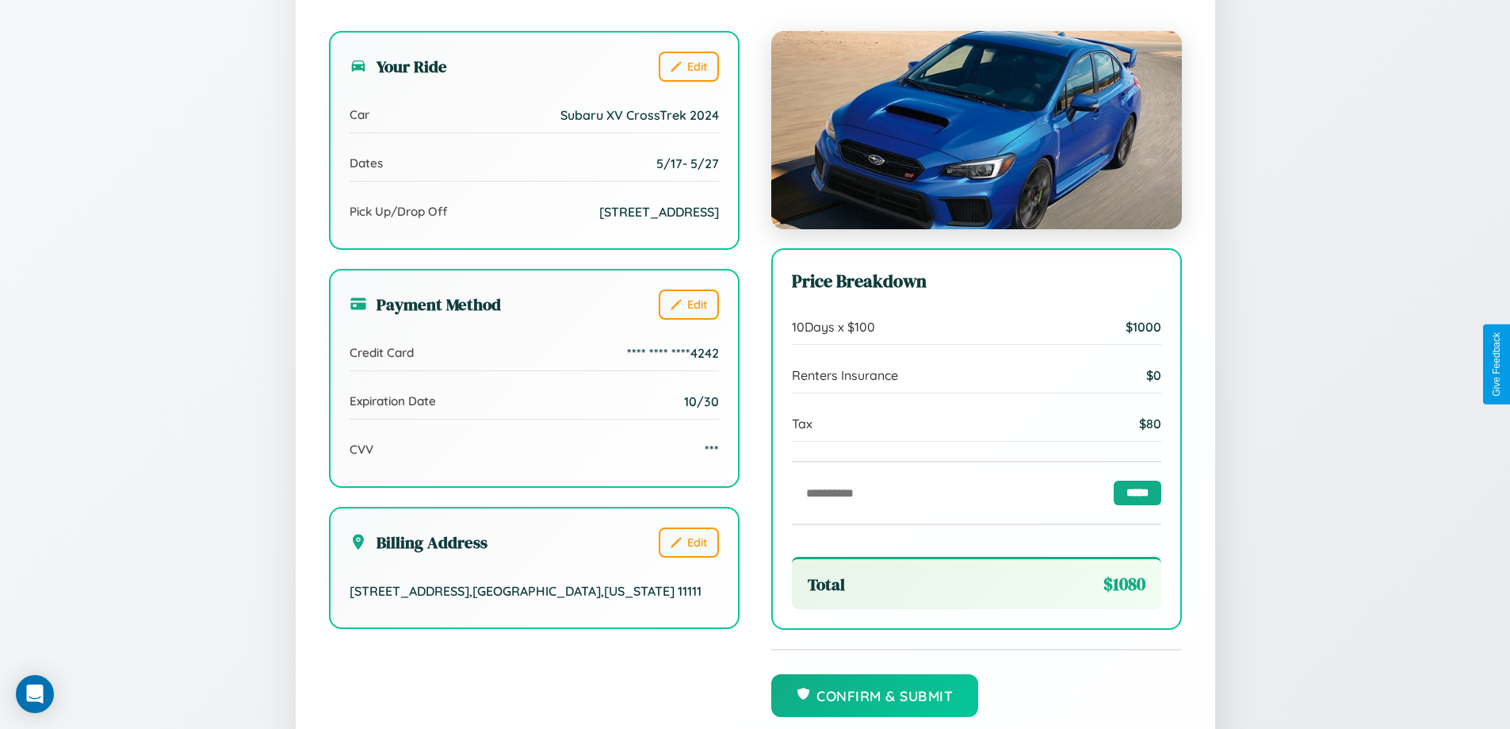
scroll to position [437, 0]
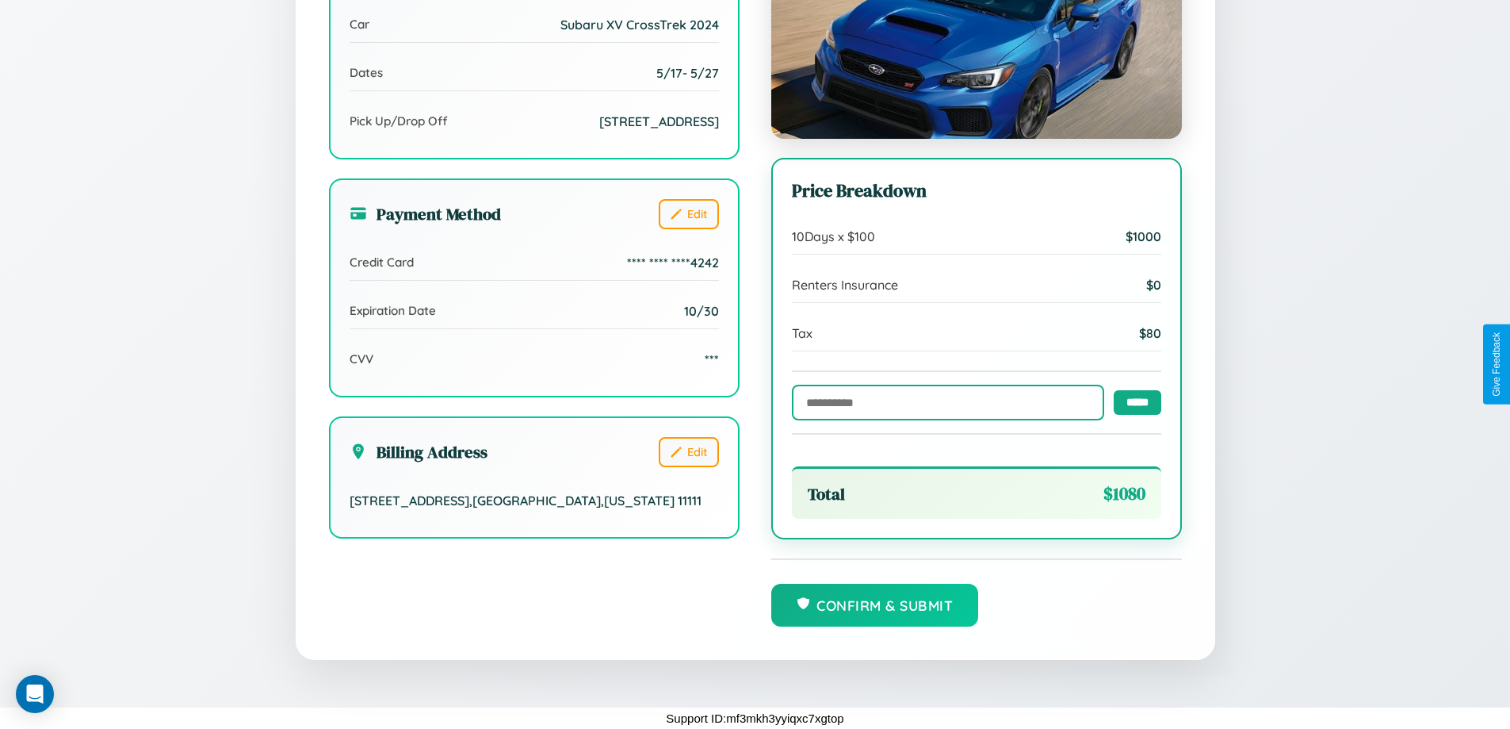
click at [943, 401] on input "text" at bounding box center [948, 402] width 312 height 36
type input "******"
click at [1133, 401] on input "*****" at bounding box center [1138, 401] width 48 height 25
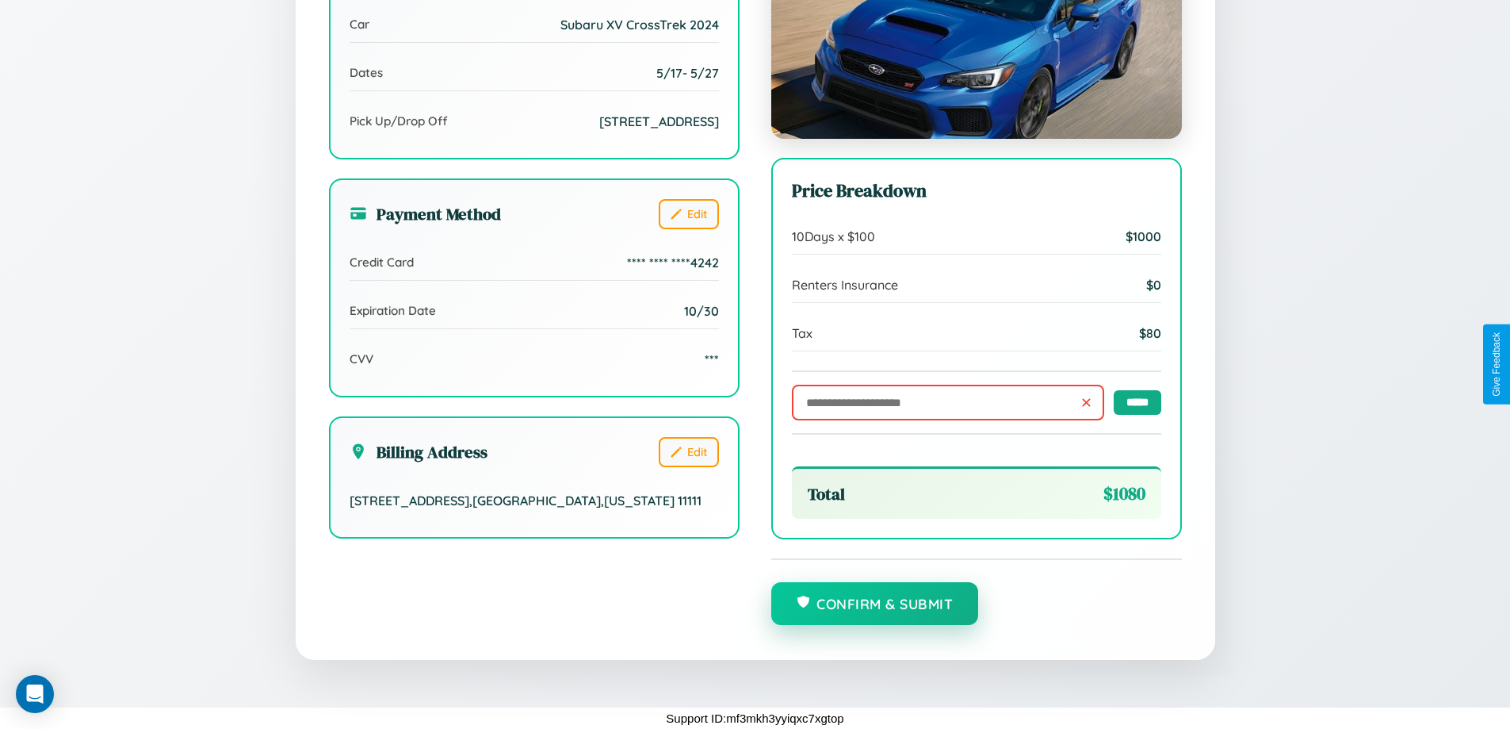
click at [874, 604] on button "Confirm & Submit" at bounding box center [875, 603] width 208 height 43
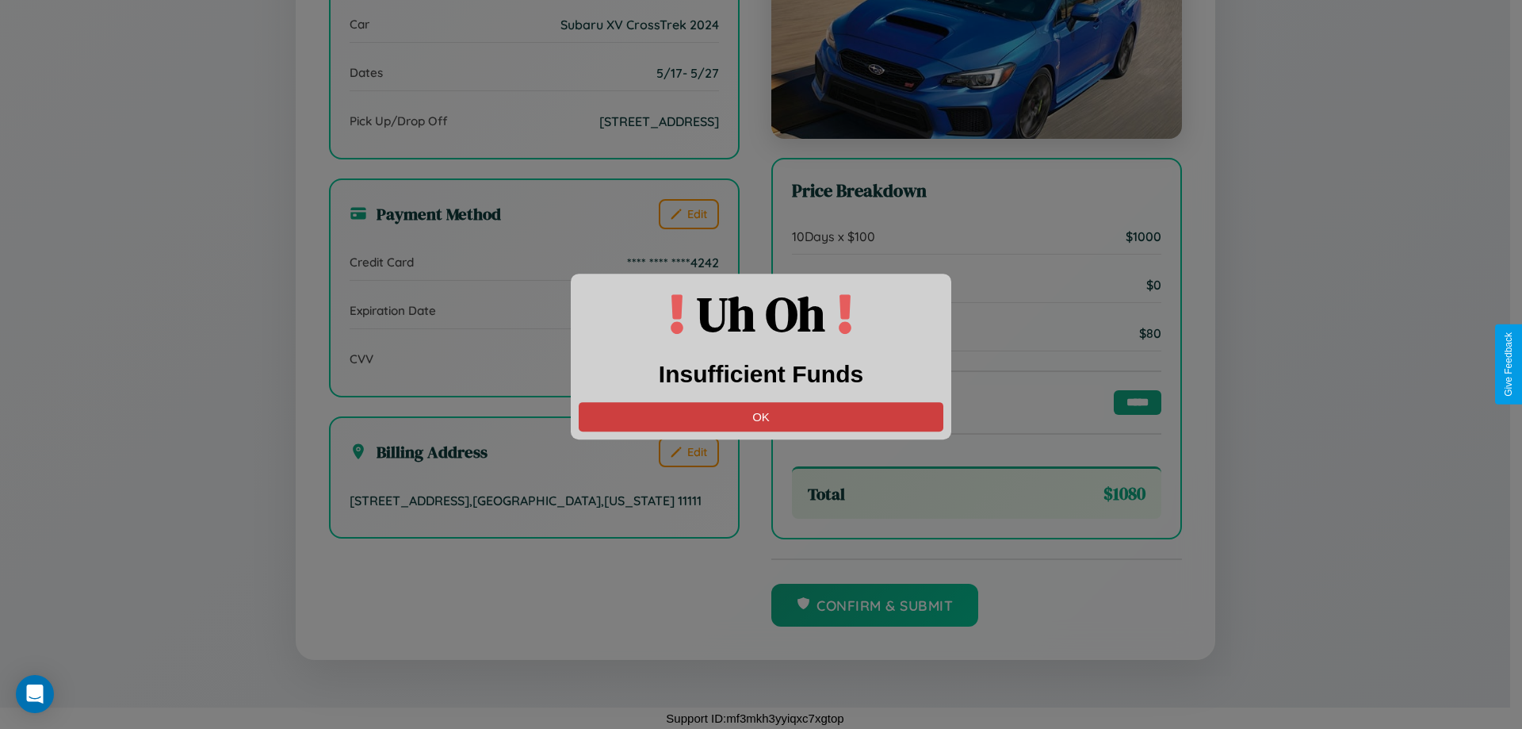
click at [761, 416] on button "OK" at bounding box center [761, 416] width 365 height 29
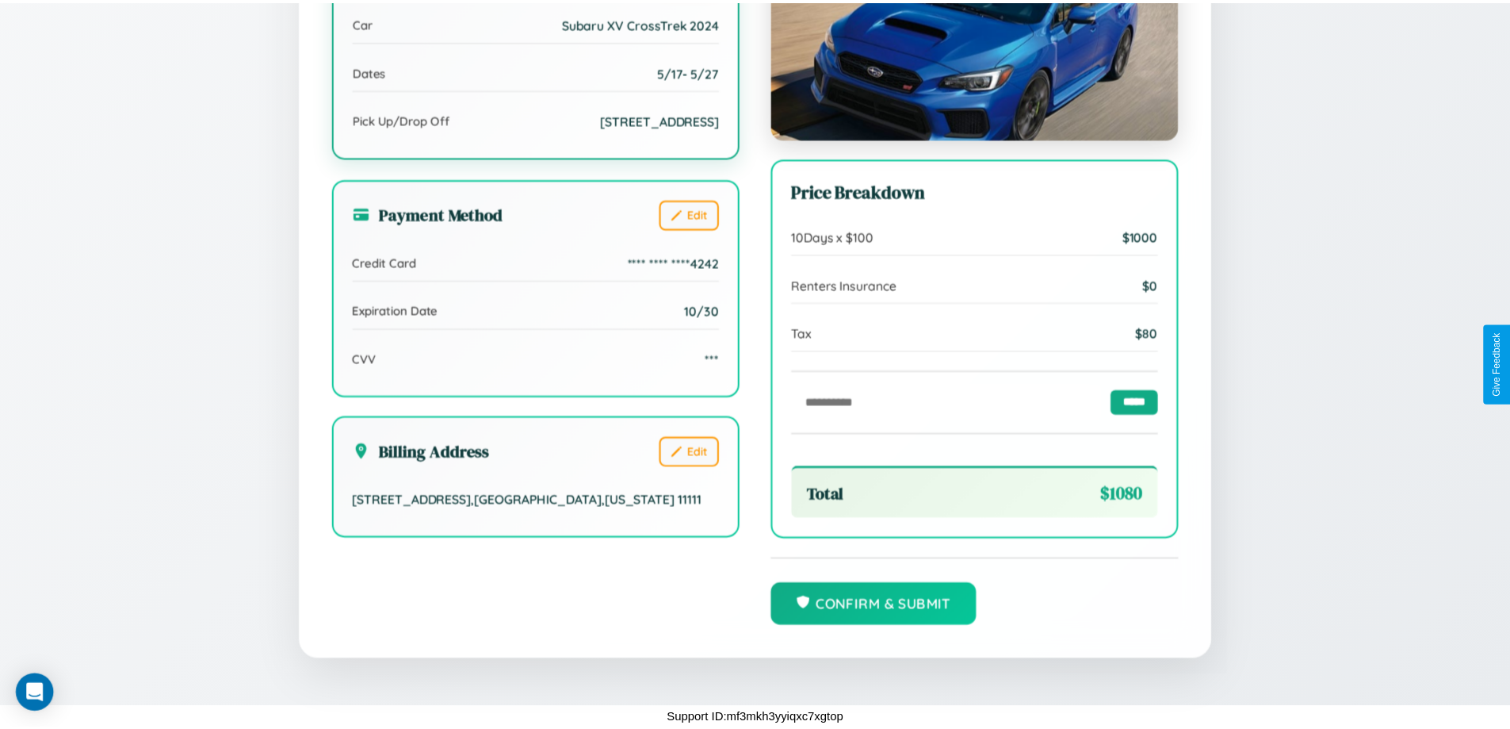
scroll to position [0, 0]
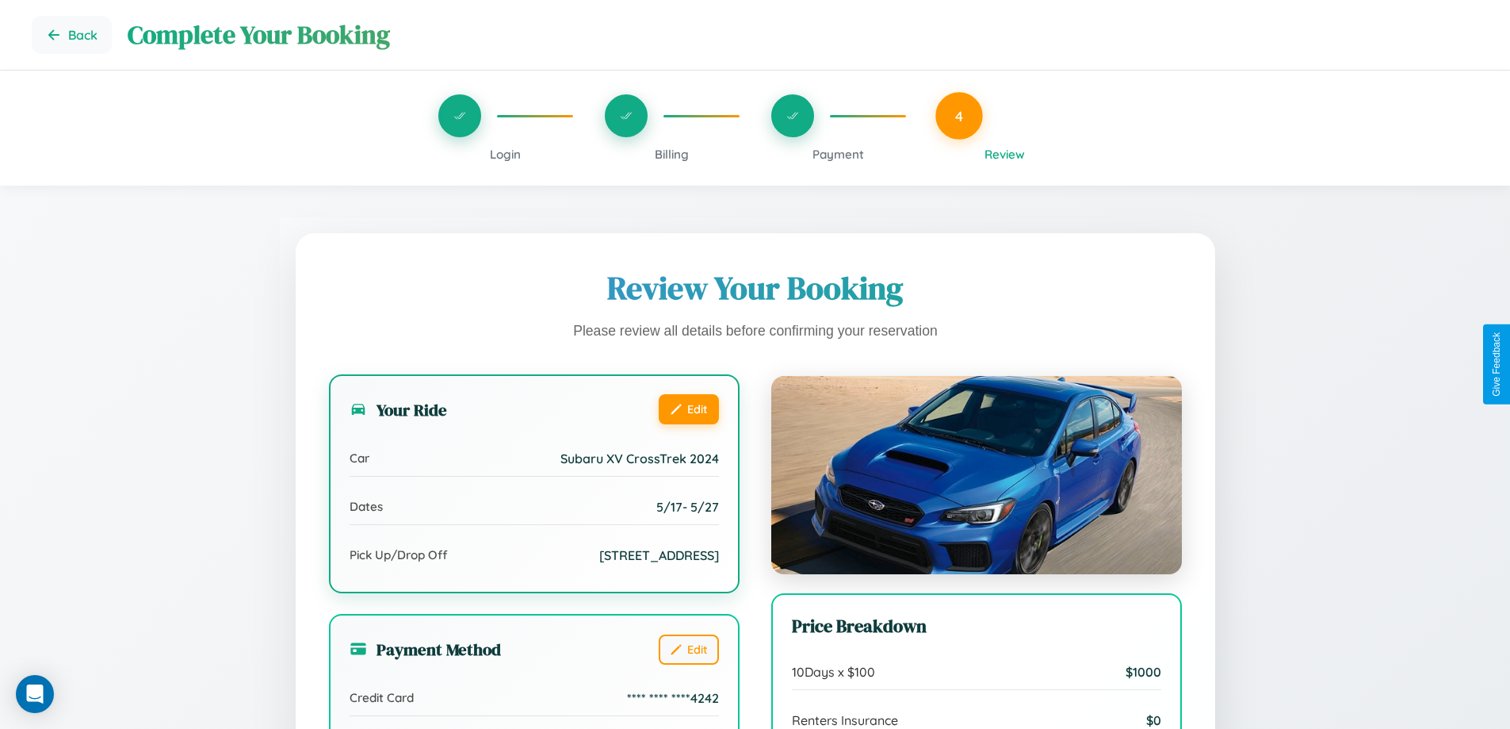
click at [688, 411] on button "Edit" at bounding box center [689, 409] width 60 height 30
click at [688, 408] on button "Edit" at bounding box center [689, 409] width 60 height 30
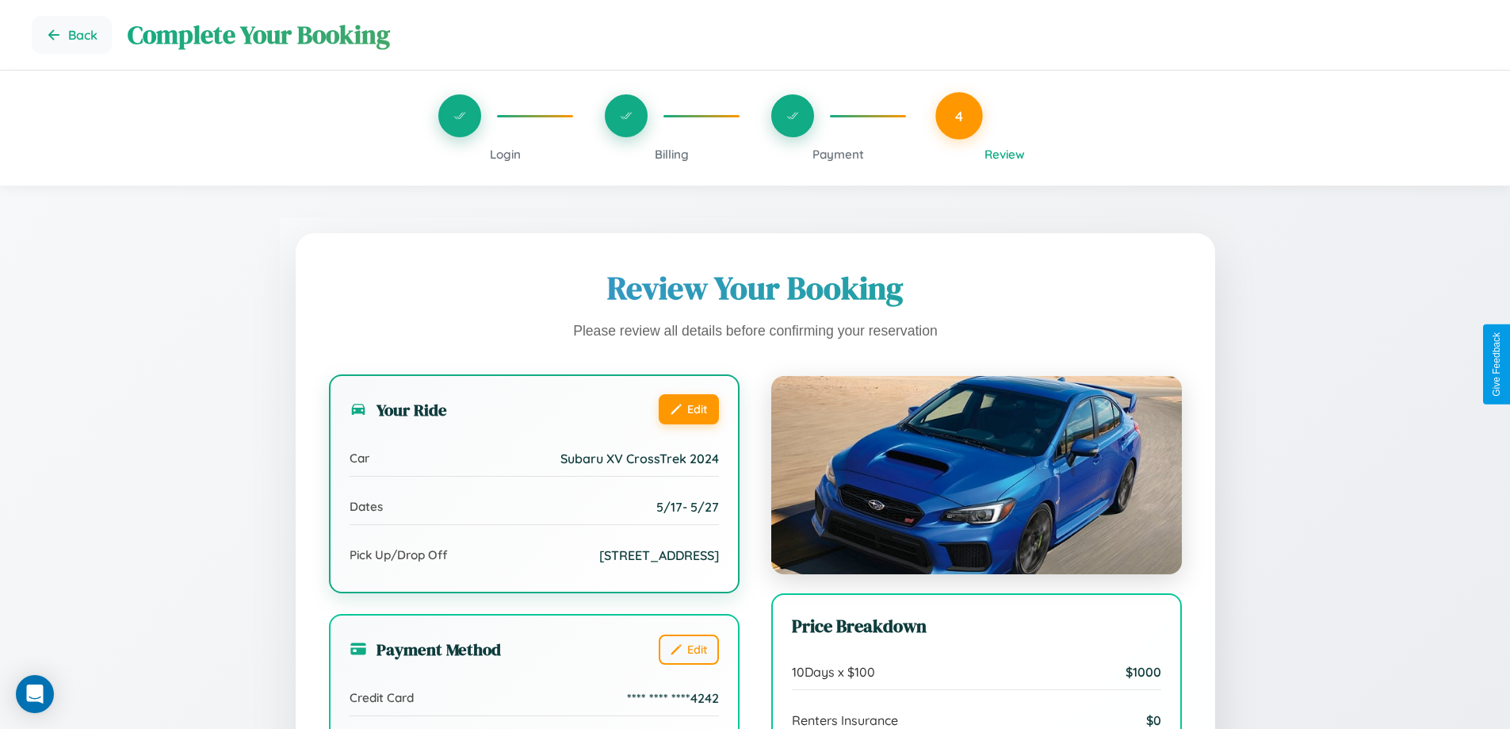
click at [688, 408] on button "Edit" at bounding box center [689, 409] width 60 height 30
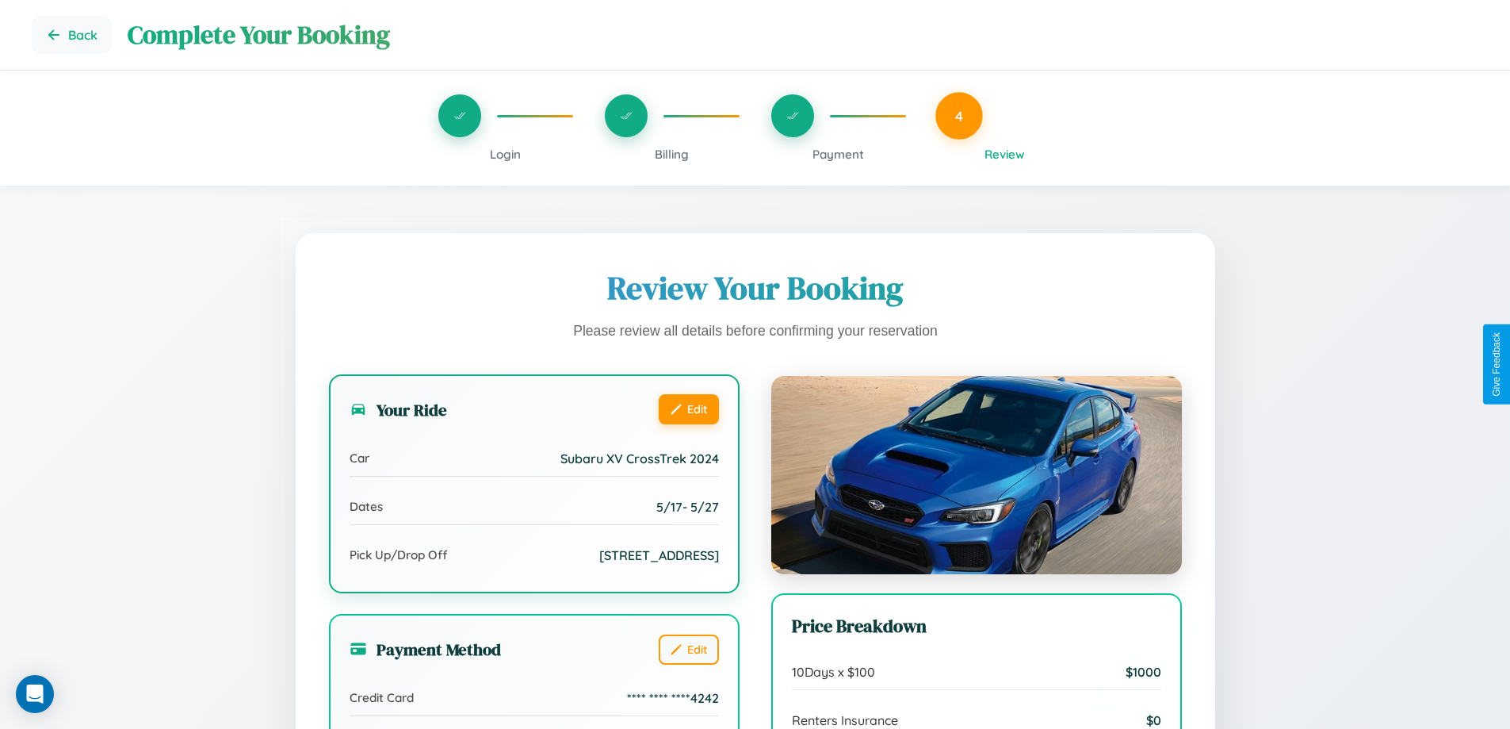
click at [688, 408] on button "Edit" at bounding box center [689, 409] width 60 height 30
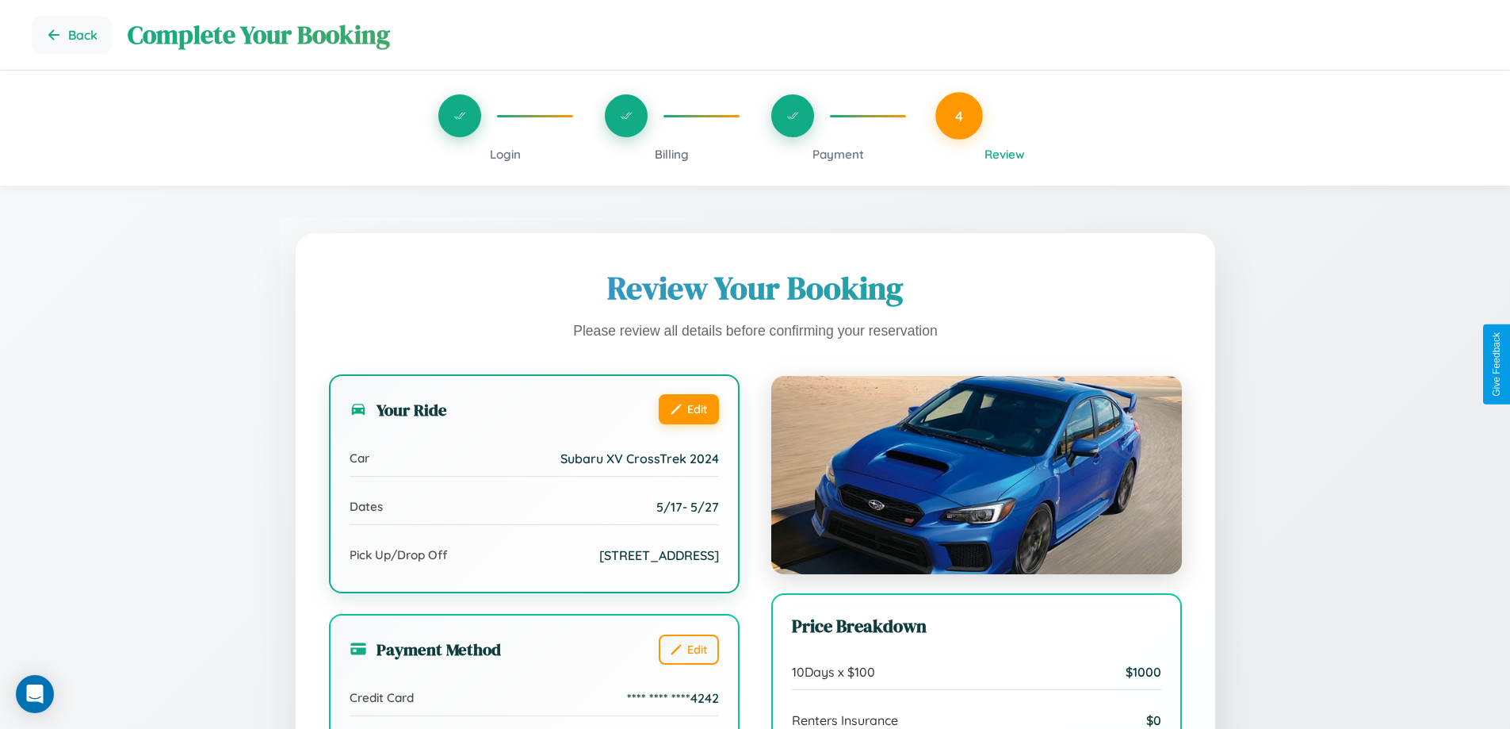
click at [688, 408] on button "Edit" at bounding box center [689, 409] width 60 height 30
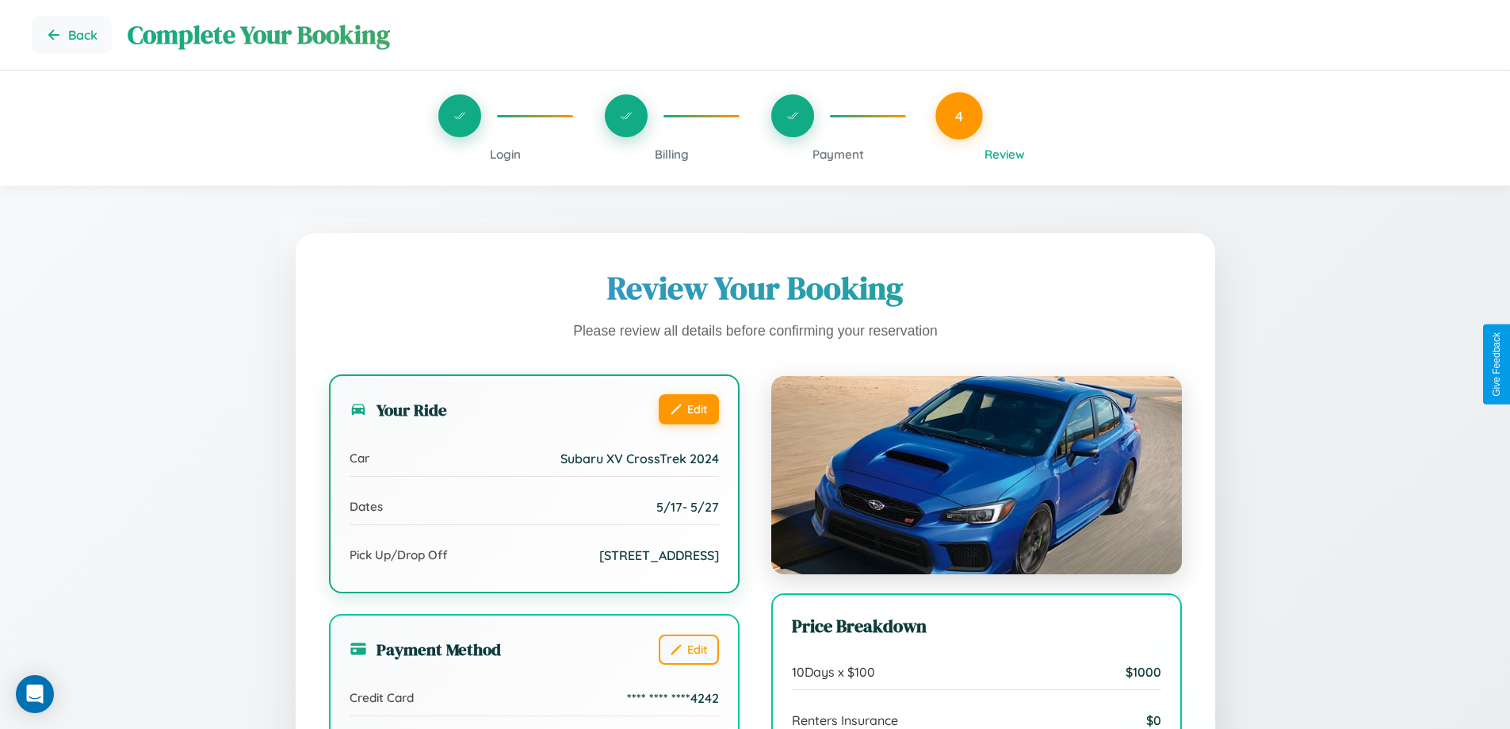
click at [688, 408] on button "Edit" at bounding box center [689, 409] width 60 height 30
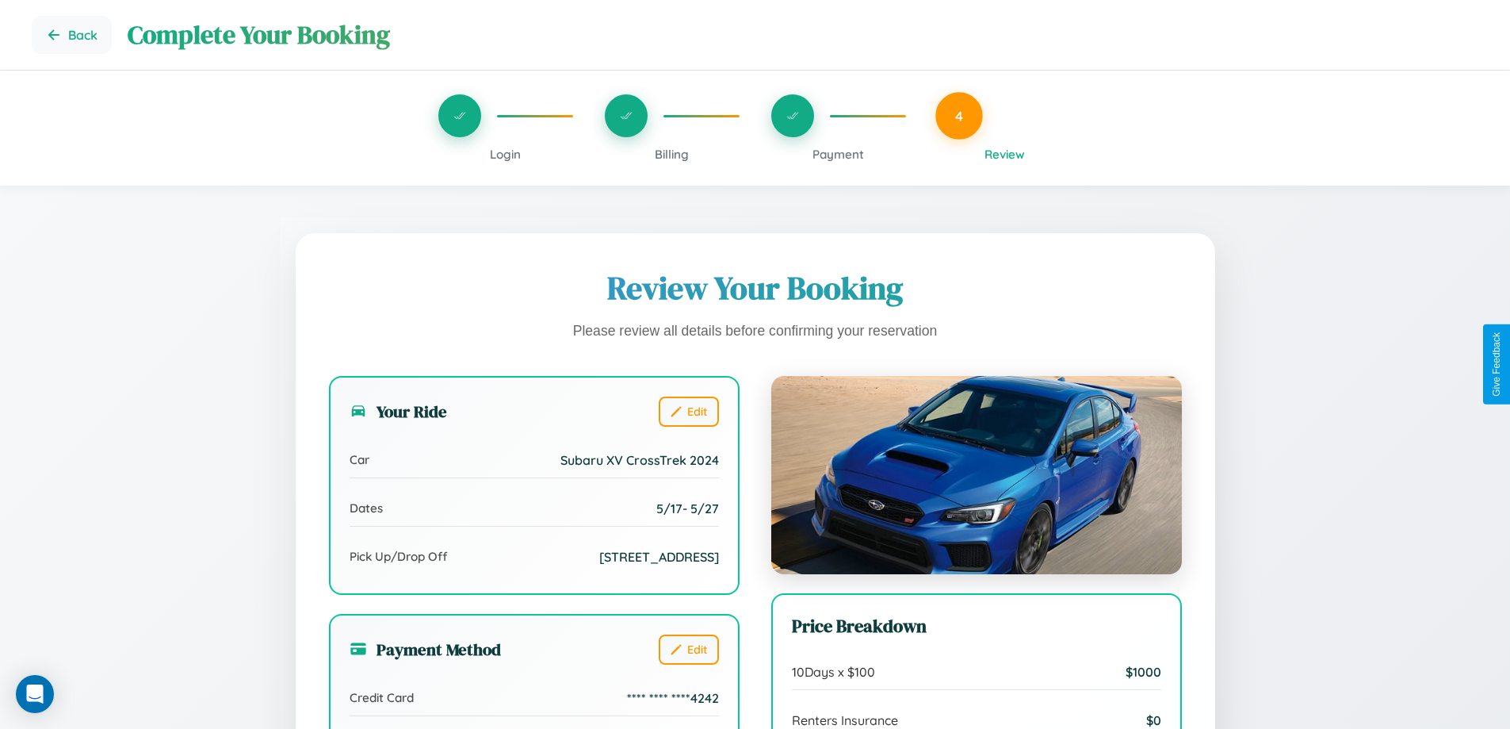
click at [838, 154] on span "Payment" at bounding box center [839, 154] width 52 height 15
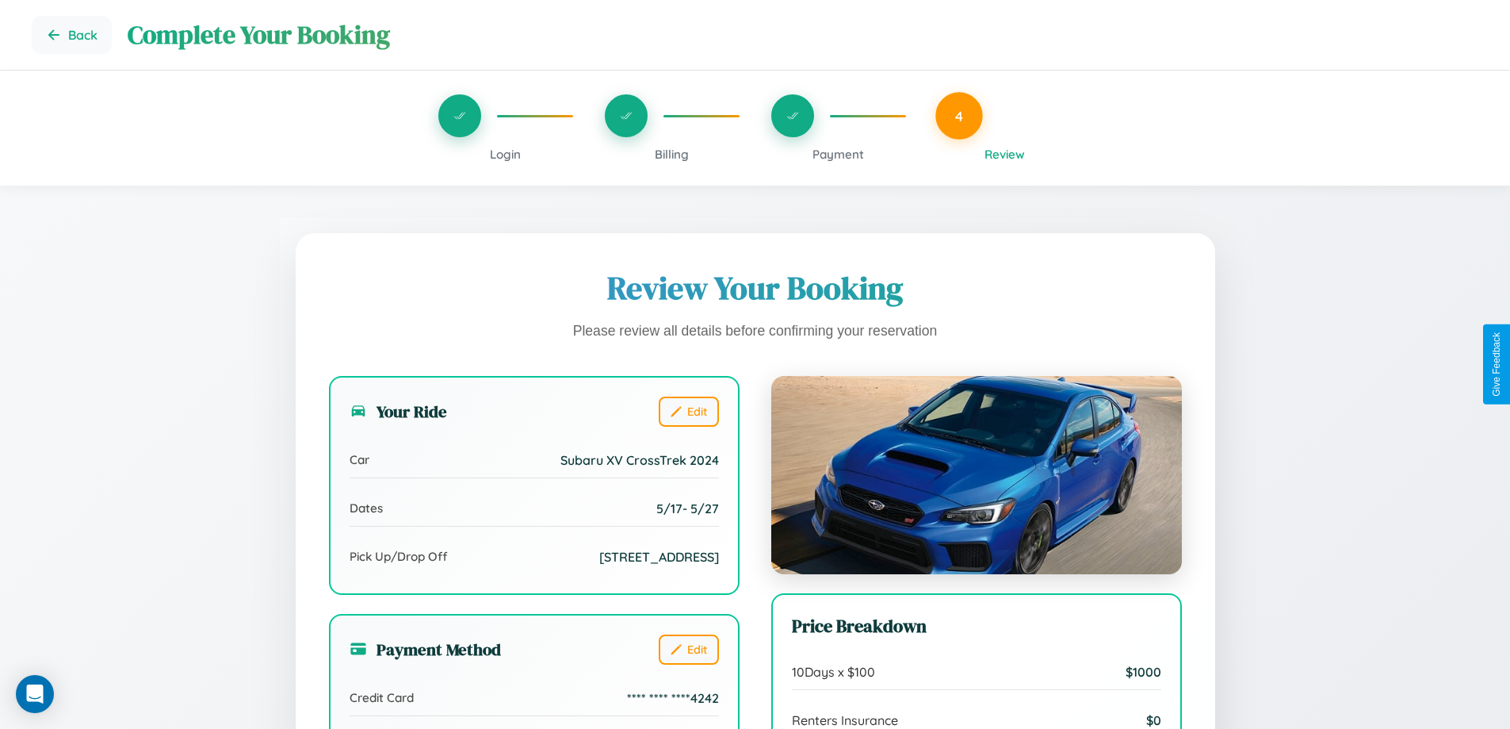
click at [838, 154] on span "Payment" at bounding box center [839, 154] width 52 height 15
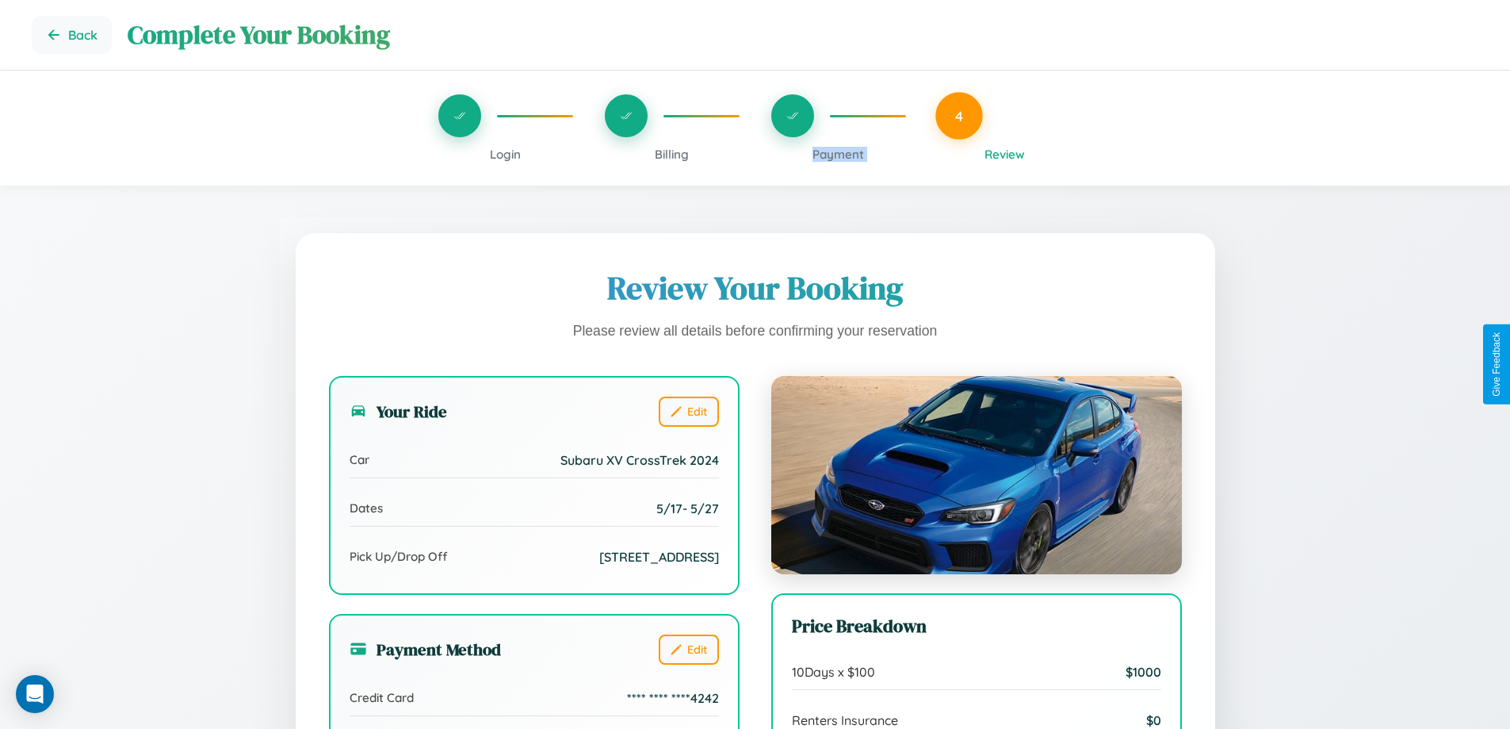
click at [838, 154] on span "Payment" at bounding box center [839, 154] width 52 height 15
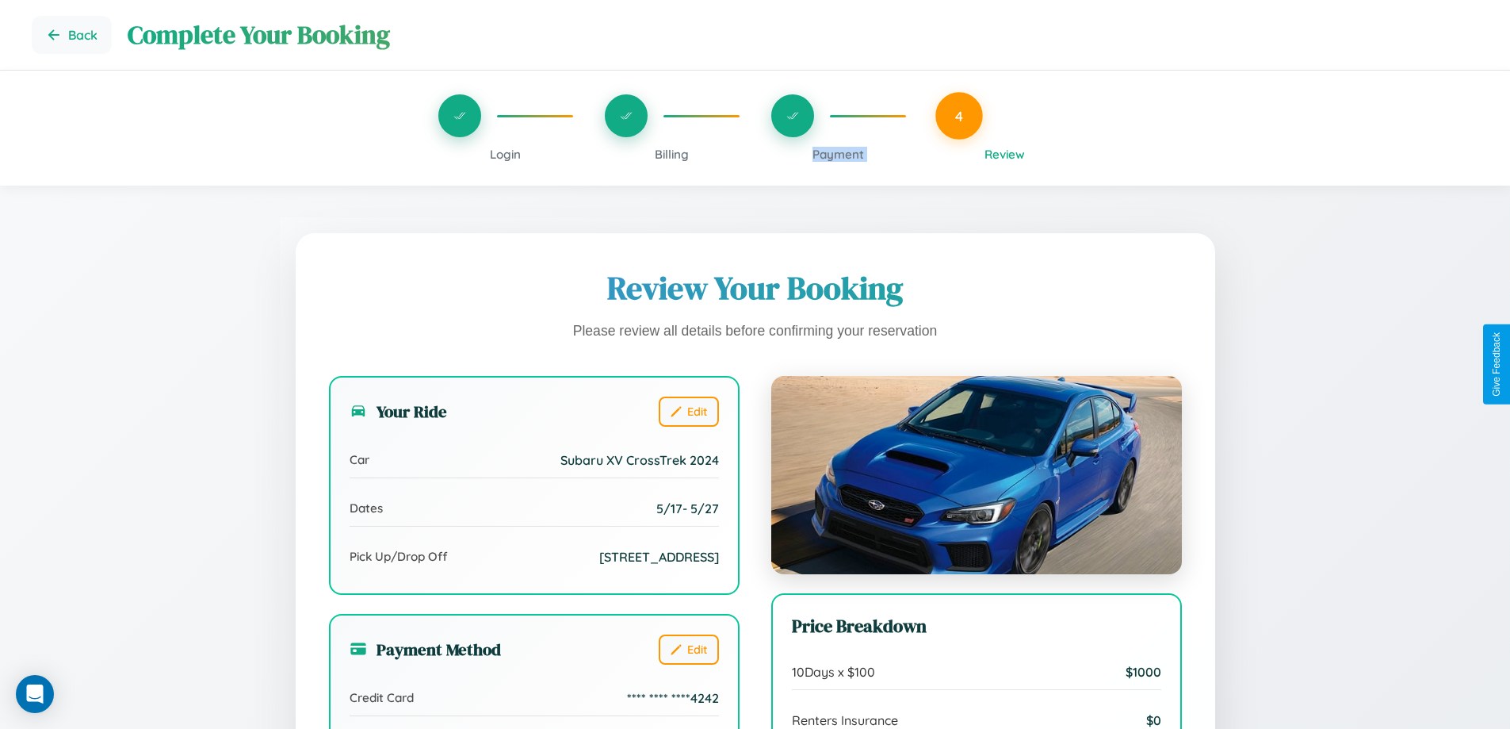
click at [838, 154] on span "Payment" at bounding box center [839, 154] width 52 height 15
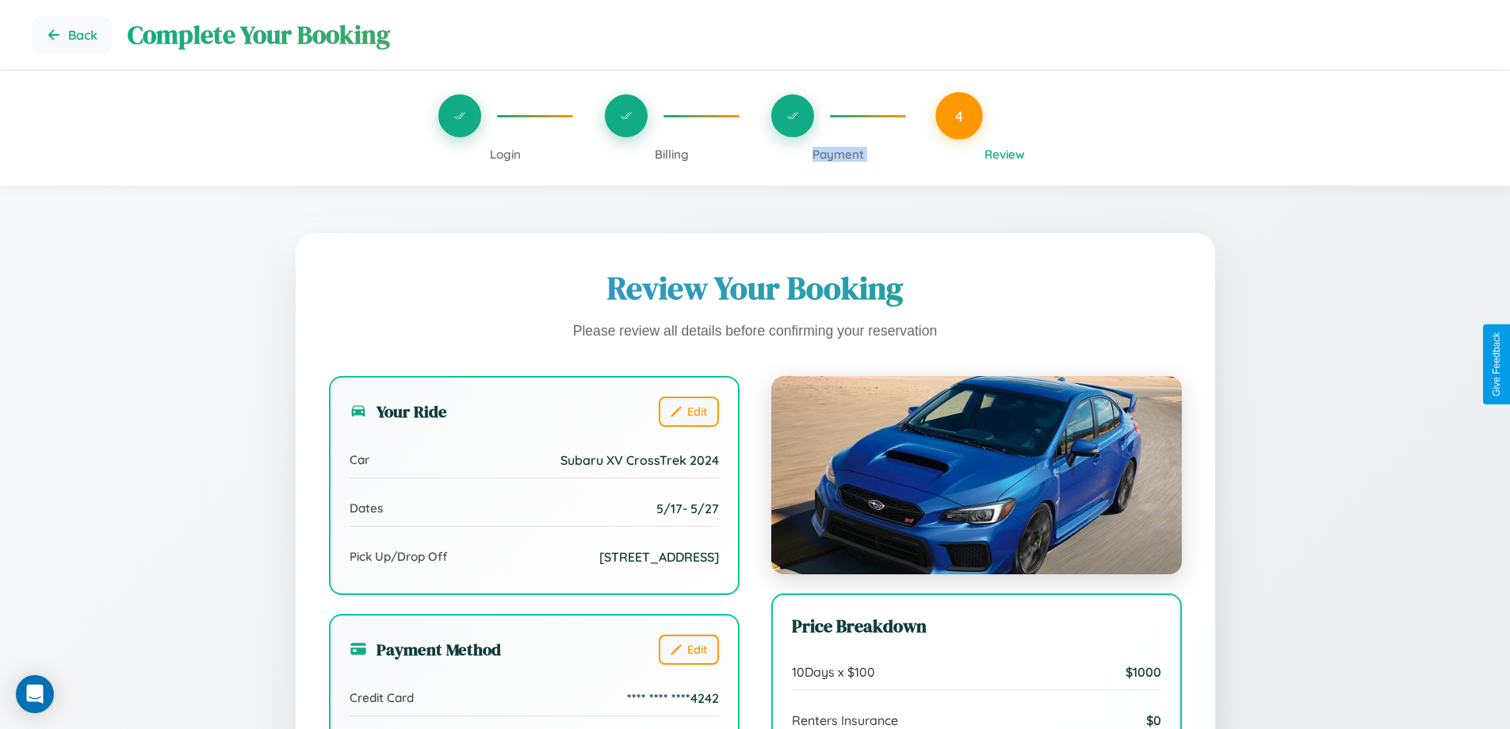
click at [838, 154] on span "Payment" at bounding box center [839, 154] width 52 height 15
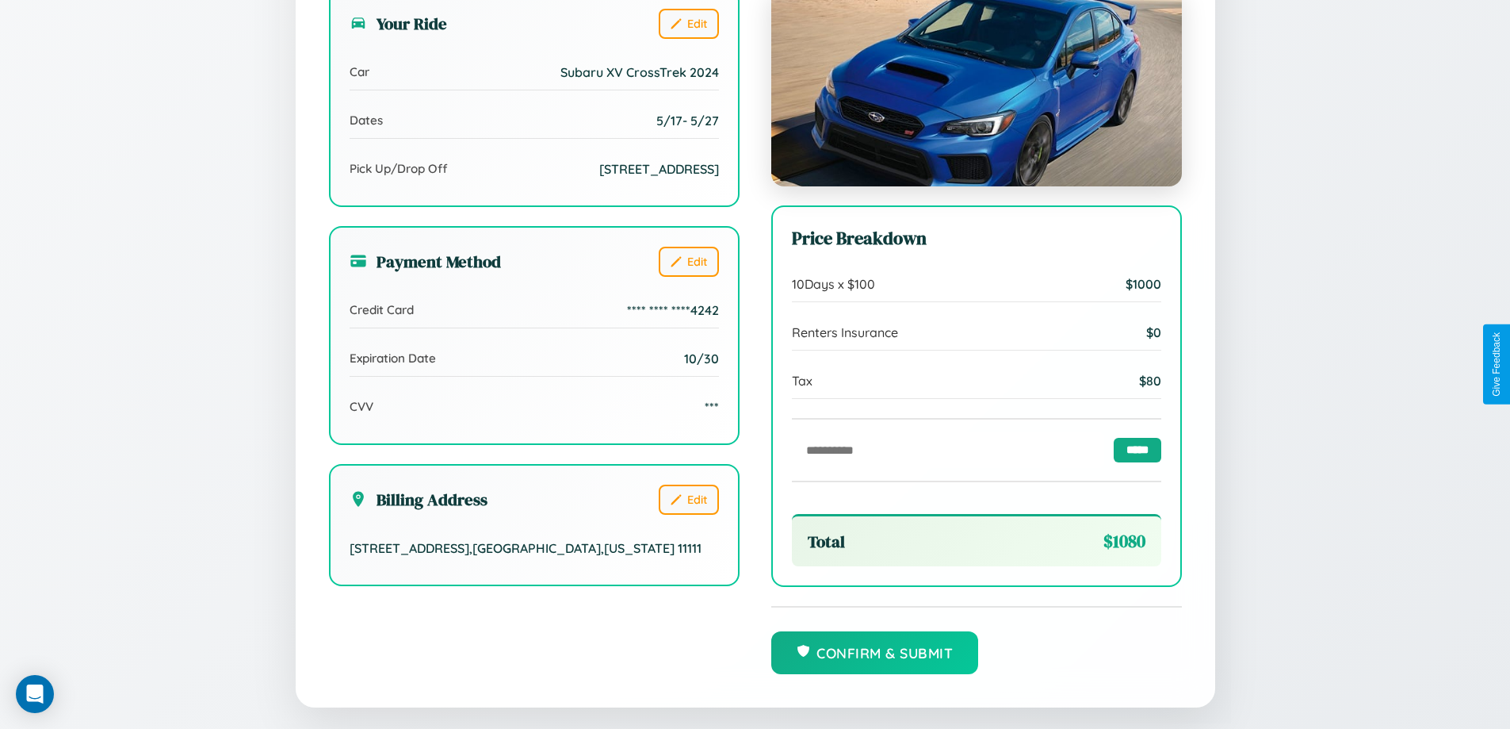
scroll to position [437, 0]
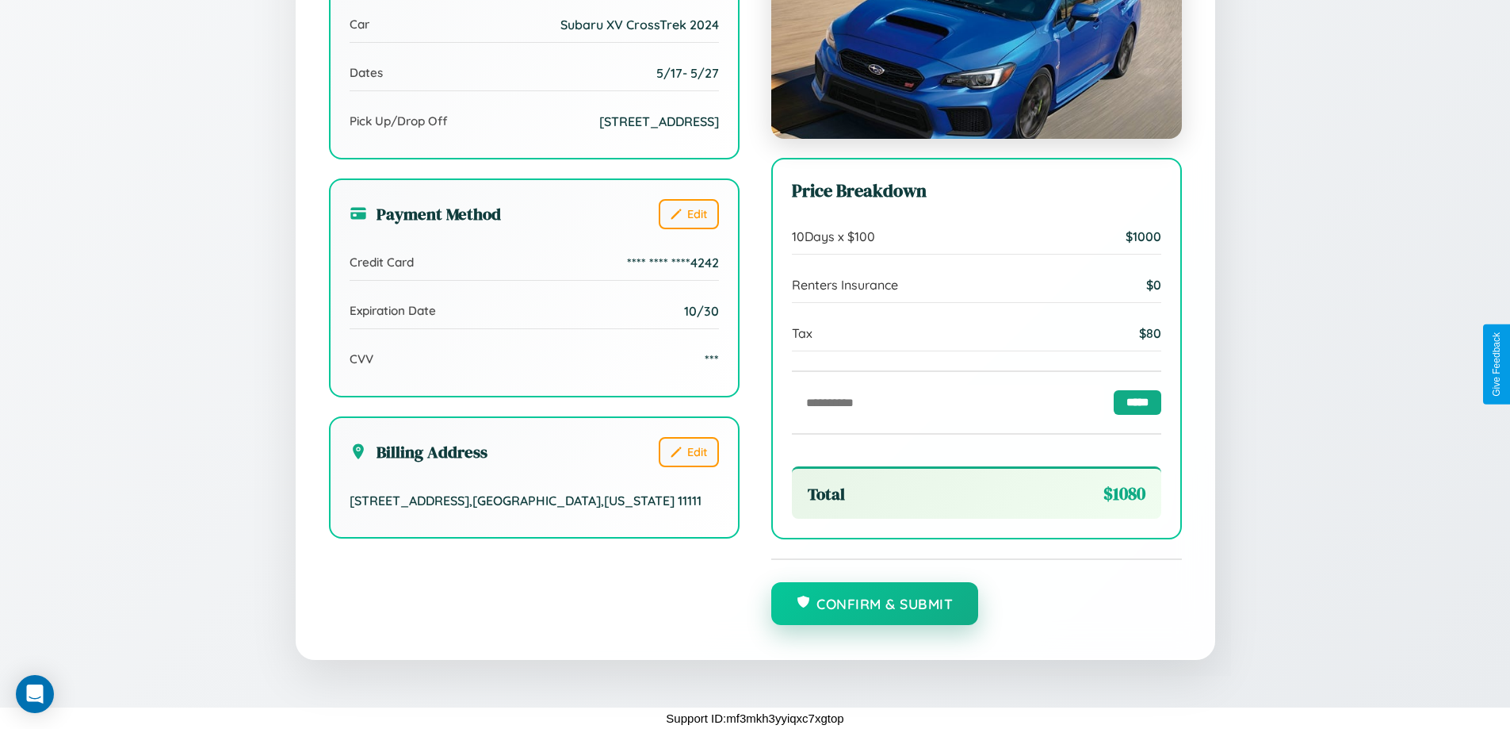
click at [874, 604] on button "Confirm & Submit" at bounding box center [875, 603] width 208 height 43
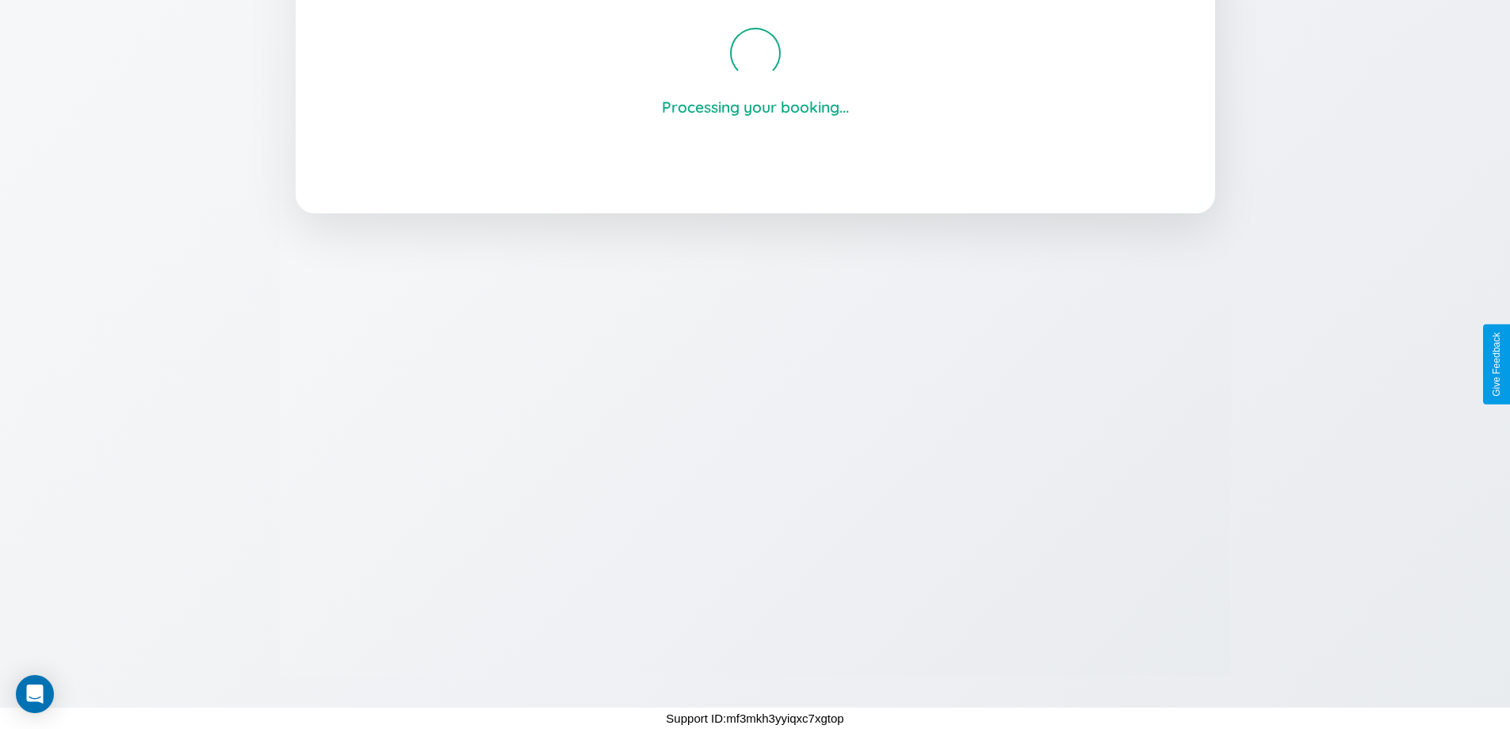
scroll to position [302, 0]
